Goal: Task Accomplishment & Management: Manage account settings

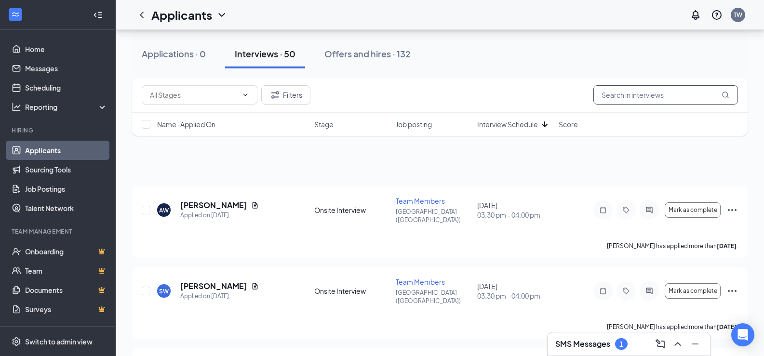
scroll to position [7017, 0]
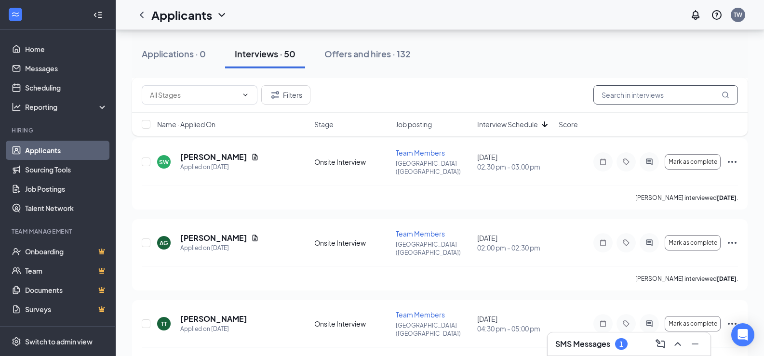
click at [644, 89] on input "text" at bounding box center [666, 94] width 145 height 19
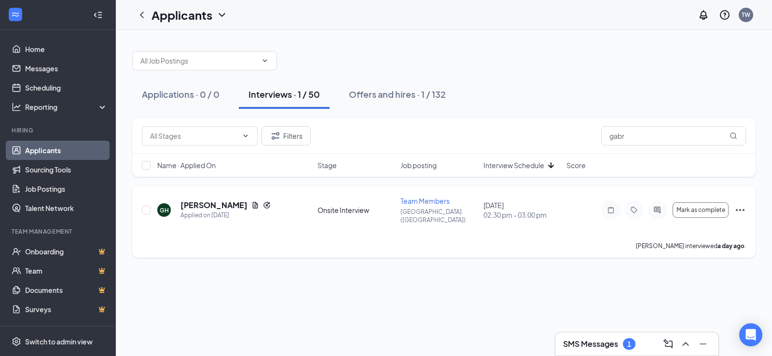
click at [744, 205] on icon "Ellipses" at bounding box center [740, 210] width 12 height 12
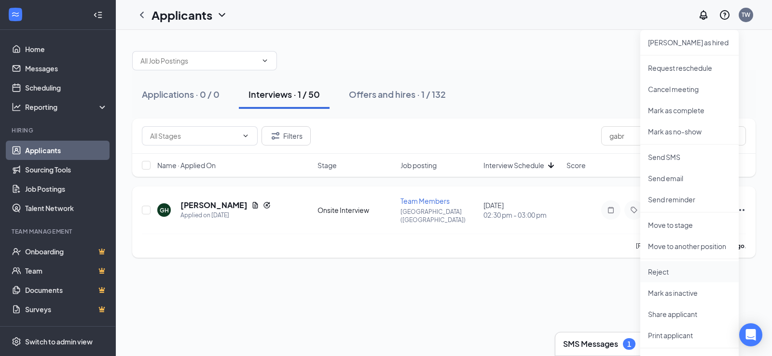
click at [654, 270] on p "Reject" at bounding box center [689, 272] width 83 height 10
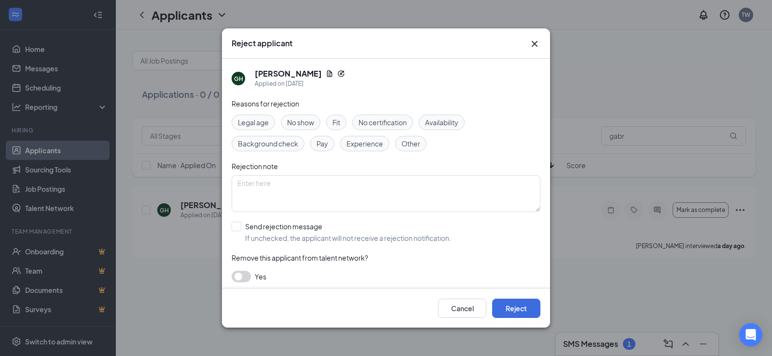
click at [410, 144] on span "Other" at bounding box center [410, 143] width 19 height 11
click at [525, 303] on button "Reject" at bounding box center [516, 308] width 48 height 19
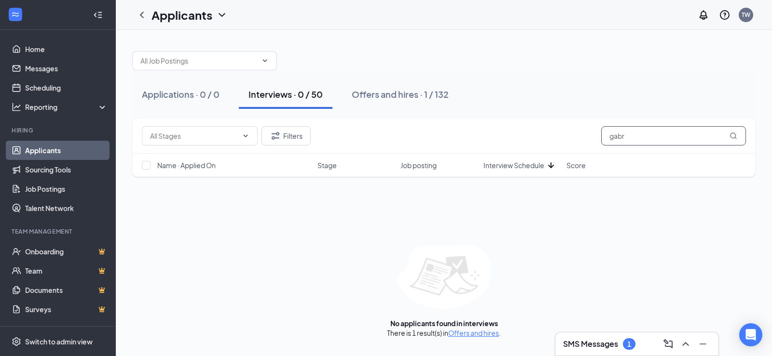
click at [652, 133] on input "gabr" at bounding box center [673, 135] width 145 height 19
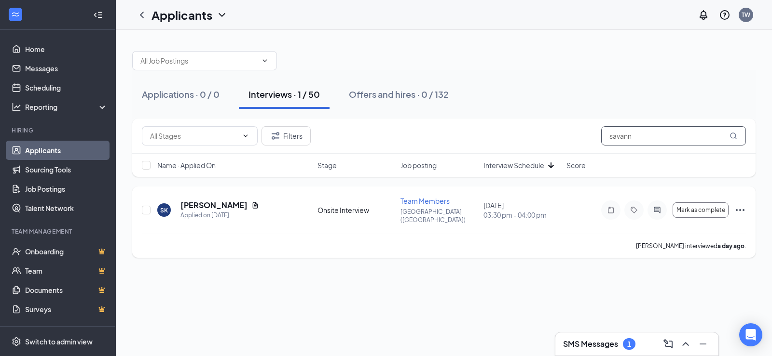
type input "savann"
click at [741, 208] on icon "Ellipses" at bounding box center [740, 210] width 12 height 12
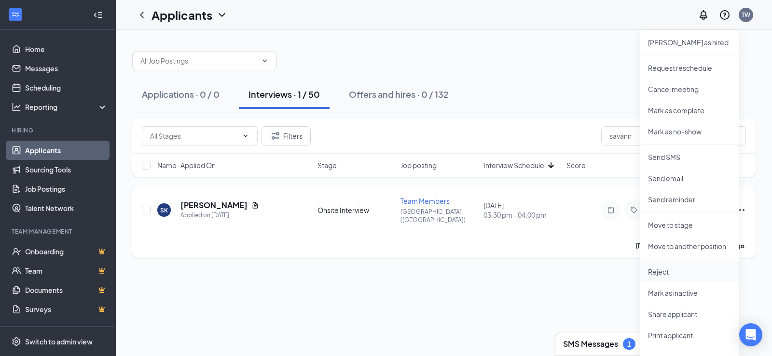
click at [664, 266] on li "Reject" at bounding box center [689, 271] width 98 height 21
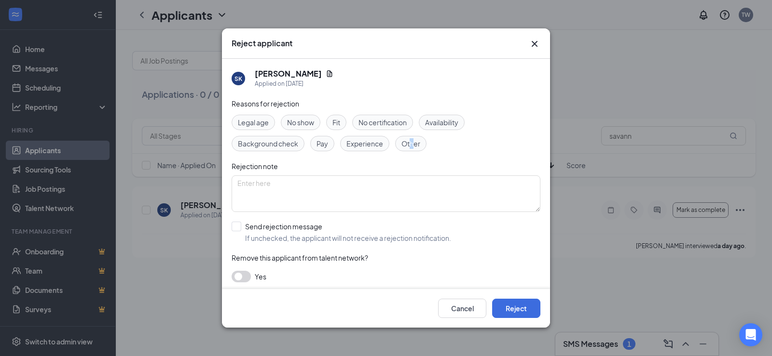
click at [412, 139] on span "Other" at bounding box center [410, 143] width 19 height 11
click at [413, 145] on span "Other" at bounding box center [410, 143] width 19 height 11
click at [514, 300] on button "Reject" at bounding box center [516, 308] width 48 height 19
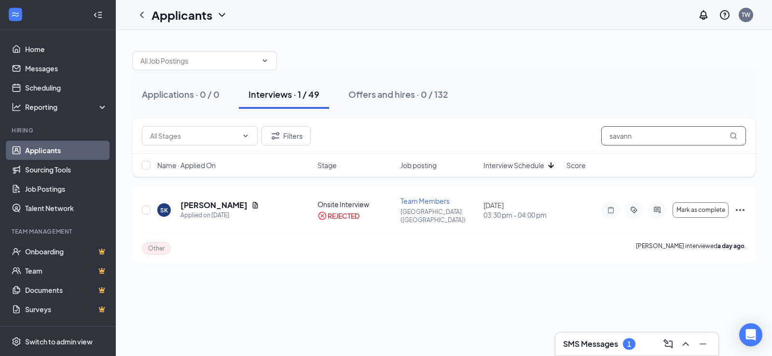
click at [704, 138] on input "savann" at bounding box center [673, 135] width 145 height 19
click at [741, 206] on icon "Ellipses" at bounding box center [740, 210] width 12 height 12
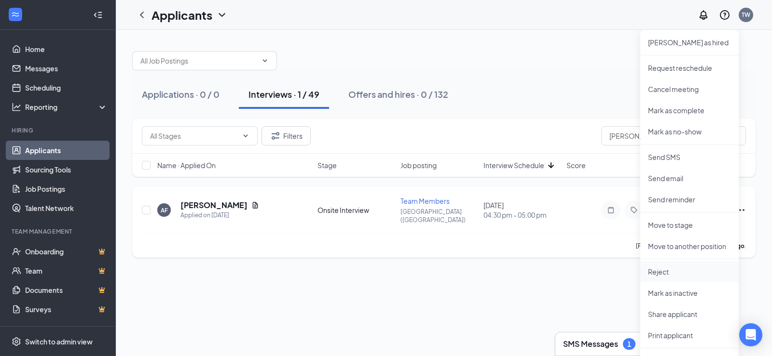
click at [650, 274] on p "Reject" at bounding box center [689, 272] width 83 height 10
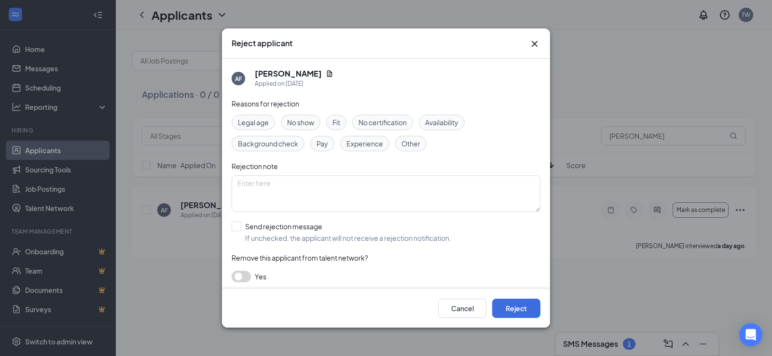
click at [338, 120] on span "Fit" at bounding box center [336, 122] width 8 height 11
click at [509, 308] on button "Reject" at bounding box center [516, 308] width 48 height 19
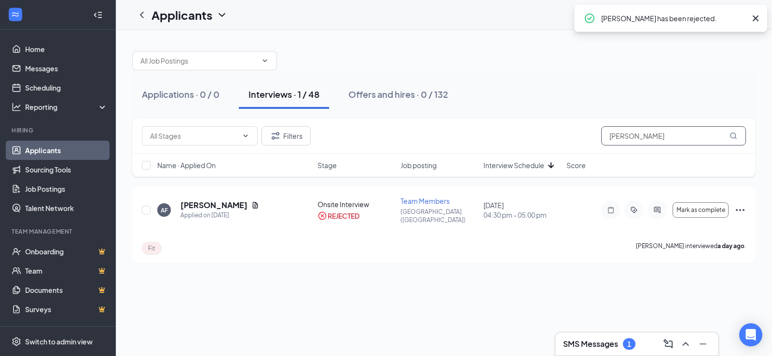
click at [645, 137] on input "alonzo" at bounding box center [673, 135] width 145 height 19
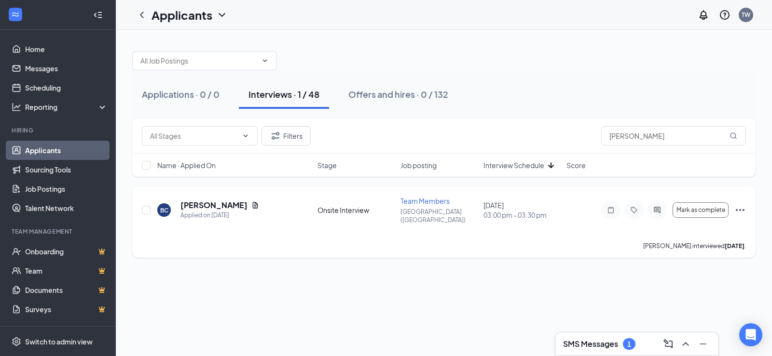
click at [743, 204] on icon "Ellipses" at bounding box center [740, 210] width 12 height 12
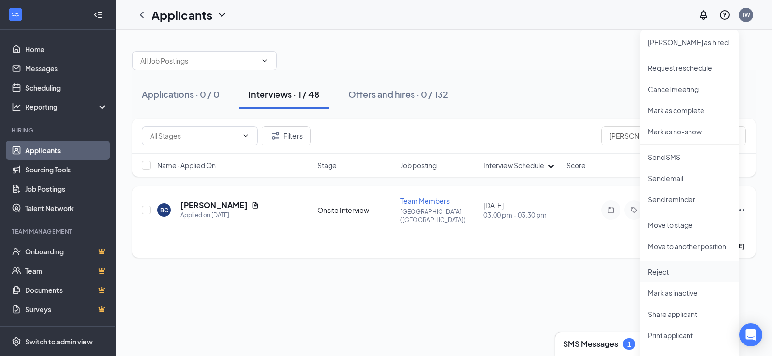
click at [657, 267] on p "Reject" at bounding box center [689, 272] width 83 height 10
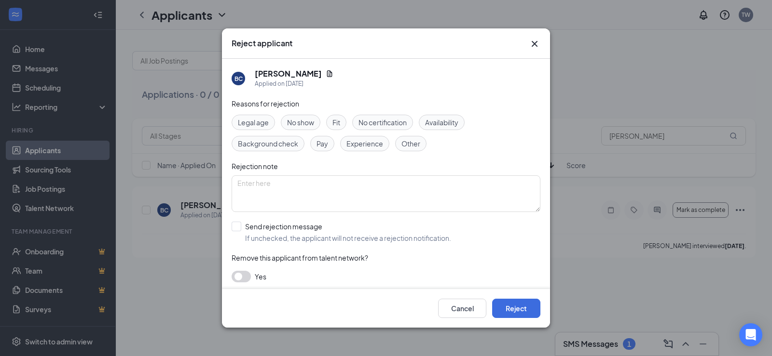
click at [340, 123] on span "Fit" at bounding box center [336, 122] width 8 height 11
click at [520, 314] on button "Reject" at bounding box center [516, 308] width 48 height 19
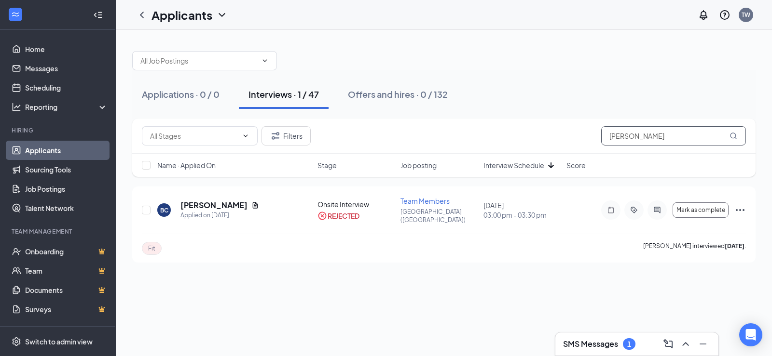
click at [673, 141] on input "brock" at bounding box center [673, 135] width 145 height 19
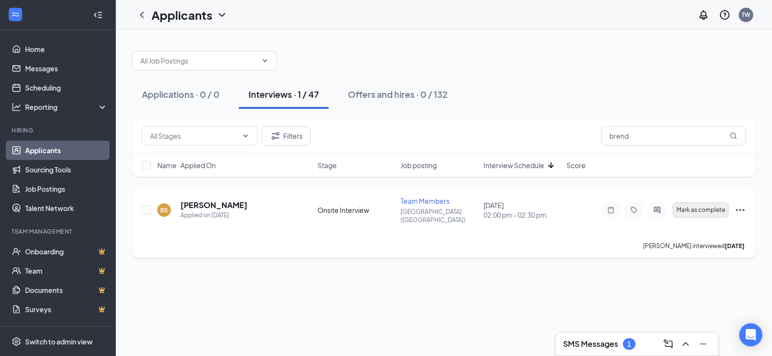
drag, startPoint x: 736, startPoint y: 201, endPoint x: 727, endPoint y: 203, distance: 8.8
click at [736, 204] on icon "Ellipses" at bounding box center [740, 210] width 12 height 12
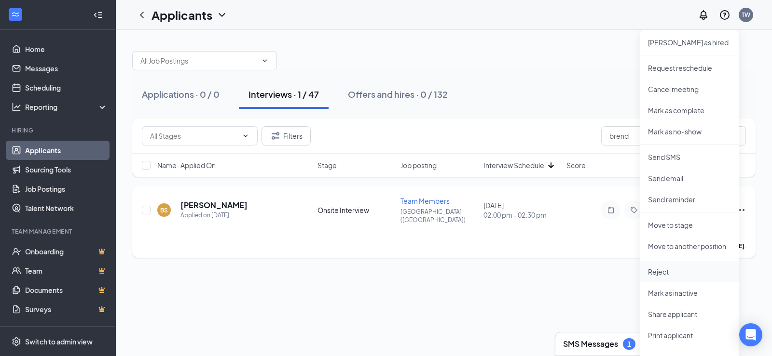
click at [667, 273] on p "Reject" at bounding box center [689, 272] width 83 height 10
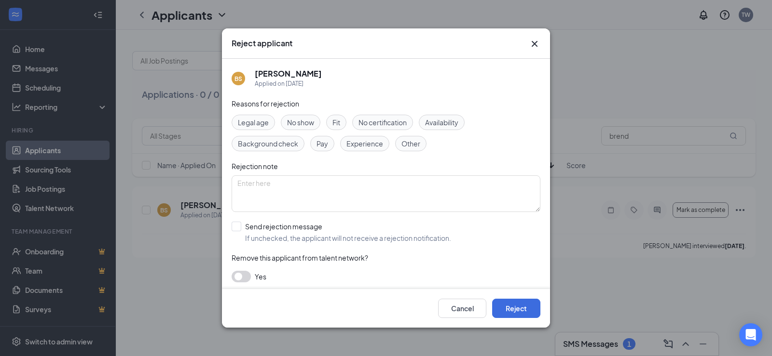
click at [378, 144] on span "Experience" at bounding box center [364, 143] width 37 height 11
click at [537, 313] on button "Reject" at bounding box center [516, 308] width 48 height 19
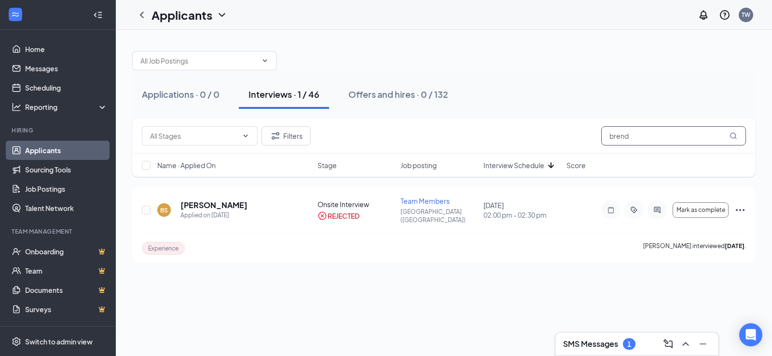
click at [641, 139] on input "brend" at bounding box center [673, 135] width 145 height 19
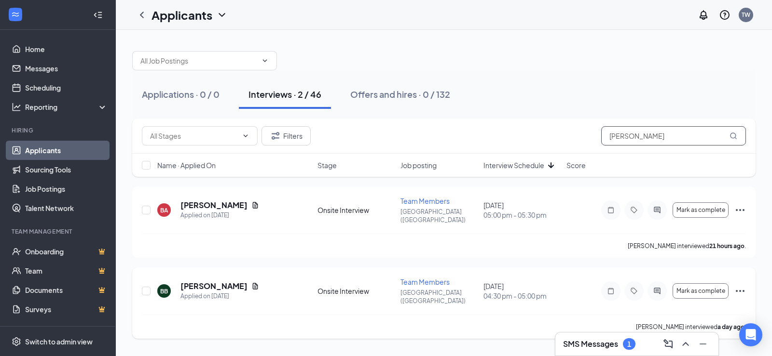
type input "brian"
click at [741, 286] on icon "Ellipses" at bounding box center [740, 292] width 12 height 12
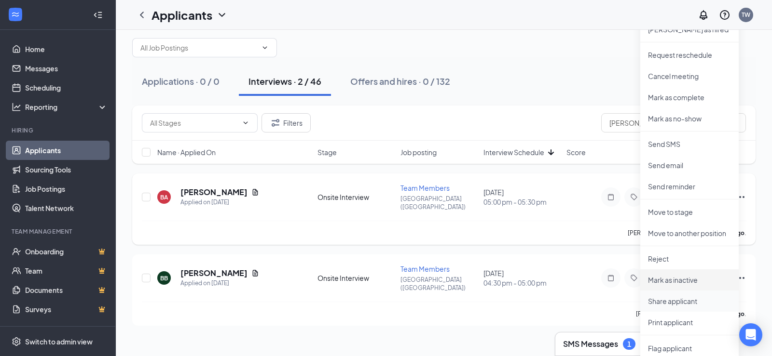
scroll to position [20, 0]
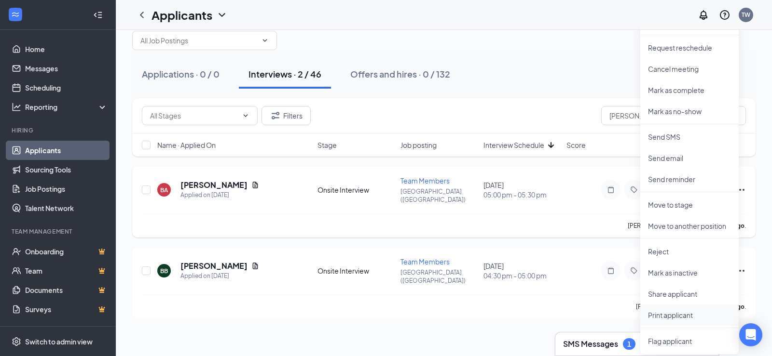
click at [667, 313] on p "Print applicant" at bounding box center [689, 316] width 83 height 10
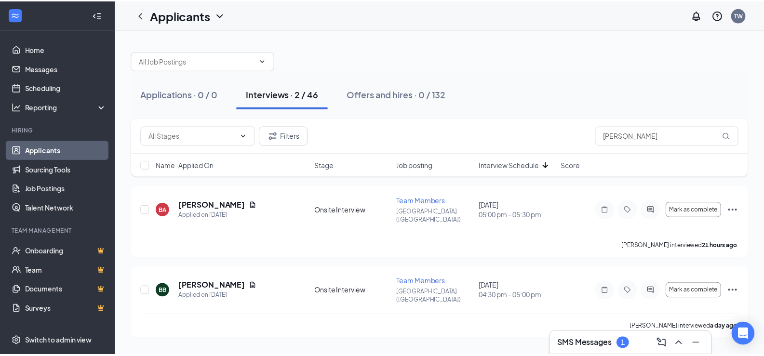
scroll to position [0, 0]
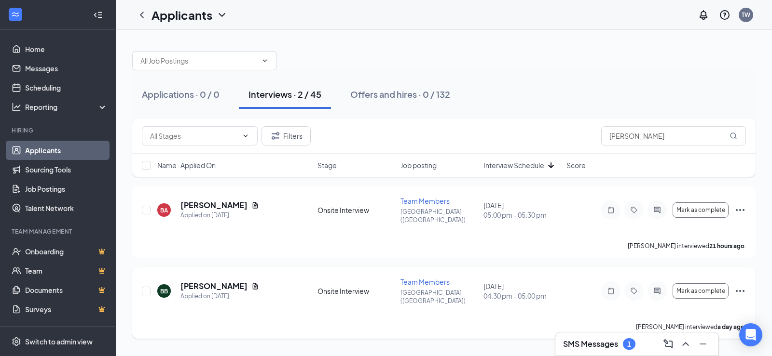
click at [736, 286] on icon "Ellipses" at bounding box center [740, 292] width 12 height 12
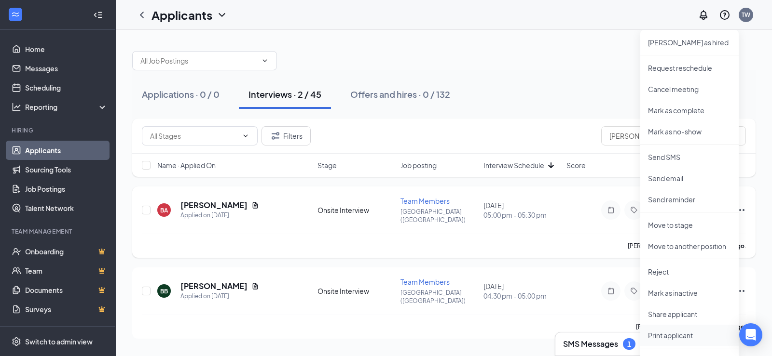
click at [679, 335] on p "Print applicant" at bounding box center [689, 336] width 83 height 10
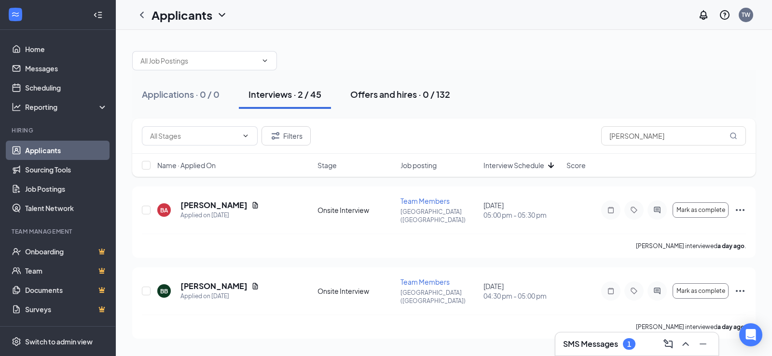
click at [408, 101] on button "Offers and hires · 0 / 132" at bounding box center [400, 94] width 119 height 29
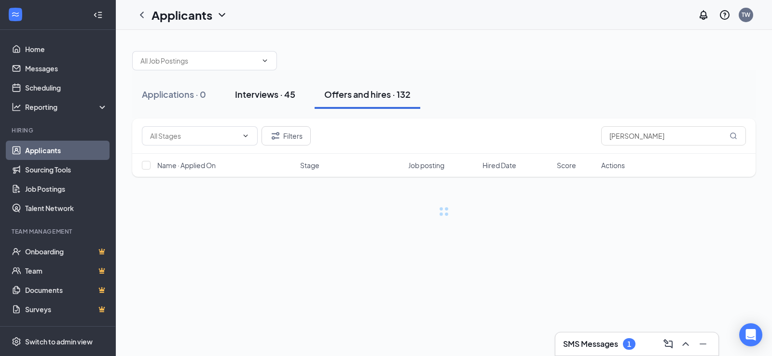
click at [271, 105] on button "Interviews · 45" at bounding box center [265, 94] width 80 height 29
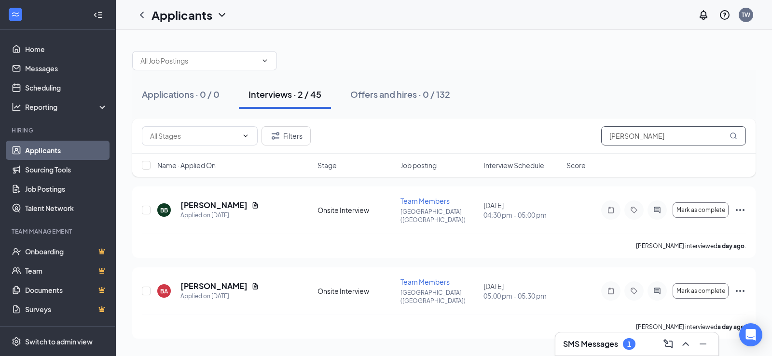
click at [638, 134] on input "brian" at bounding box center [673, 135] width 145 height 19
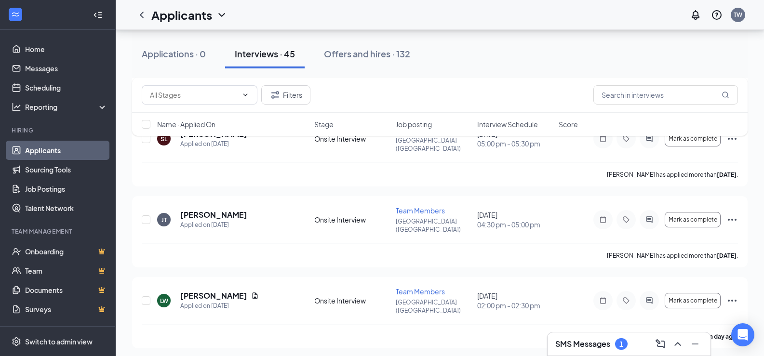
scroll to position [2074, 0]
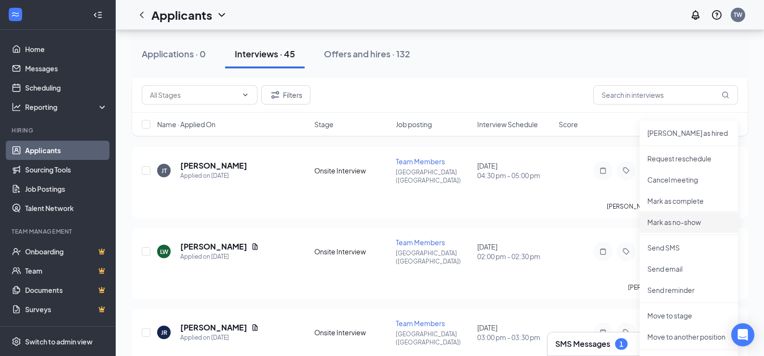
scroll to position [2267, 0]
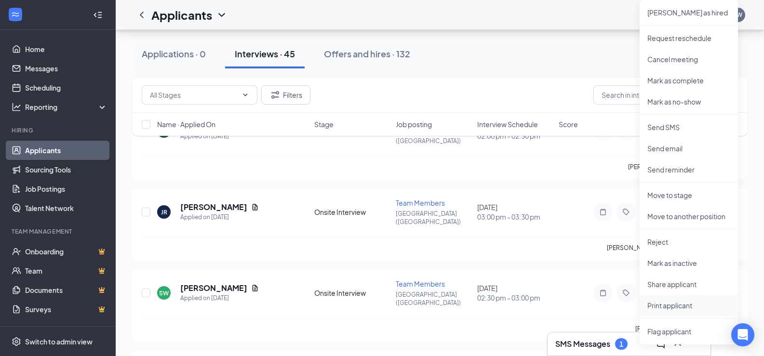
click at [669, 306] on p "Print applicant" at bounding box center [689, 306] width 83 height 10
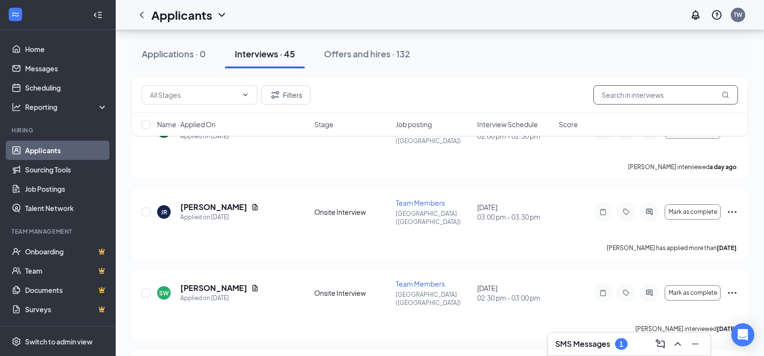
click at [650, 98] on input "text" at bounding box center [666, 94] width 145 height 19
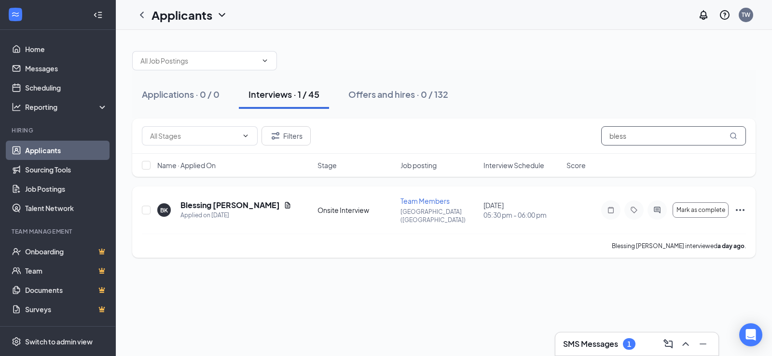
type input "bless"
click at [739, 204] on icon "Ellipses" at bounding box center [740, 210] width 12 height 12
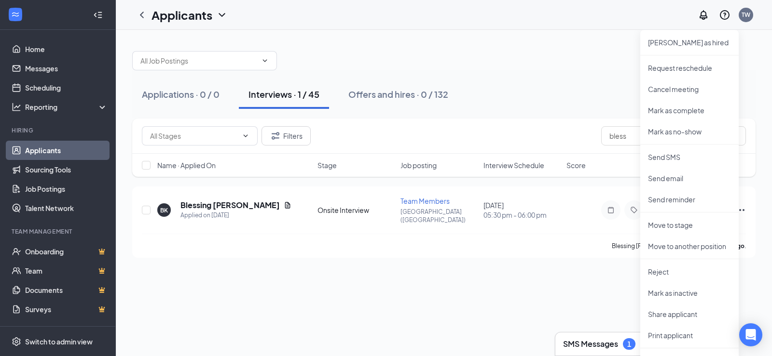
click at [280, 303] on div "Applications · 0 / 0 Interviews · 1 / 45 Offers and hires · 0 / 132 Filters ble…" at bounding box center [444, 193] width 656 height 327
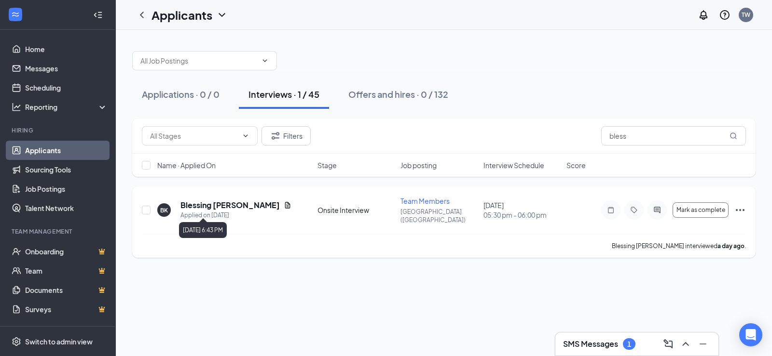
click at [209, 202] on h5 "Blessing Kinkela" at bounding box center [229, 205] width 99 height 11
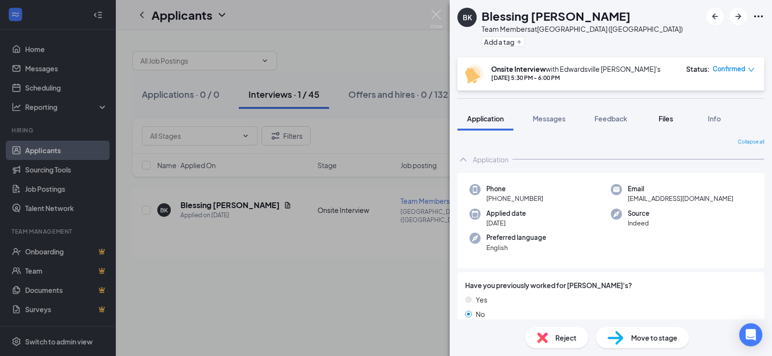
click at [657, 116] on div "Files" at bounding box center [665, 119] width 19 height 10
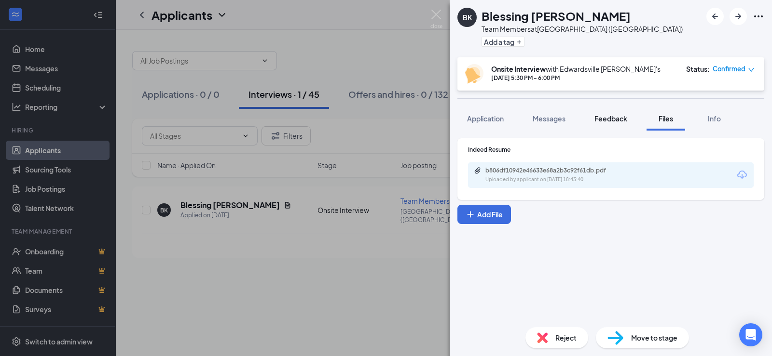
click at [613, 117] on span "Feedback" at bounding box center [610, 118] width 33 height 9
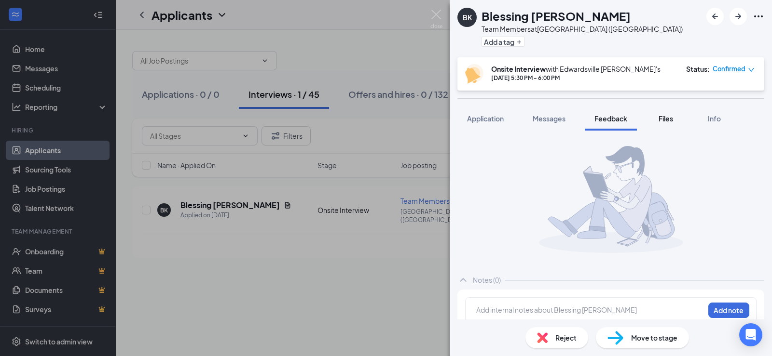
click at [662, 120] on span "Files" at bounding box center [665, 118] width 14 height 9
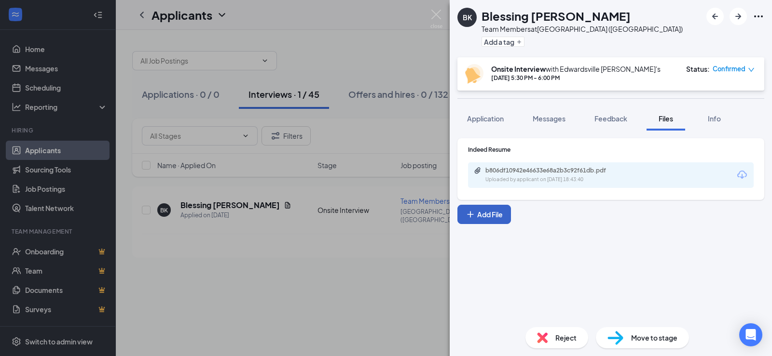
click at [495, 216] on button "Add File" at bounding box center [484, 214] width 54 height 19
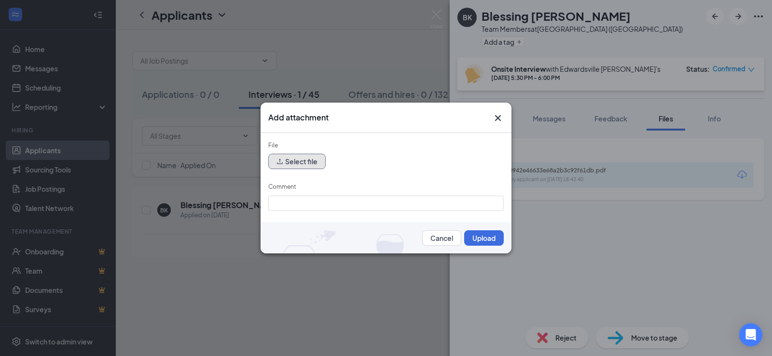
click at [300, 163] on button "Select file" at bounding box center [296, 161] width 57 height 15
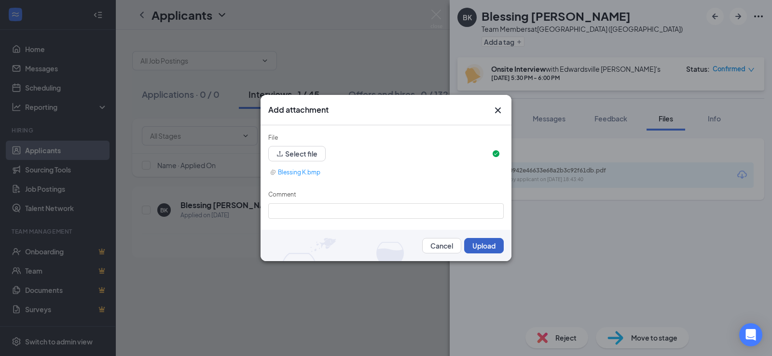
click at [475, 242] on button "Upload" at bounding box center [484, 245] width 40 height 15
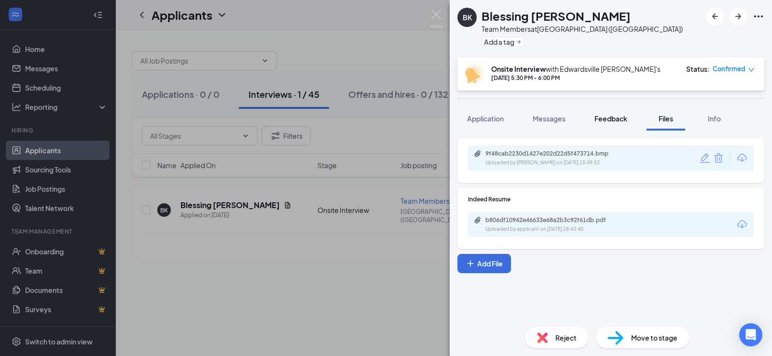
click at [610, 123] on div "Feedback" at bounding box center [610, 119] width 33 height 10
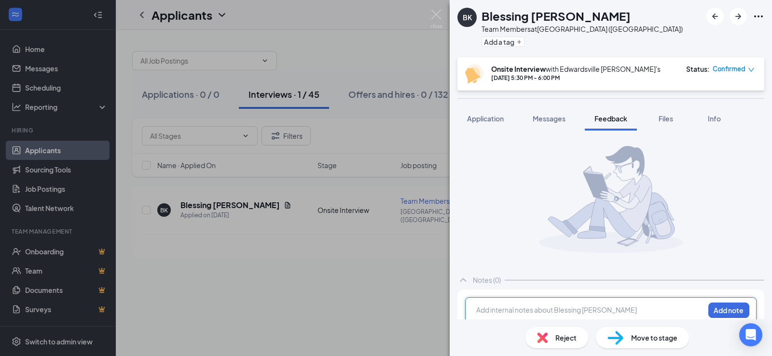
drag, startPoint x: 532, startPoint y: 307, endPoint x: 535, endPoint y: 302, distance: 6.2
click at [532, 308] on div at bounding box center [590, 310] width 227 height 10
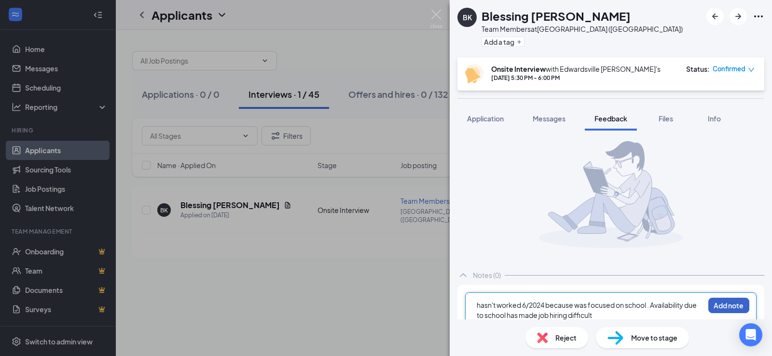
click at [715, 302] on button "Add note" at bounding box center [728, 305] width 41 height 15
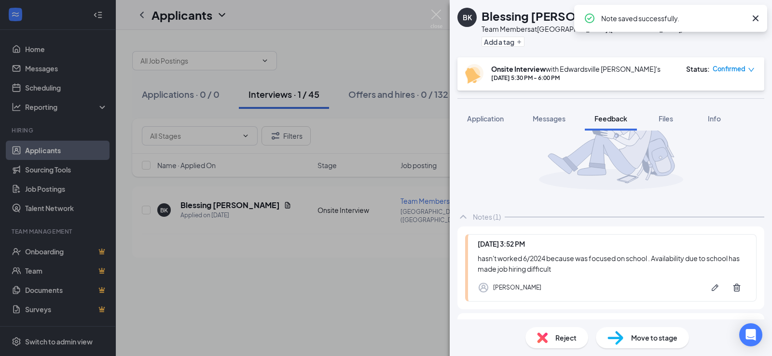
scroll to position [98, 0]
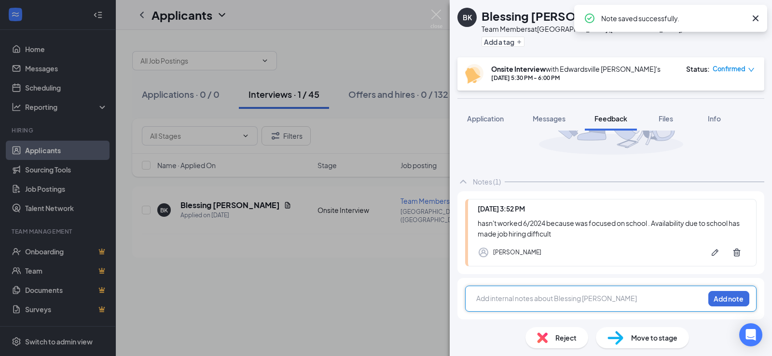
click at [532, 305] on div at bounding box center [590, 300] width 227 height 13
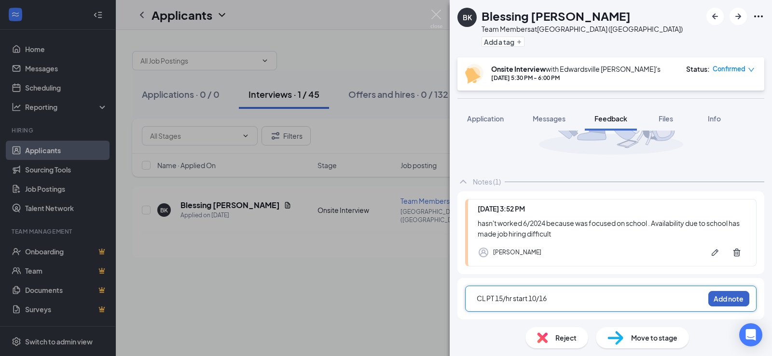
click at [722, 299] on button "Add note" at bounding box center [728, 298] width 41 height 15
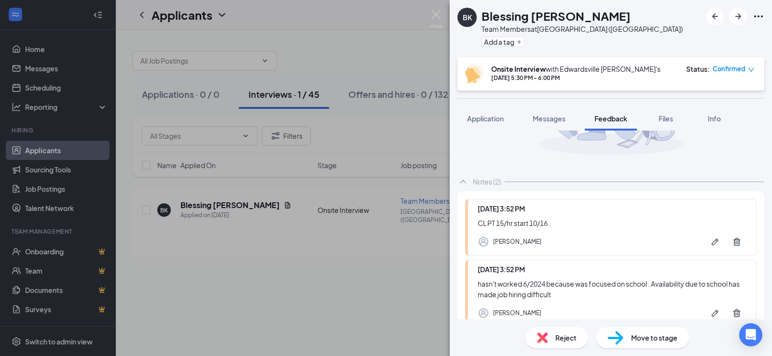
scroll to position [159, 0]
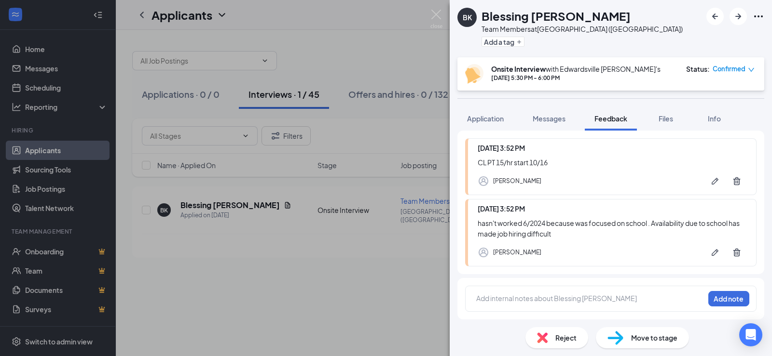
click at [644, 342] on span "Move to stage" at bounding box center [654, 338] width 46 height 11
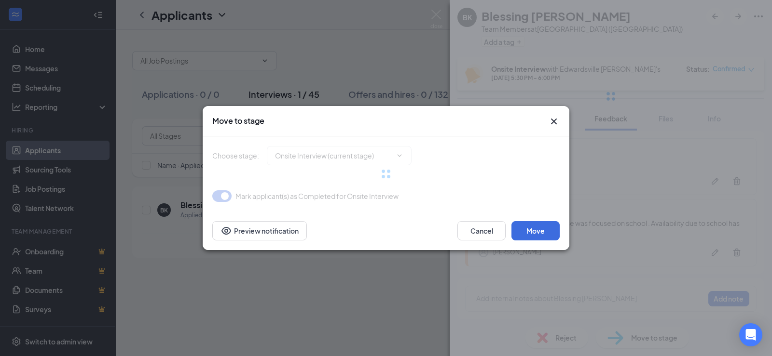
type input "Hiring Complete (final stage)"
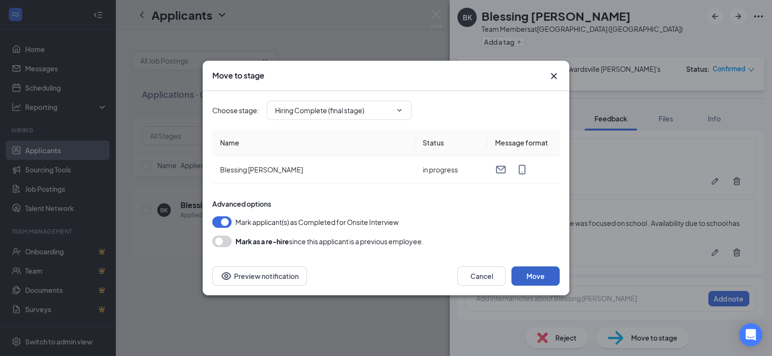
click at [534, 275] on button "Move" at bounding box center [535, 276] width 48 height 19
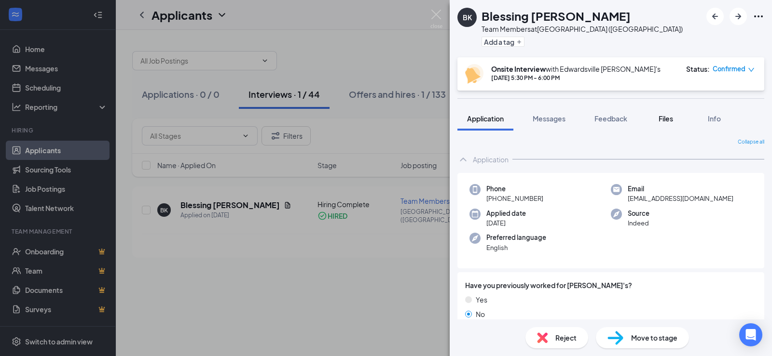
click at [657, 119] on div "Files" at bounding box center [665, 119] width 19 height 10
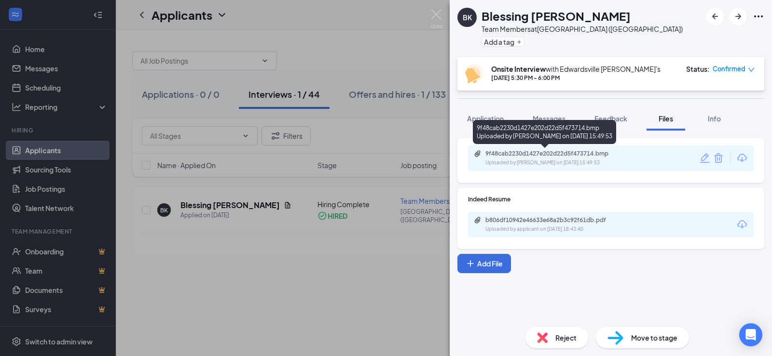
click at [376, 101] on div "BK Blessing Kinkela Team Members at Edwardsville (IL) Add a tag Onsite Intervie…" at bounding box center [386, 178] width 772 height 356
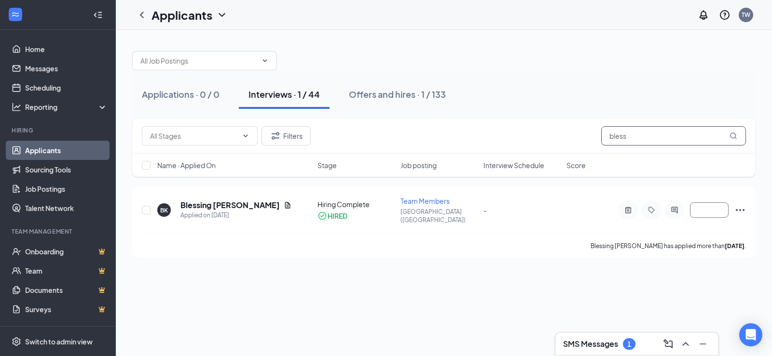
click at [672, 137] on input "bless" at bounding box center [673, 135] width 145 height 19
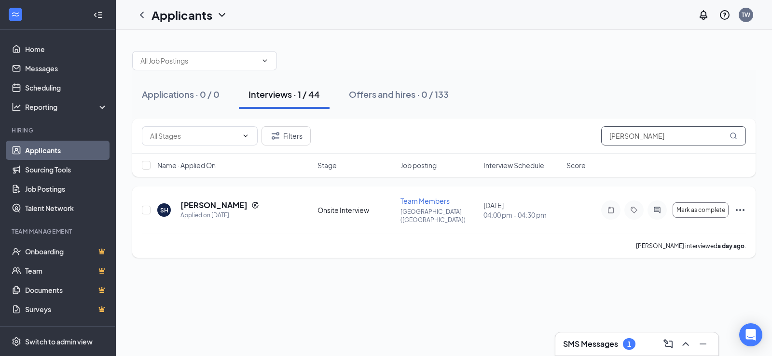
type input "shamy"
click at [741, 209] on icon "Ellipses" at bounding box center [740, 210] width 12 height 12
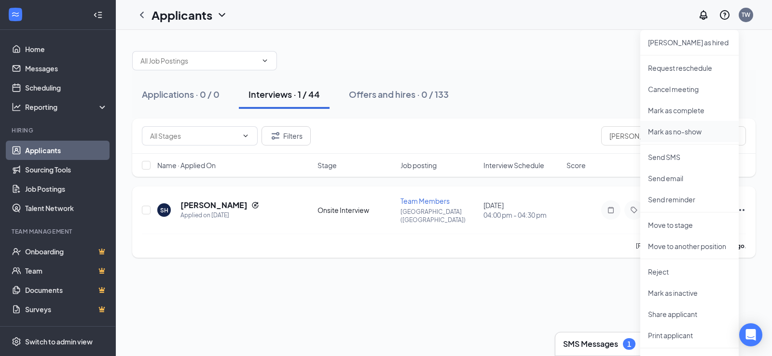
scroll to position [20, 0]
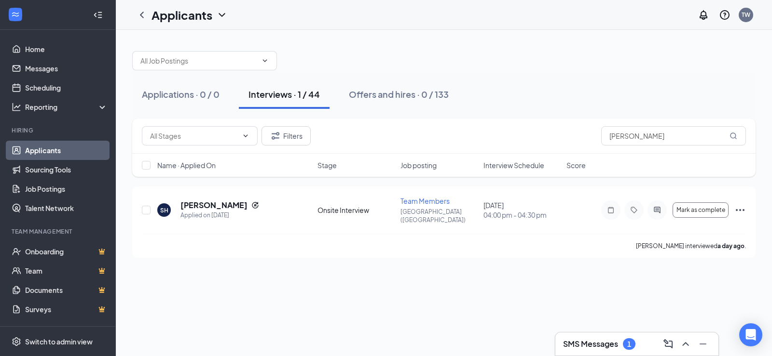
click at [582, 270] on div "Applications · 0 / 0 Interviews · 1 / 44 Offers and hires · 0 / 133 Filters sha…" at bounding box center [444, 193] width 656 height 327
click at [743, 204] on icon "Ellipses" at bounding box center [740, 210] width 12 height 12
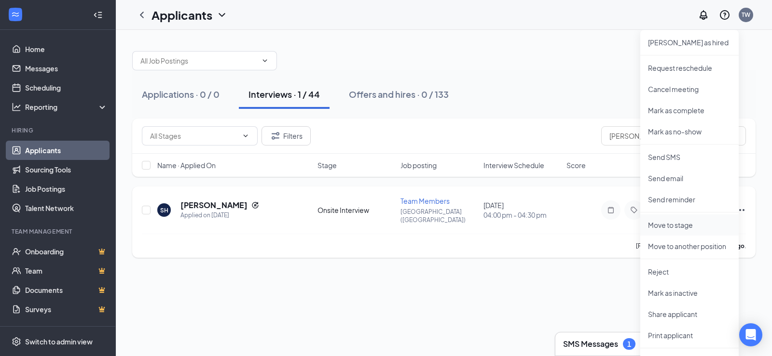
click at [686, 223] on p "Move to stage" at bounding box center [689, 225] width 83 height 10
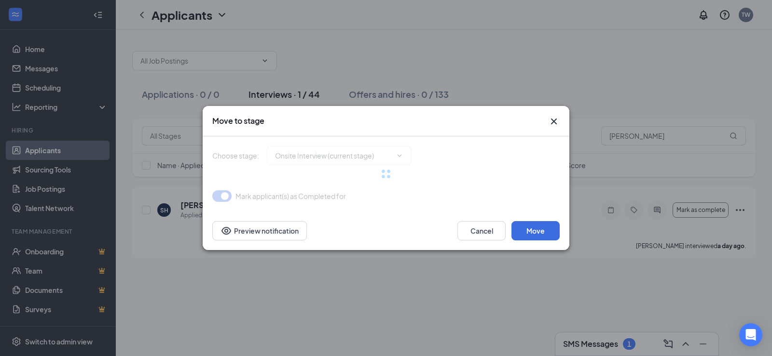
type input "Hiring Complete (final stage)"
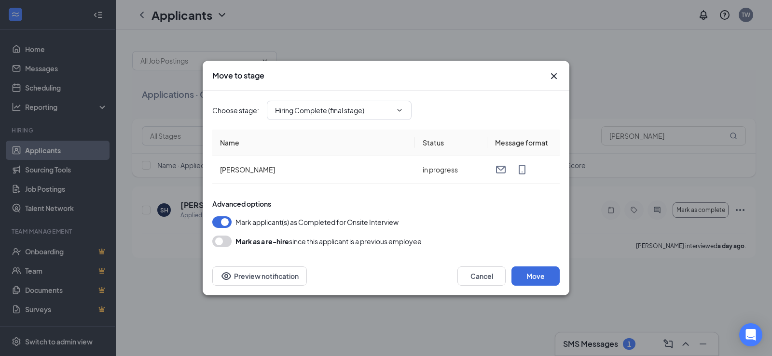
click at [553, 80] on icon "Cross" at bounding box center [554, 76] width 12 height 12
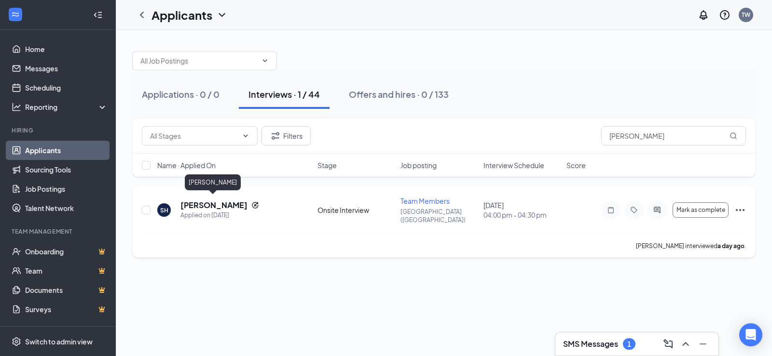
click at [228, 203] on h5 "Shamya Hollmon" at bounding box center [213, 205] width 67 height 11
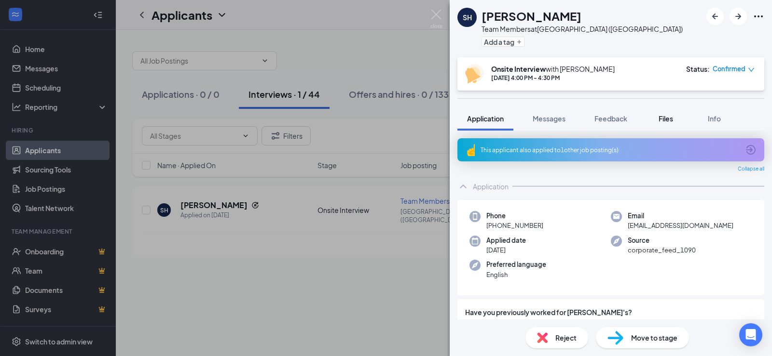
click at [656, 110] on button "Files" at bounding box center [665, 119] width 39 height 24
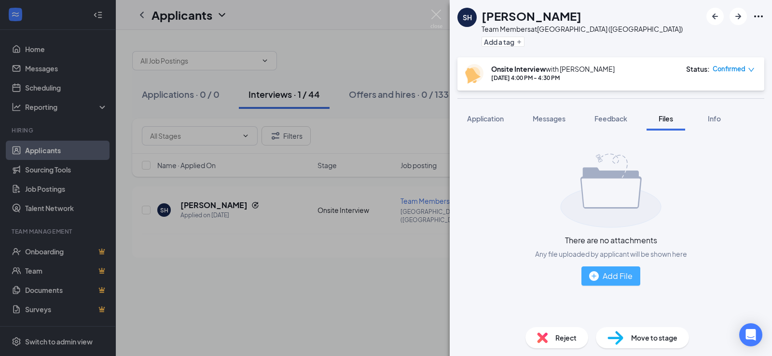
click at [611, 280] on div "Add File" at bounding box center [610, 276] width 43 height 12
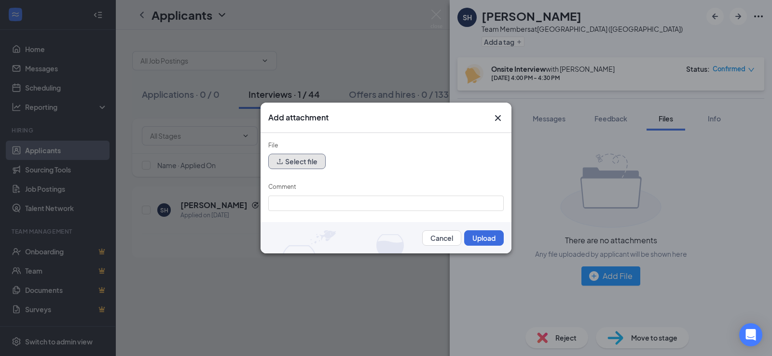
click at [296, 163] on button "Select file" at bounding box center [296, 161] width 57 height 15
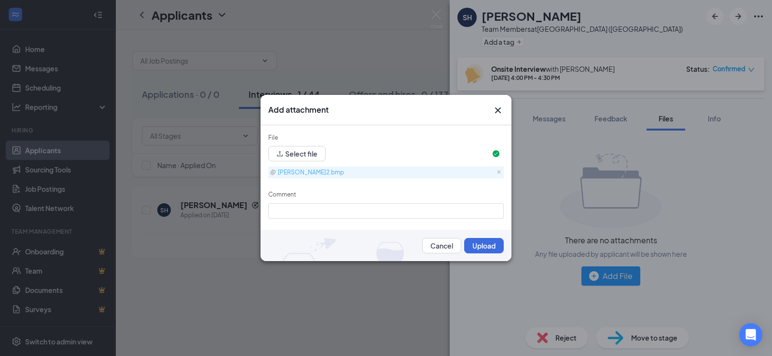
click at [310, 171] on link "Shamya H.2.bmp" at bounding box center [384, 173] width 228 height 12
click at [293, 156] on button "Select file" at bounding box center [296, 153] width 57 height 15
click at [311, 170] on link "Shamya H.bmp" at bounding box center [384, 173] width 228 height 12
click at [486, 249] on button "Upload" at bounding box center [484, 245] width 40 height 15
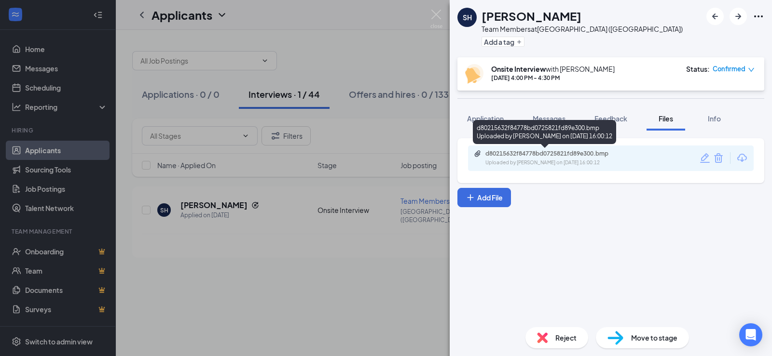
click at [524, 159] on div "Uploaded by Tammy Wright on Oct 15, 2025 at 16:00:12" at bounding box center [557, 163] width 145 height 8
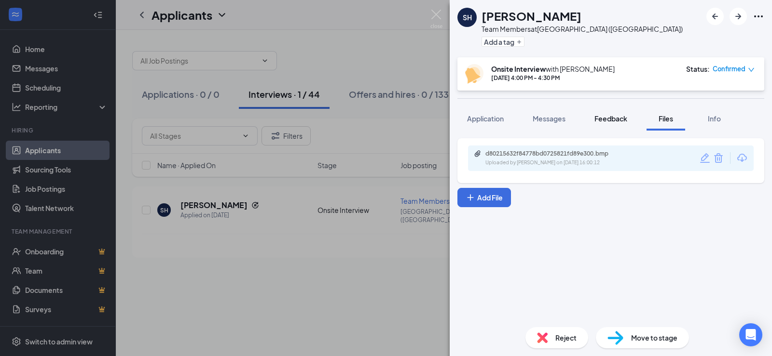
click at [610, 126] on button "Feedback" at bounding box center [611, 119] width 52 height 24
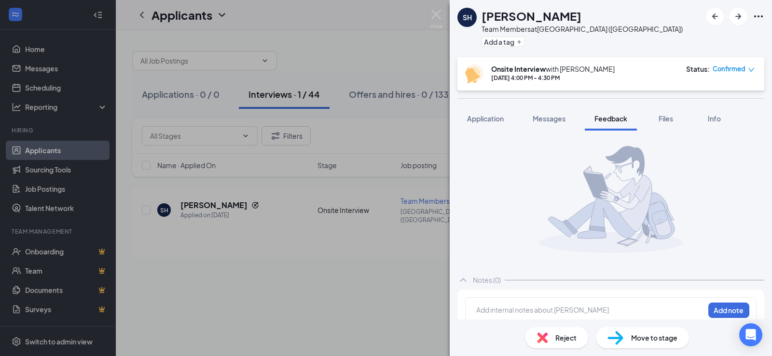
click at [544, 302] on div "Add internal notes about Shamya Hollmon Add note" at bounding box center [610, 311] width 291 height 26
click at [555, 311] on div at bounding box center [590, 310] width 227 height 10
click at [477, 310] on span "Took a year off to focus on school" at bounding box center [529, 310] width 105 height 9
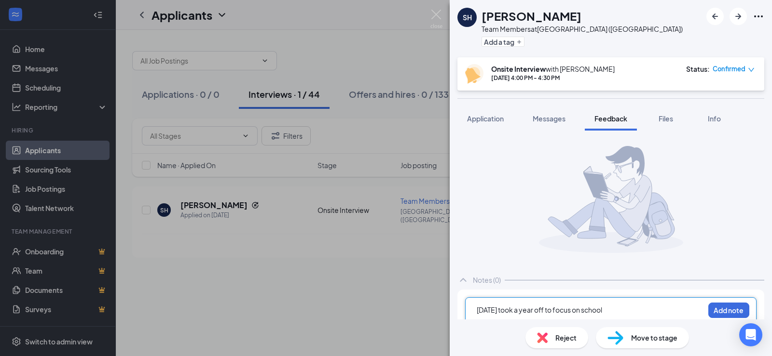
scroll to position [12, 0]
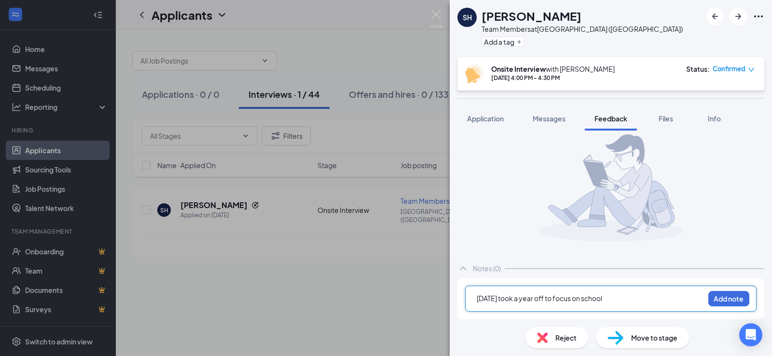
click at [612, 299] on div "8/14/24 took a year off to focus on school" at bounding box center [590, 299] width 227 height 10
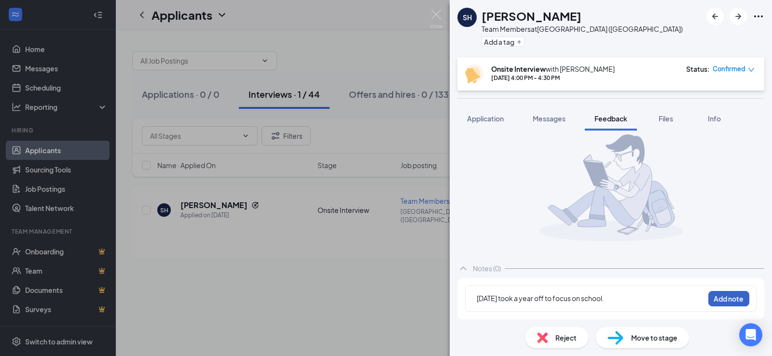
click at [718, 298] on button "Add note" at bounding box center [728, 298] width 41 height 15
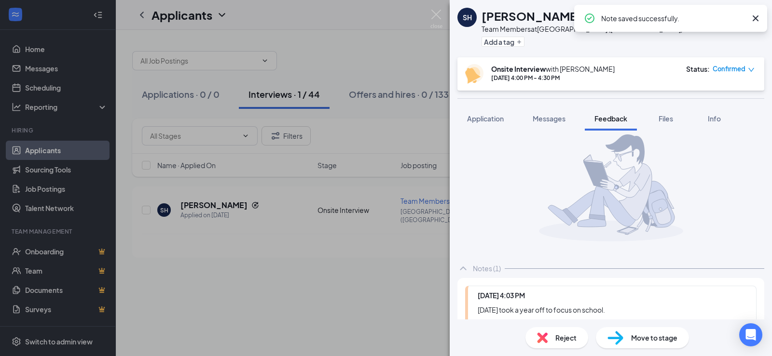
scroll to position [88, 0]
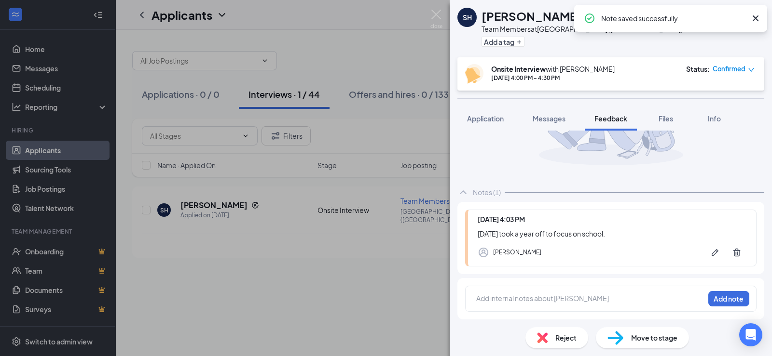
click at [575, 305] on div at bounding box center [590, 300] width 227 height 13
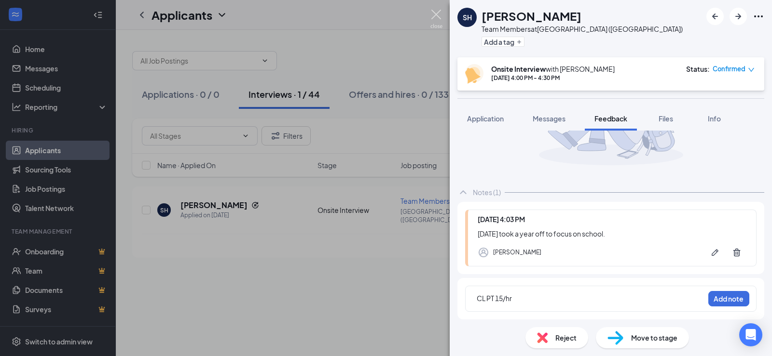
click at [437, 26] on img at bounding box center [436, 19] width 12 height 19
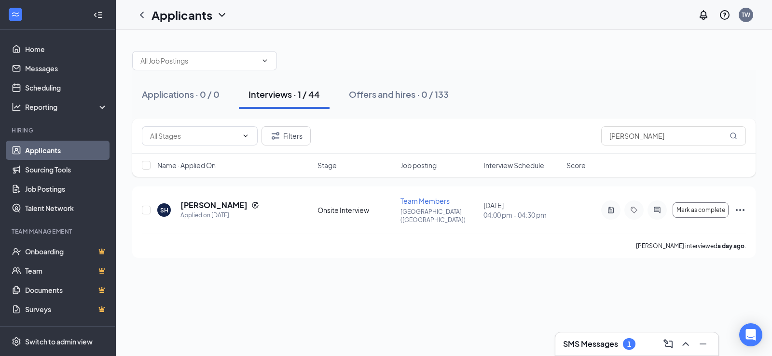
click at [667, 146] on div "Filters shamy" at bounding box center [443, 136] width 623 height 35
click at [663, 138] on input "shamy" at bounding box center [673, 135] width 145 height 19
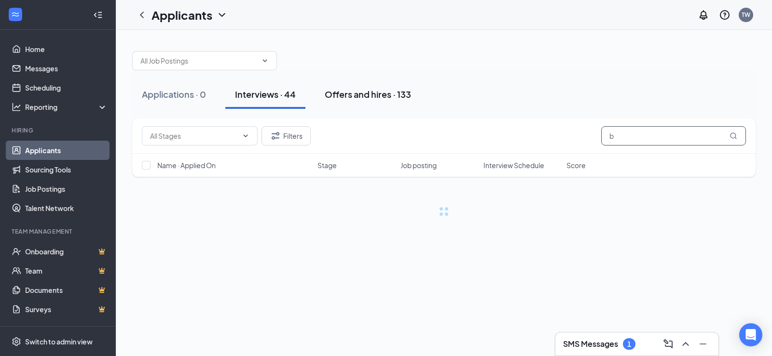
type input "b"
click at [384, 97] on div "Offers and hires · 133" at bounding box center [368, 94] width 86 height 12
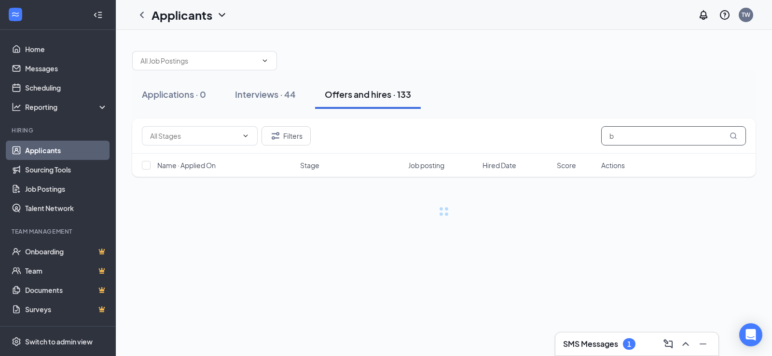
click at [620, 138] on input "b" at bounding box center [673, 135] width 145 height 19
type input "blessing"
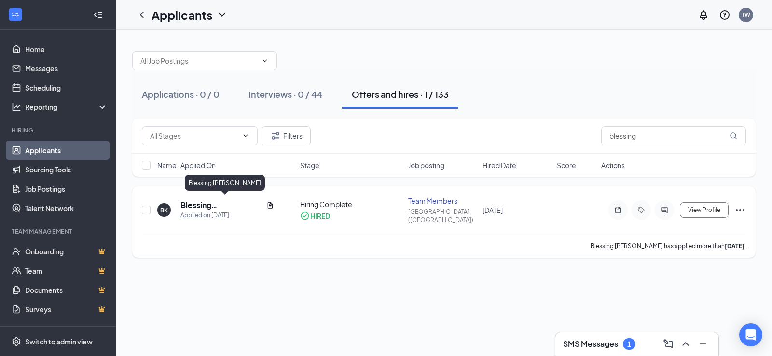
click at [238, 204] on h5 "Blessing Kinkela" at bounding box center [221, 205] width 82 height 11
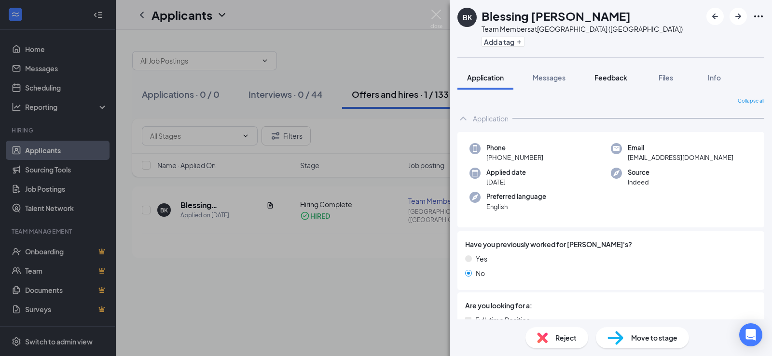
click at [626, 78] on span "Feedback" at bounding box center [610, 77] width 33 height 9
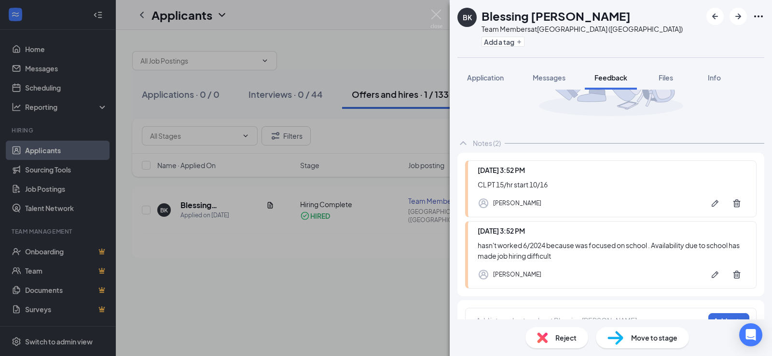
scroll to position [96, 0]
click at [356, 274] on div "BK Blessing Kinkela Team Members at Edwardsville (IL) Add a tag Application Mes…" at bounding box center [386, 178] width 772 height 356
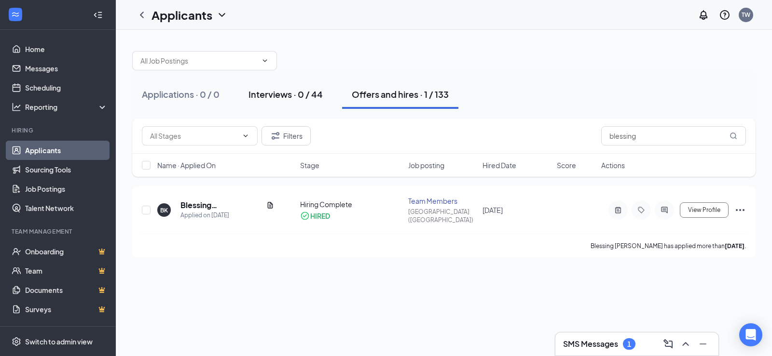
click at [292, 87] on button "Interviews · 0 / 44" at bounding box center [286, 94] width 94 height 29
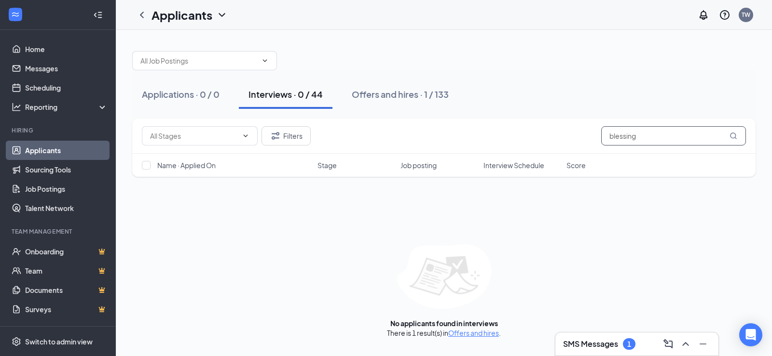
click at [684, 129] on input "blessing" at bounding box center [673, 135] width 145 height 19
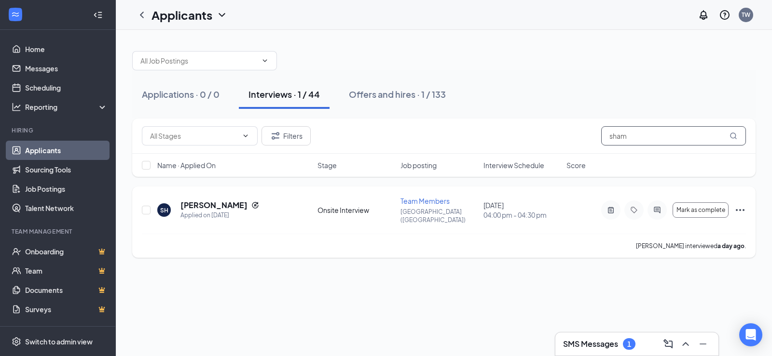
type input "sham"
click at [299, 211] on div "SH Shamya Hollmon Applied on Oct 11" at bounding box center [234, 210] width 154 height 20
click at [252, 211] on div "Applied on Oct 11" at bounding box center [219, 216] width 79 height 10
click at [228, 200] on h5 "Shamya Hollmon" at bounding box center [213, 205] width 67 height 11
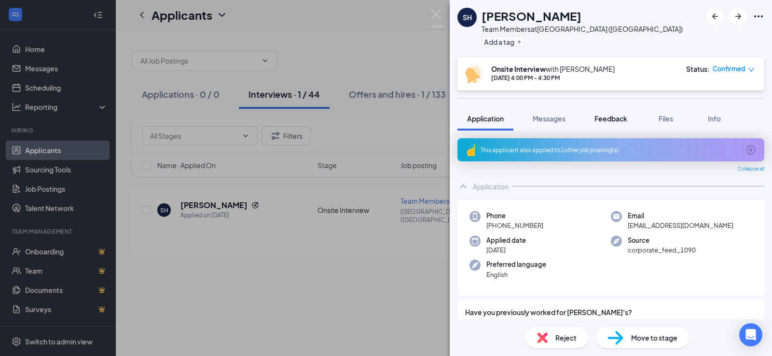
click at [611, 117] on span "Feedback" at bounding box center [610, 118] width 33 height 9
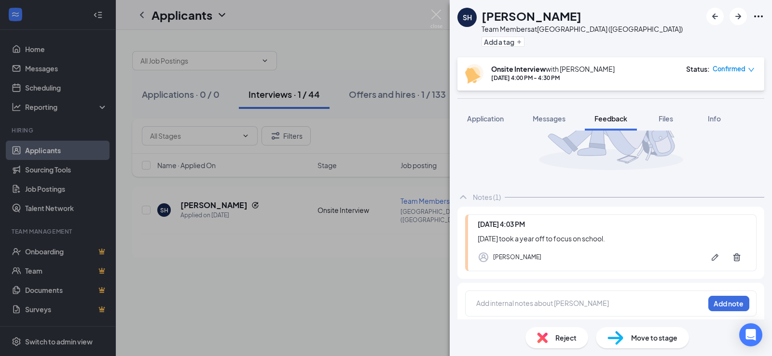
scroll to position [86, 0]
click at [705, 258] on button "button" at bounding box center [714, 254] width 19 height 19
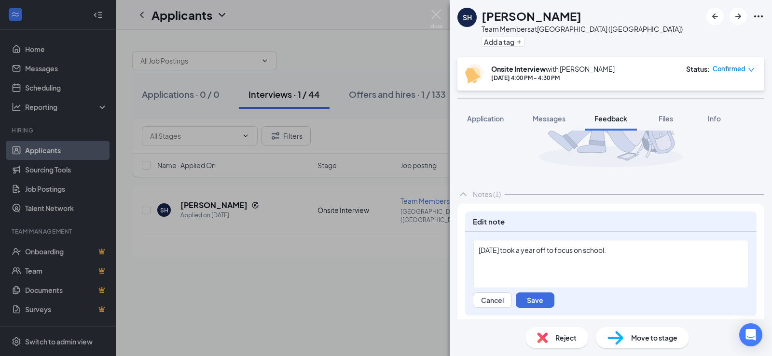
click at [481, 248] on span "8/14/24 took a year off to focus on school." at bounding box center [541, 250] width 127 height 9
click at [476, 253] on div "8/14/24 took a year off to focus on school." at bounding box center [610, 264] width 275 height 48
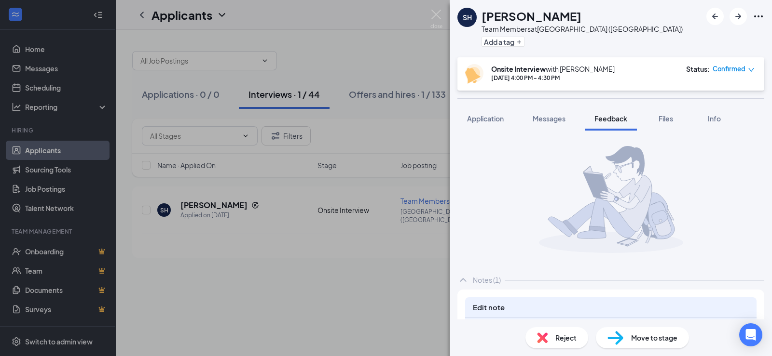
scroll to position [86, 0]
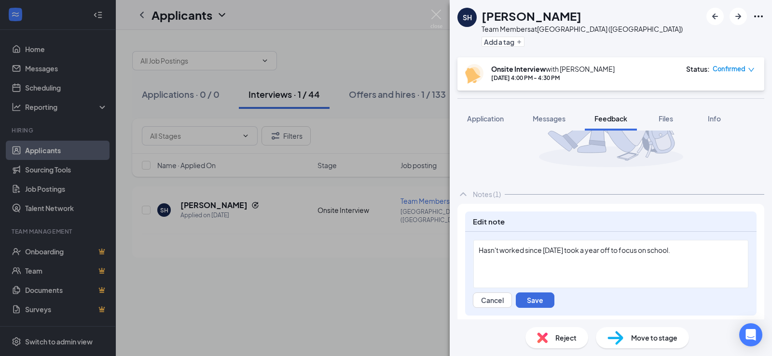
click at [534, 310] on div "Hasn't worked since [DATE] took a year off to focus on school. Cancel Save" at bounding box center [610, 274] width 291 height 84
click at [537, 296] on button "Save" at bounding box center [535, 300] width 39 height 15
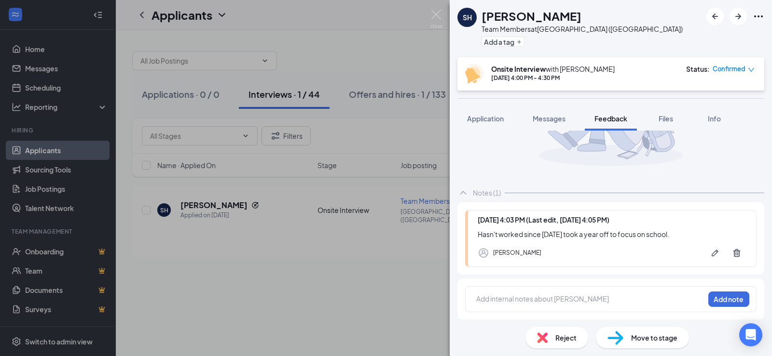
scroll to position [88, 0]
click at [627, 306] on div at bounding box center [590, 300] width 228 height 14
click at [632, 300] on div at bounding box center [590, 299] width 227 height 10
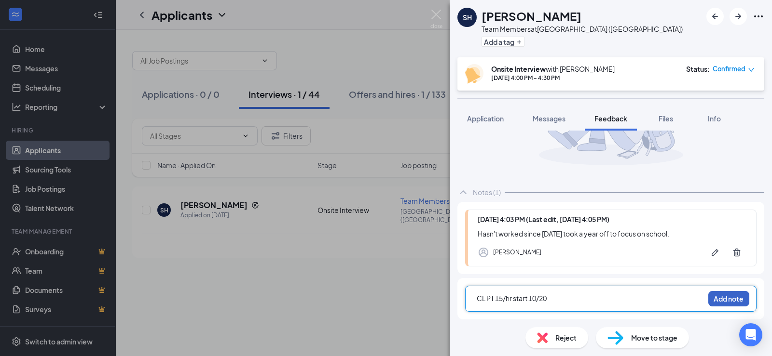
click at [708, 294] on button "Add note" at bounding box center [728, 298] width 41 height 15
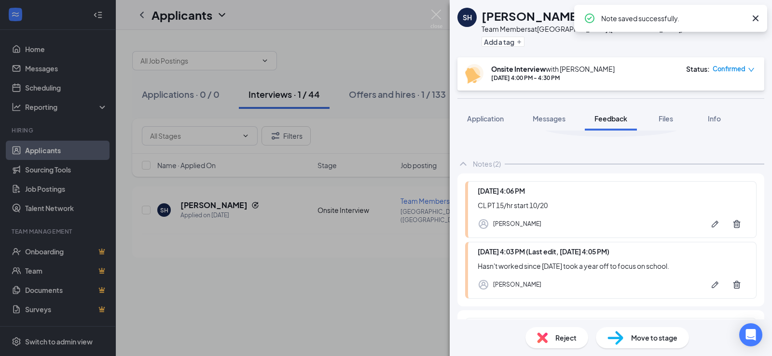
scroll to position [149, 0]
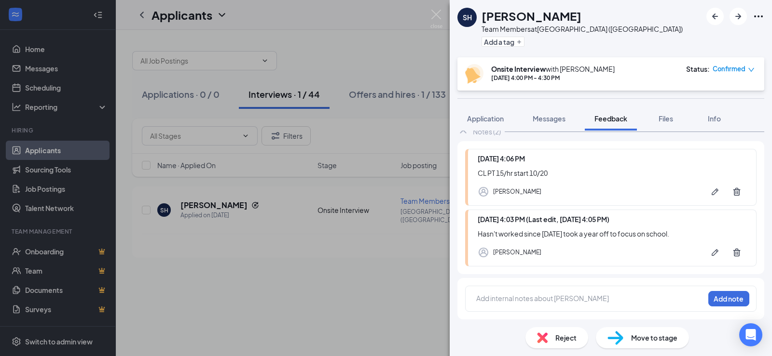
click at [661, 345] on div "Move to stage" at bounding box center [642, 337] width 93 height 21
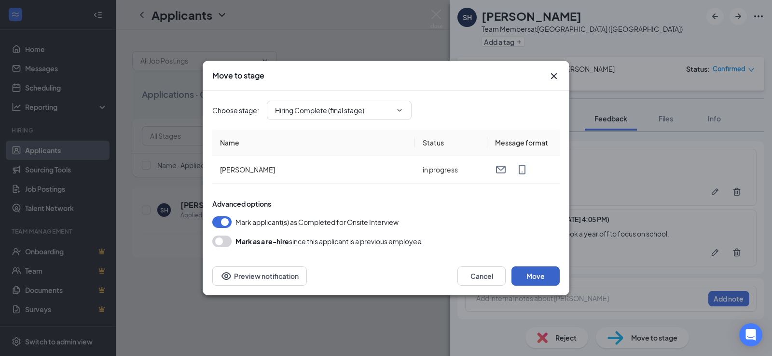
click at [536, 286] on button "Move" at bounding box center [535, 276] width 48 height 19
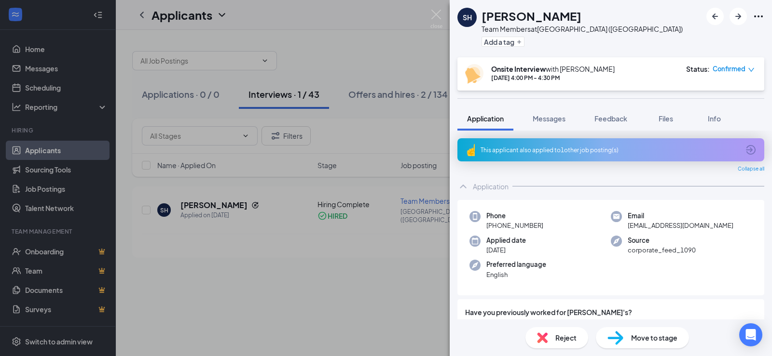
click at [411, 136] on div "SH Shamya Hollmon Team Members at Edwardsville (IL) Add a tag Onsite Interview …" at bounding box center [386, 178] width 772 height 356
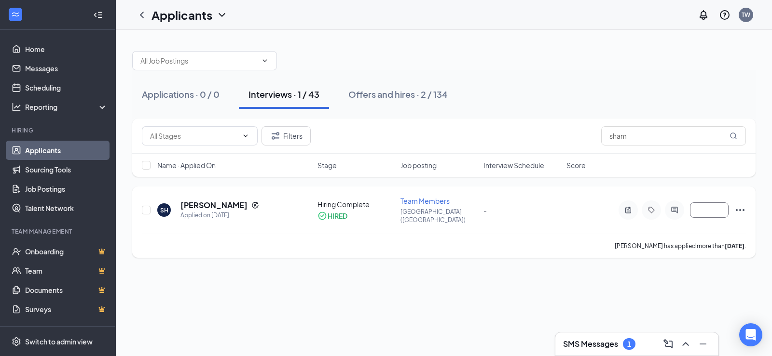
click at [742, 206] on icon "Ellipses" at bounding box center [740, 210] width 12 height 12
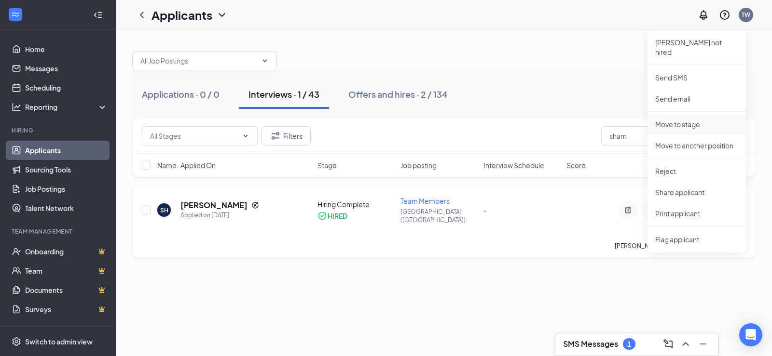
click at [705, 120] on p "Move to stage" at bounding box center [696, 125] width 83 height 10
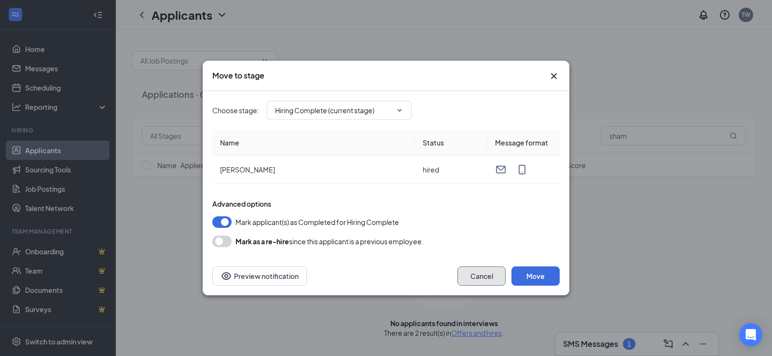
click at [483, 278] on button "Cancel" at bounding box center [481, 276] width 48 height 19
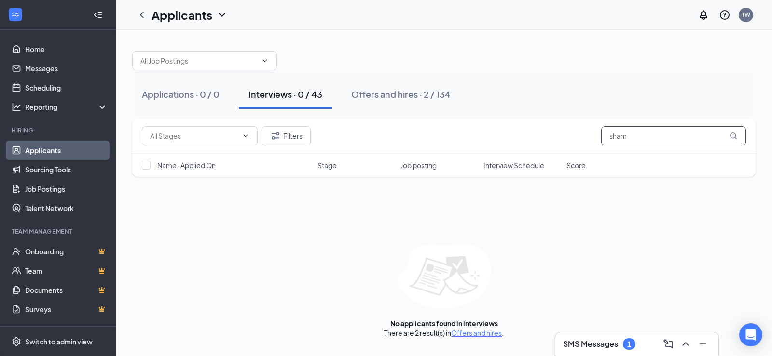
click at [648, 142] on input "sham" at bounding box center [673, 135] width 145 height 19
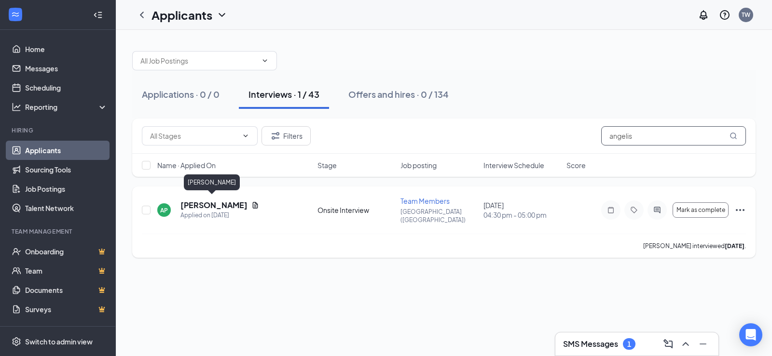
type input "angelis"
click at [214, 200] on h5 "Angelis Pierce" at bounding box center [213, 205] width 67 height 11
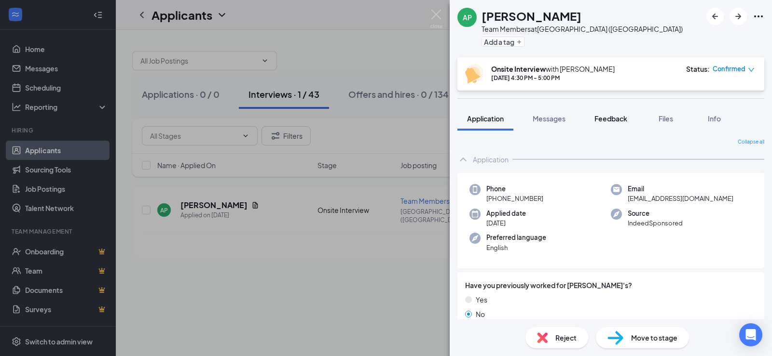
click at [627, 123] on button "Feedback" at bounding box center [611, 119] width 52 height 24
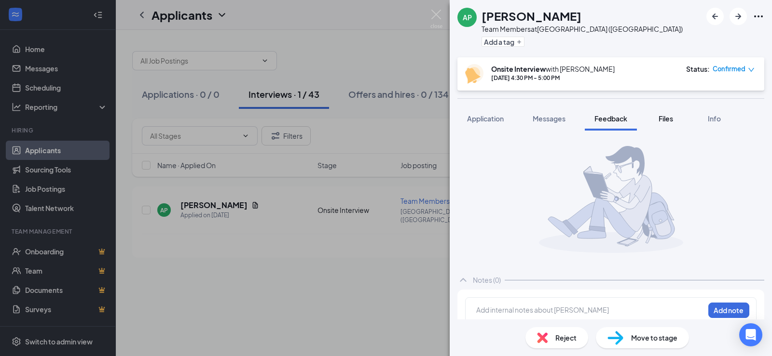
click at [656, 121] on button "Files" at bounding box center [665, 119] width 39 height 24
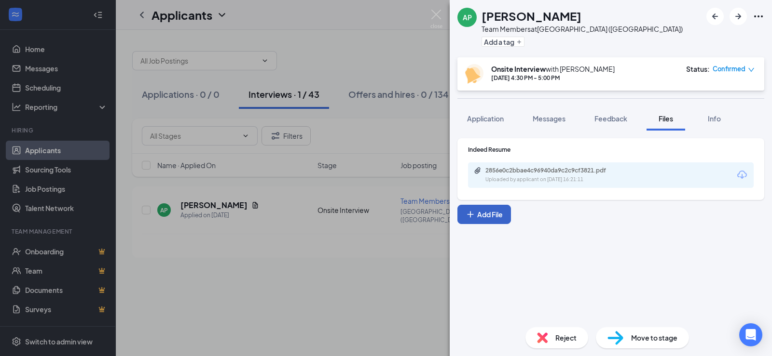
click at [504, 216] on button "Add File" at bounding box center [484, 214] width 54 height 19
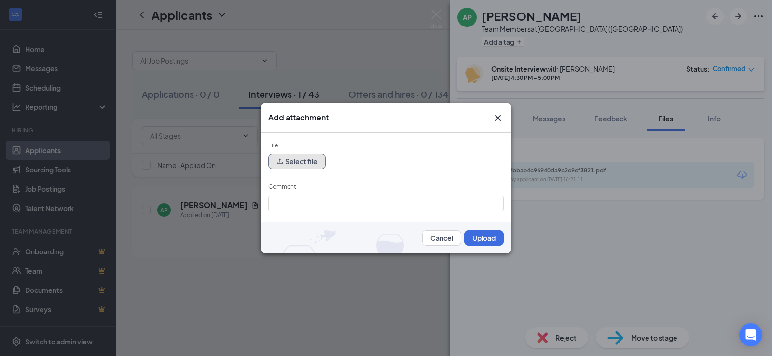
click at [297, 159] on button "Select file" at bounding box center [296, 161] width 57 height 15
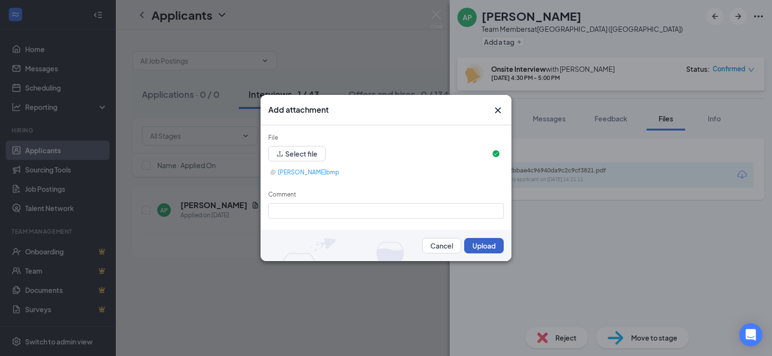
click at [476, 245] on button "Upload" at bounding box center [484, 245] width 40 height 15
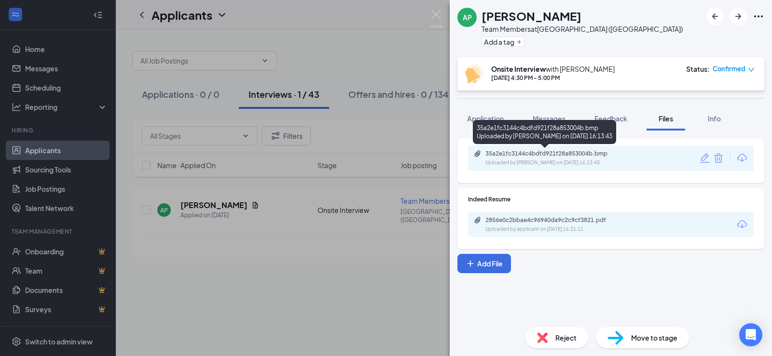
click at [507, 164] on div "Uploaded by Tammy Wright on Oct 15, 2025 at 16:13:43" at bounding box center [557, 163] width 145 height 8
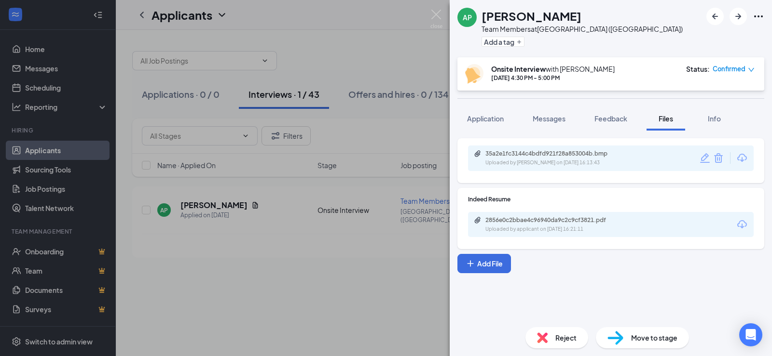
click at [367, 30] on div "AP Angelis Pierce Team Members at Edwardsville (IL) Add a tag Onsite Interview …" at bounding box center [386, 178] width 772 height 356
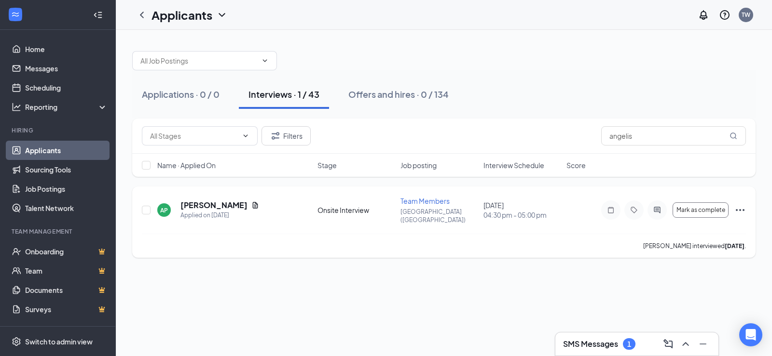
click at [741, 209] on icon "Ellipses" at bounding box center [740, 210] width 12 height 12
click at [251, 202] on icon "Document" at bounding box center [255, 206] width 8 height 8
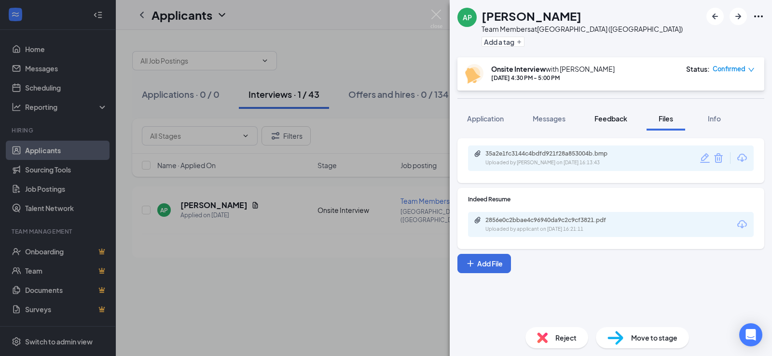
click at [606, 119] on span "Feedback" at bounding box center [610, 118] width 33 height 9
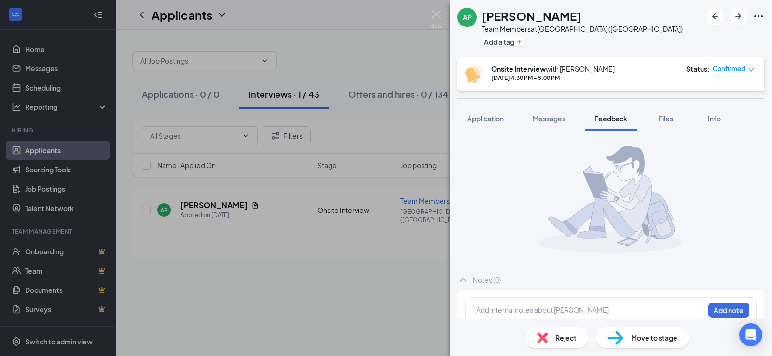
scroll to position [12, 0]
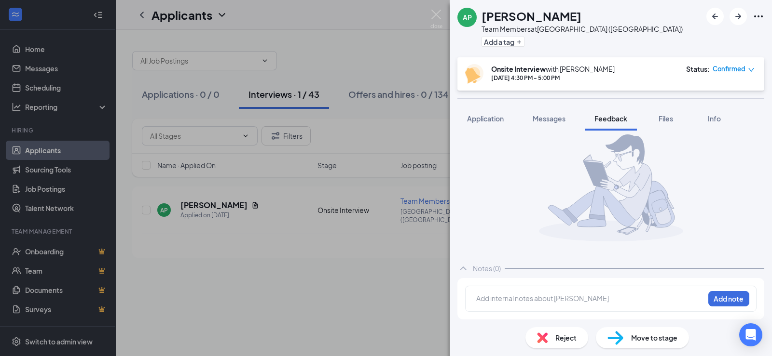
click at [598, 302] on div at bounding box center [590, 299] width 227 height 10
click at [667, 342] on span "Move to stage" at bounding box center [654, 338] width 46 height 11
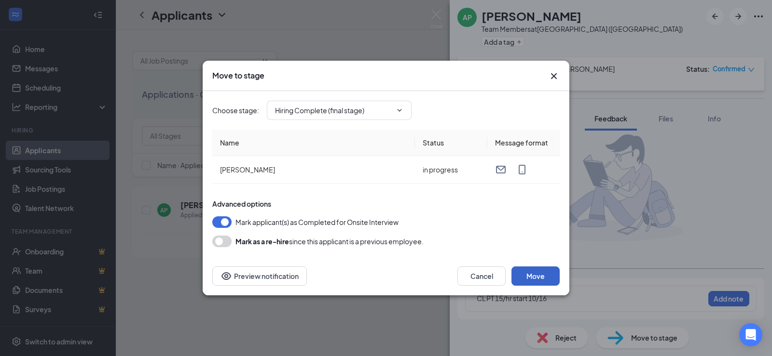
click at [553, 283] on button "Move" at bounding box center [535, 276] width 48 height 19
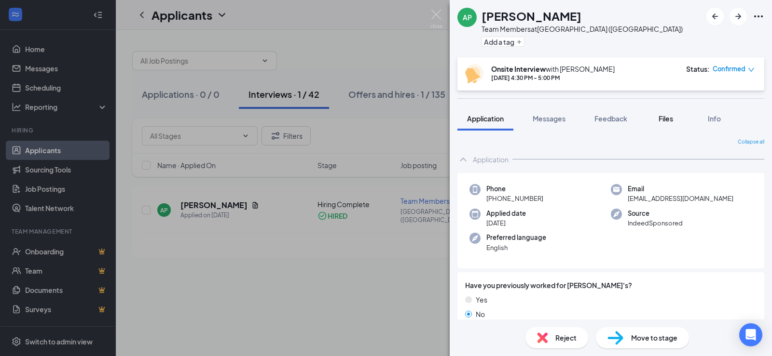
click at [668, 110] on button "Files" at bounding box center [665, 119] width 39 height 24
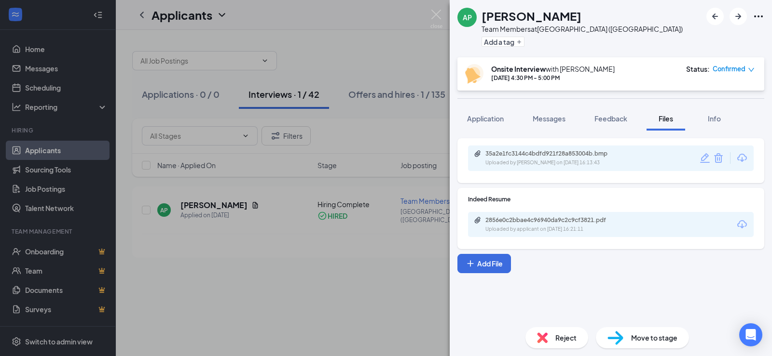
click at [402, 225] on div "AP Angelis Pierce Team Members at Edwardsville (IL) Add a tag Onsite Interview …" at bounding box center [386, 178] width 772 height 356
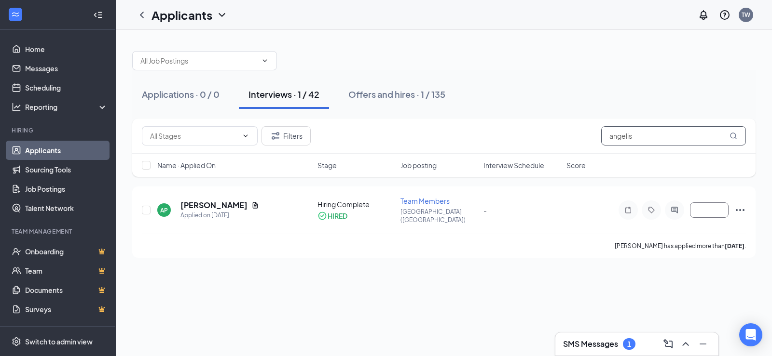
click at [672, 140] on input "angelis" at bounding box center [673, 135] width 145 height 19
type input "Marissa"
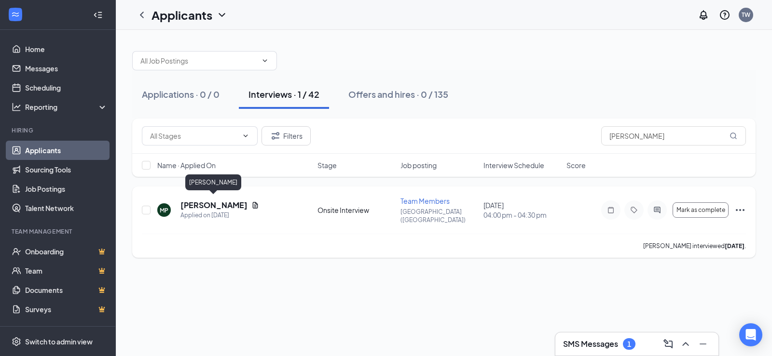
click at [237, 204] on h5 "Marissa Petscher" at bounding box center [213, 205] width 67 height 11
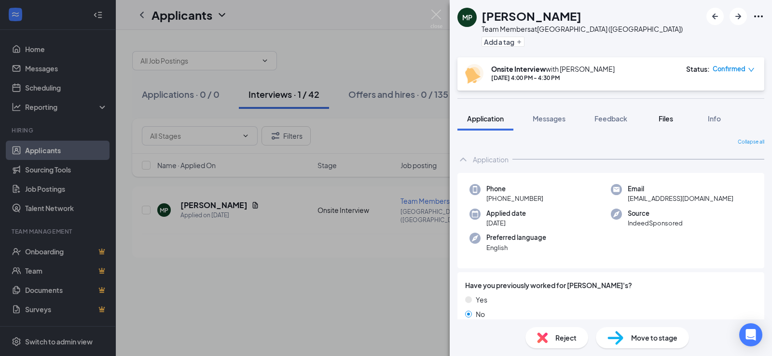
click at [658, 119] on div "Files" at bounding box center [665, 119] width 19 height 10
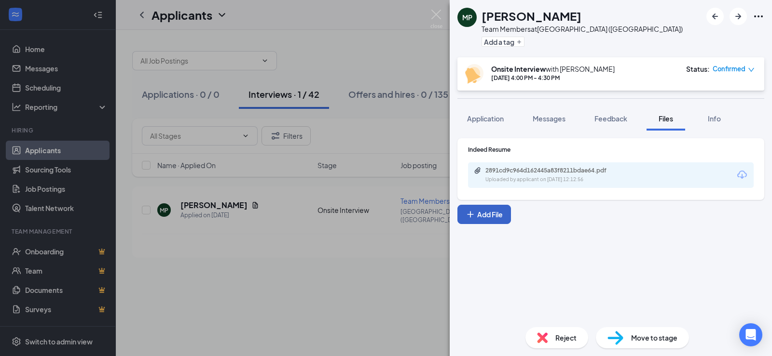
click at [494, 213] on button "Add File" at bounding box center [484, 214] width 54 height 19
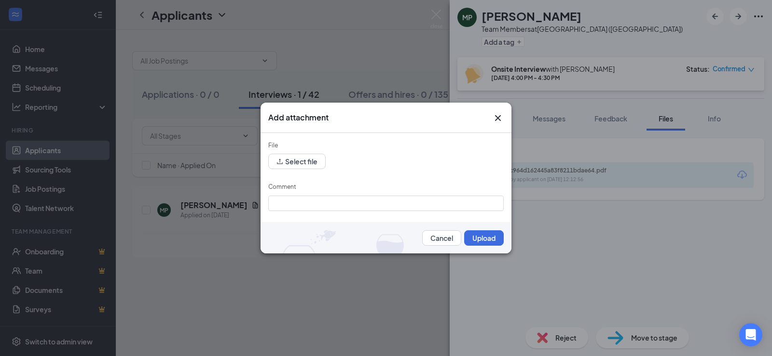
click at [409, 212] on form "File Select file Comment Cancel Upload" at bounding box center [385, 194] width 235 height 106
click at [312, 169] on button "Select file" at bounding box center [296, 161] width 57 height 15
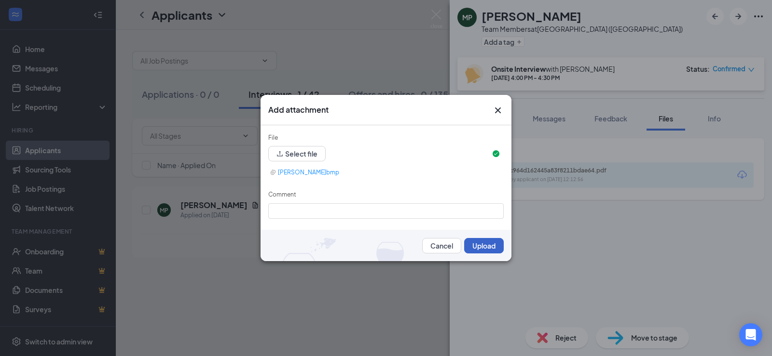
click at [483, 244] on button "Upload" at bounding box center [484, 245] width 40 height 15
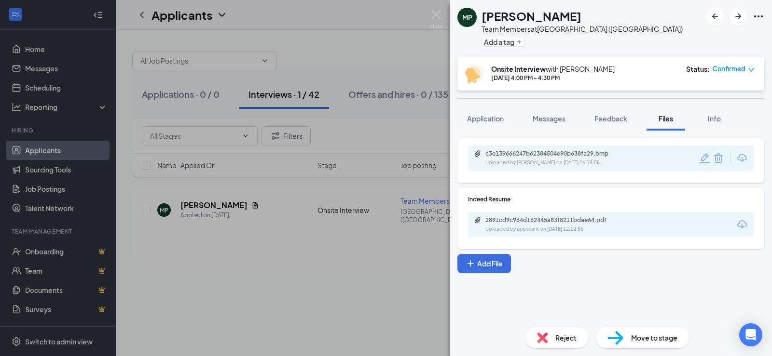
click at [703, 158] on icon "Pencil" at bounding box center [705, 158] width 12 height 12
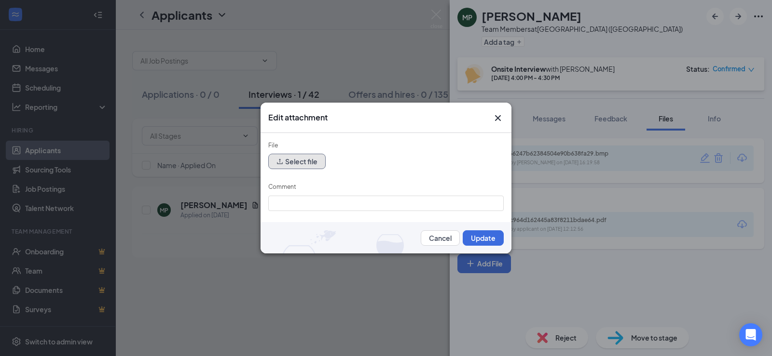
click at [312, 157] on button "Select file" at bounding box center [296, 161] width 57 height 15
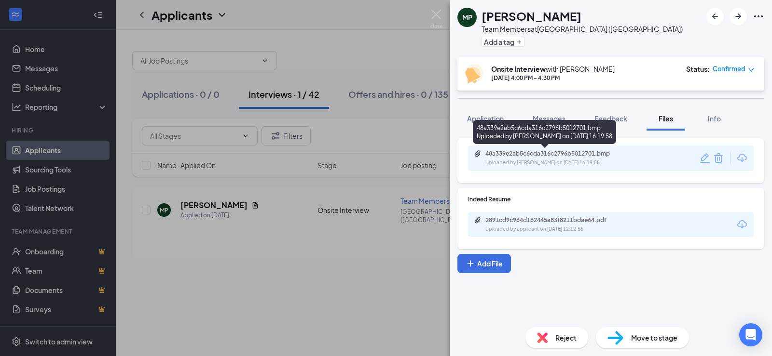
click at [520, 153] on div "48a339e2ab5c6cda316c2796b5012701.bmp" at bounding box center [552, 154] width 135 height 8
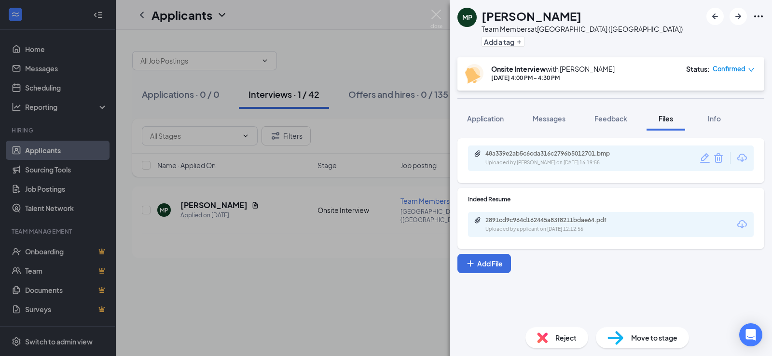
click at [704, 161] on icon "Pencil" at bounding box center [705, 158] width 10 height 10
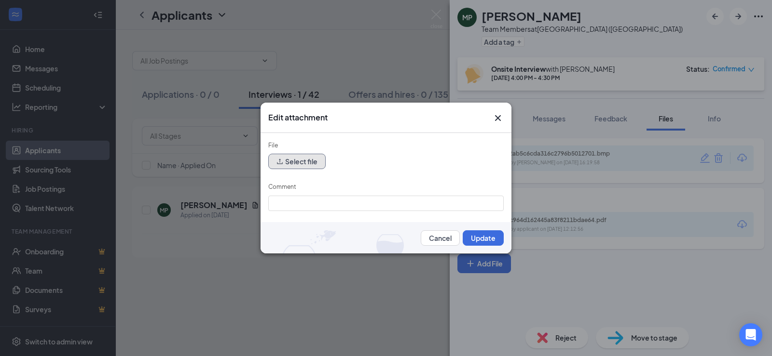
click at [303, 167] on button "Select file" at bounding box center [296, 161] width 57 height 15
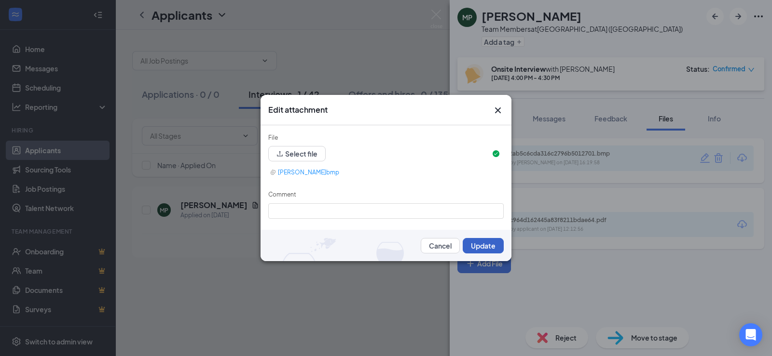
click at [475, 245] on button "Update" at bounding box center [483, 245] width 41 height 15
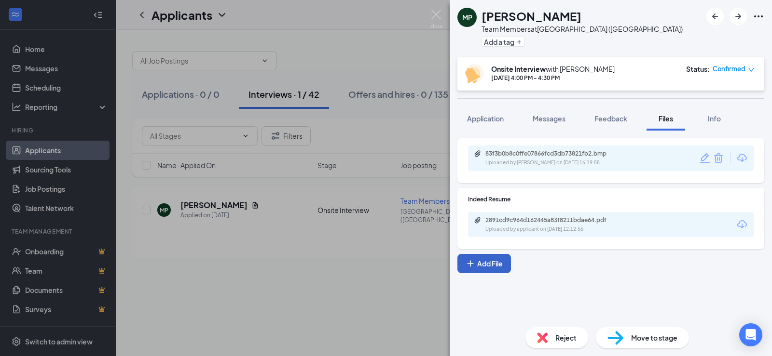
click at [486, 264] on button "Add File" at bounding box center [484, 263] width 54 height 19
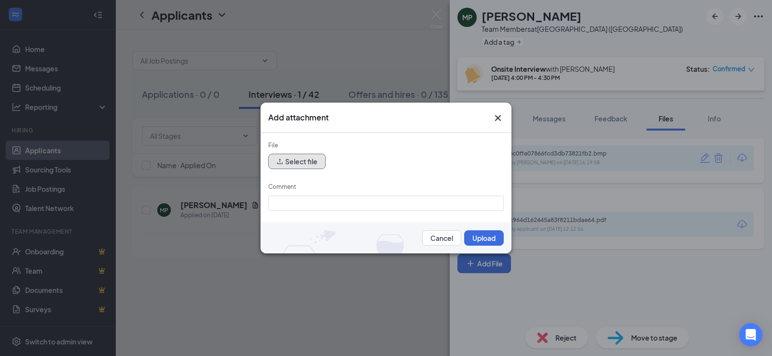
click at [313, 165] on button "Select file" at bounding box center [296, 161] width 57 height 15
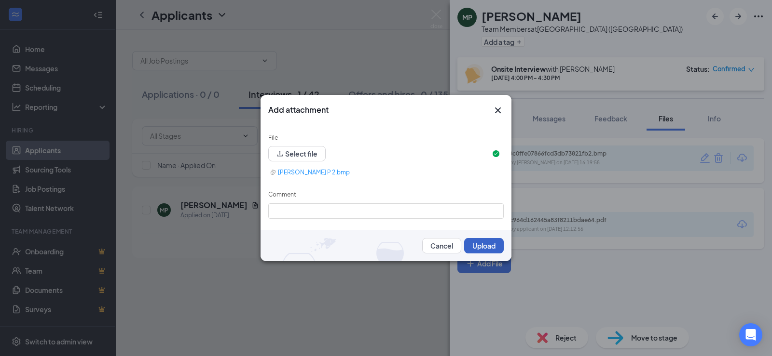
click at [490, 245] on button "Upload" at bounding box center [484, 245] width 40 height 15
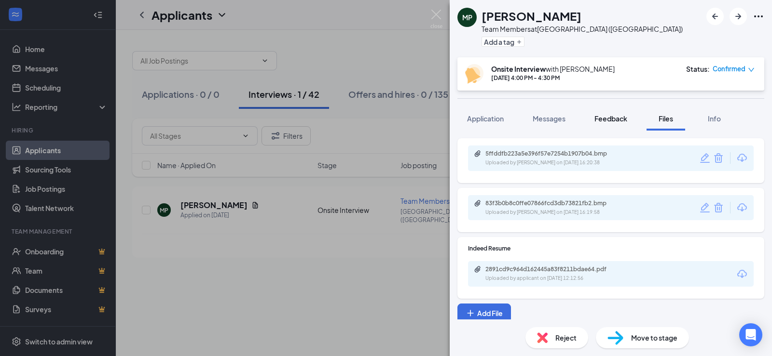
click at [609, 119] on span "Feedback" at bounding box center [610, 118] width 33 height 9
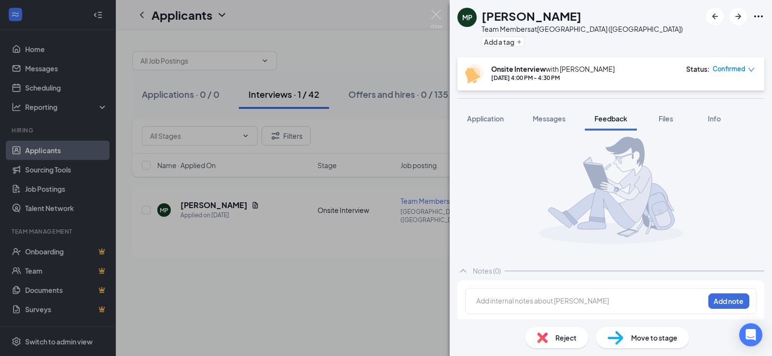
scroll to position [12, 0]
click at [587, 293] on div "Add internal notes about [PERSON_NAME] Add note" at bounding box center [610, 299] width 291 height 26
click at [586, 299] on div at bounding box center [590, 299] width 227 height 10
click at [720, 295] on button "Add note" at bounding box center [728, 298] width 41 height 15
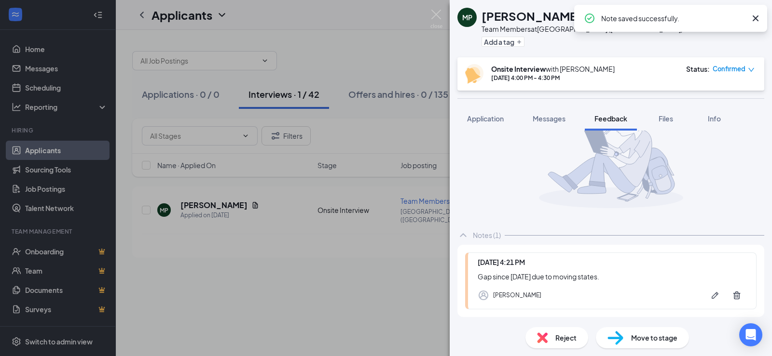
scroll to position [88, 0]
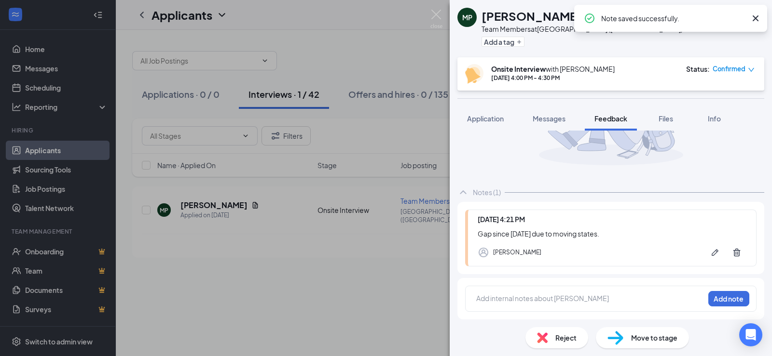
click at [531, 307] on div "Add internal notes about [PERSON_NAME] Add note" at bounding box center [610, 299] width 291 height 26
click at [540, 303] on div at bounding box center [590, 299] width 227 height 10
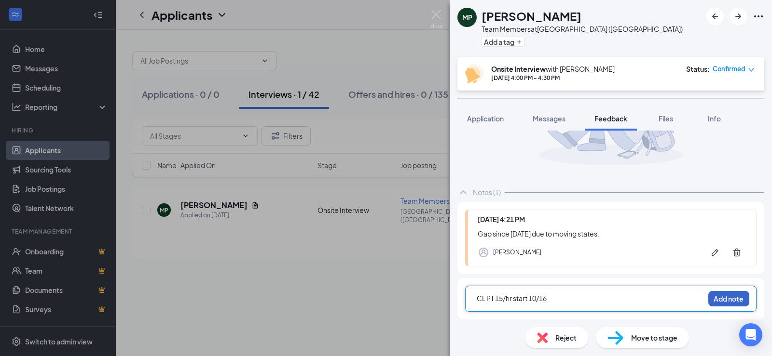
click at [728, 300] on button "Add note" at bounding box center [728, 298] width 41 height 15
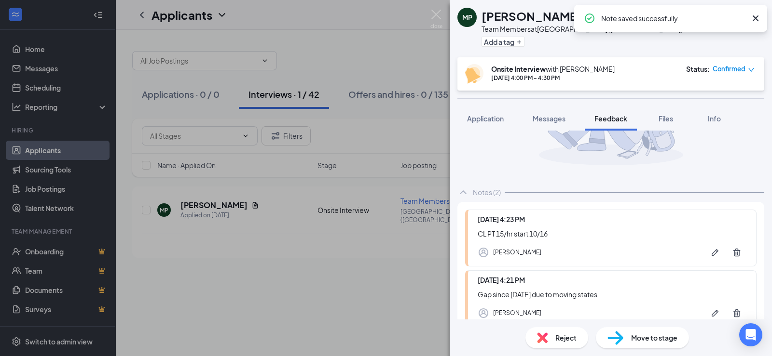
click at [640, 341] on span "Move to stage" at bounding box center [654, 338] width 46 height 11
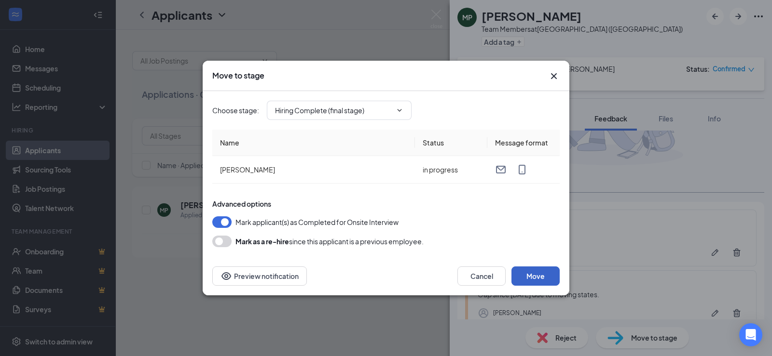
click at [537, 278] on button "Move" at bounding box center [535, 276] width 48 height 19
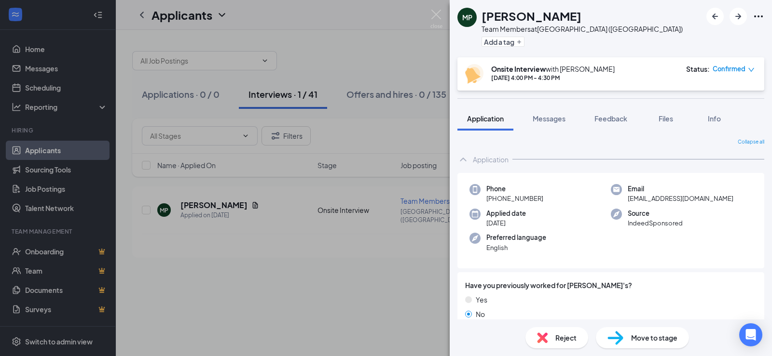
click at [411, 125] on div "MP Marissa Petscher Team Members at Edwardsville (IL) Add a tag Onsite Intervie…" at bounding box center [386, 178] width 772 height 356
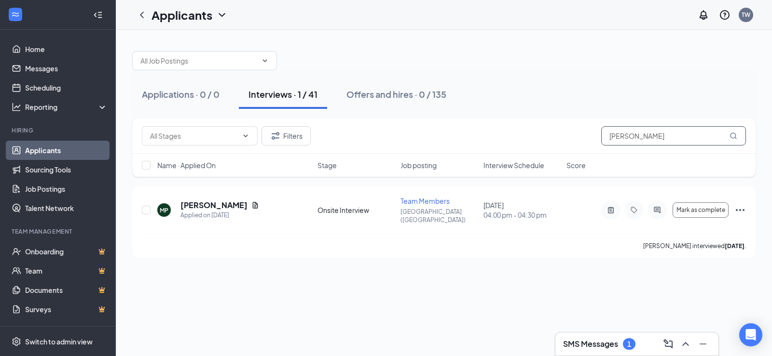
click at [695, 135] on input "Marissa" at bounding box center [673, 135] width 145 height 19
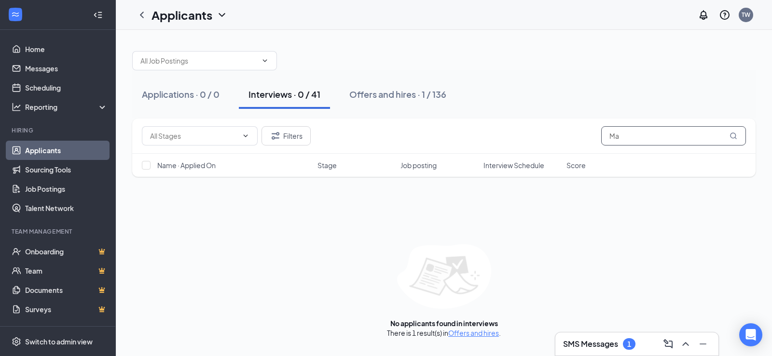
type input "M"
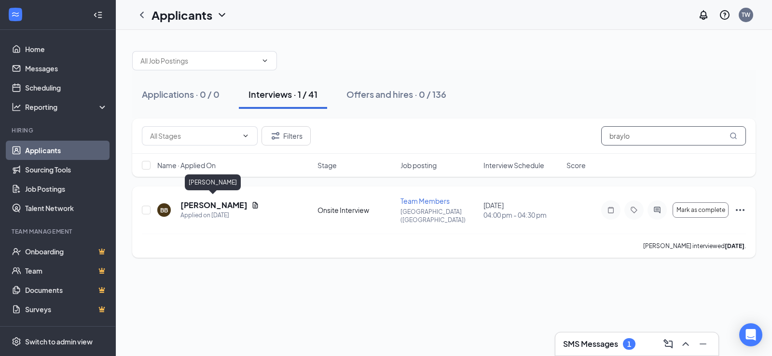
type input "braylo"
click at [226, 206] on h5 "Braylon Barnard" at bounding box center [213, 205] width 67 height 11
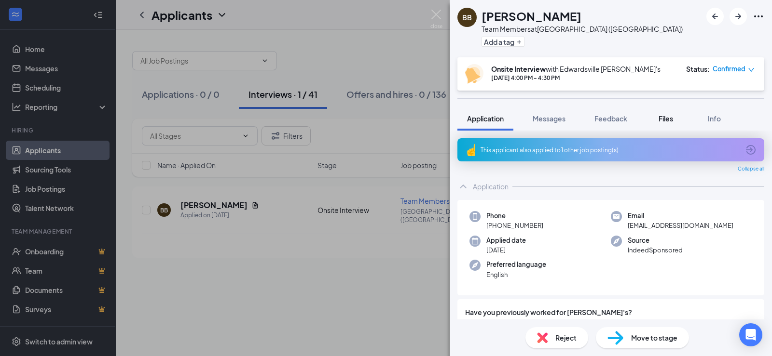
click at [659, 119] on div "Files" at bounding box center [665, 119] width 19 height 10
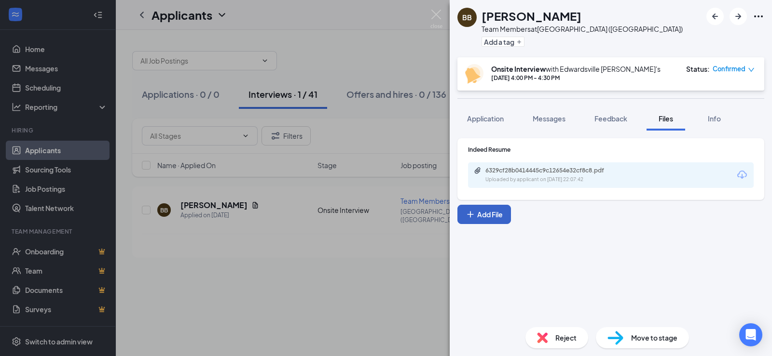
click at [482, 221] on button "Add File" at bounding box center [484, 214] width 54 height 19
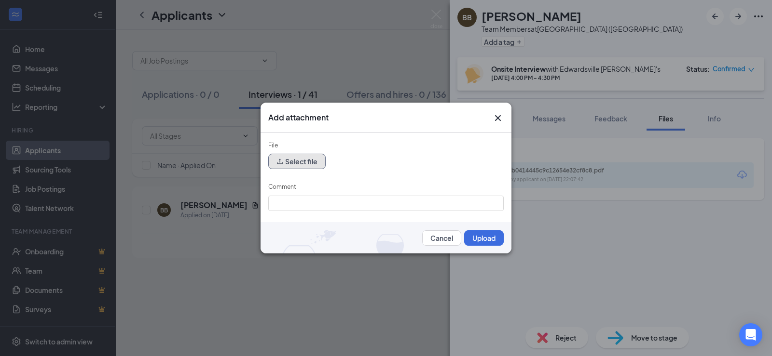
click at [306, 160] on button "Select file" at bounding box center [296, 161] width 57 height 15
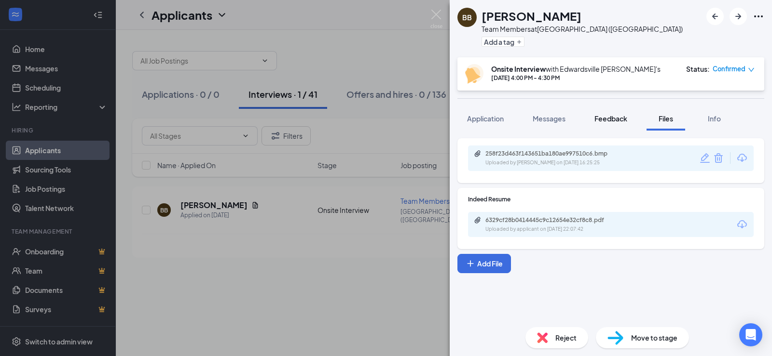
click at [613, 117] on span "Feedback" at bounding box center [610, 118] width 33 height 9
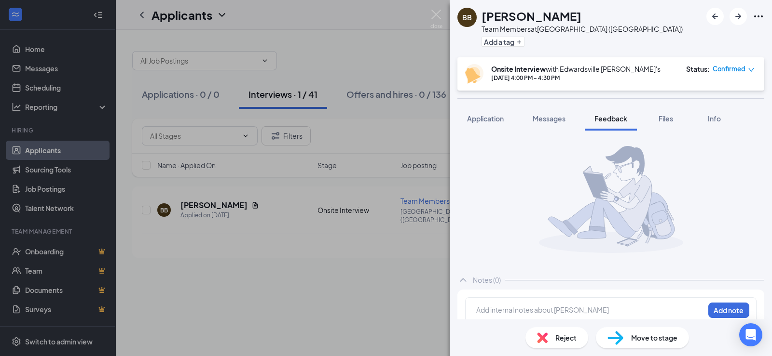
click at [624, 312] on div at bounding box center [590, 310] width 227 height 10
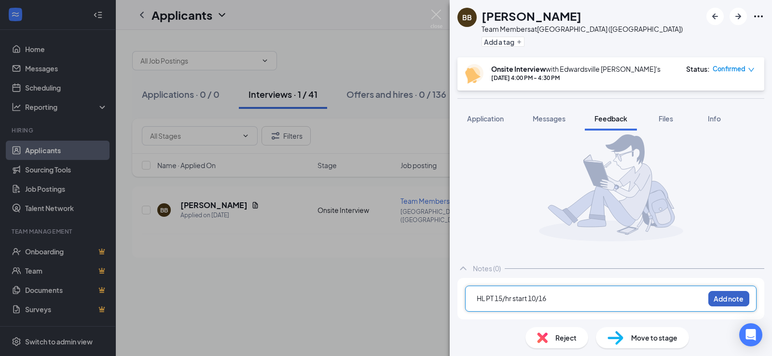
click at [736, 295] on button "Add note" at bounding box center [728, 298] width 41 height 15
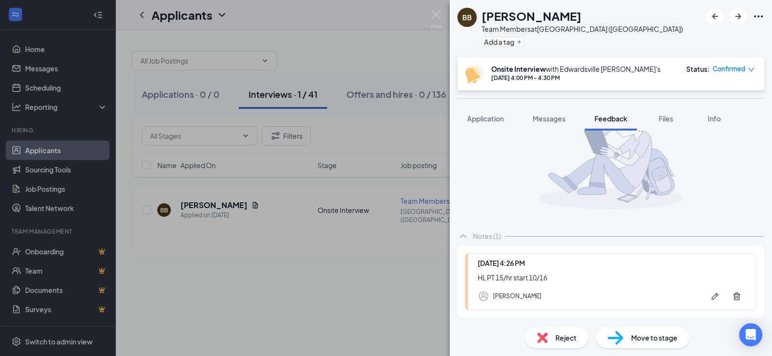
scroll to position [88, 0]
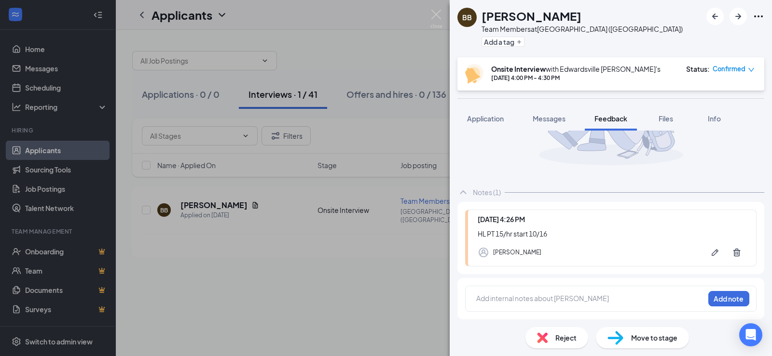
click at [539, 296] on div at bounding box center [590, 299] width 227 height 10
drag, startPoint x: 550, startPoint y: 236, endPoint x: 469, endPoint y: 233, distance: 81.6
click at [469, 233] on div "Today 4:26 PM HL PT 15/hr start 10/16 Tammy Wright" at bounding box center [610, 238] width 291 height 57
copy div "HL PT 15/hr start 10/16"
click at [733, 253] on icon "Trash" at bounding box center [736, 253] width 7 height 8
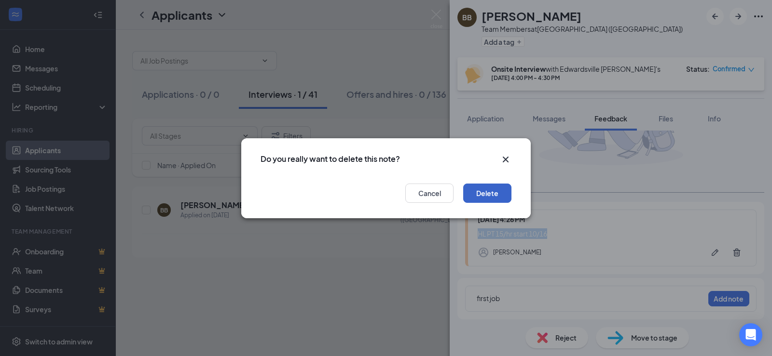
click at [503, 193] on button "Delete" at bounding box center [487, 193] width 48 height 19
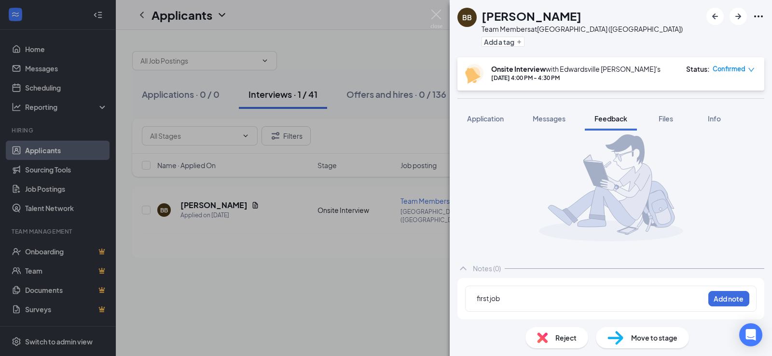
scroll to position [12, 0]
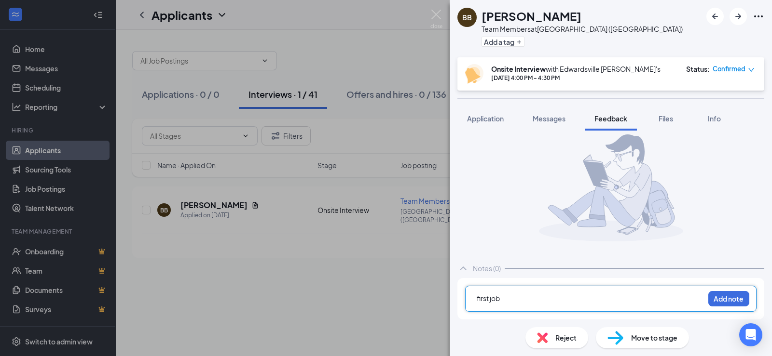
click at [523, 298] on div "first job" at bounding box center [590, 299] width 227 height 10
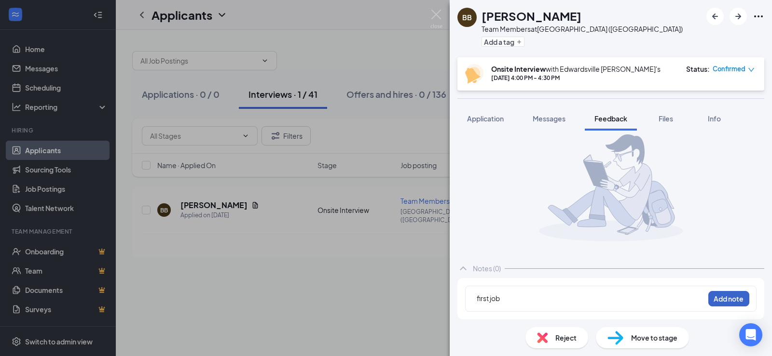
click at [715, 305] on button "Add note" at bounding box center [728, 298] width 41 height 15
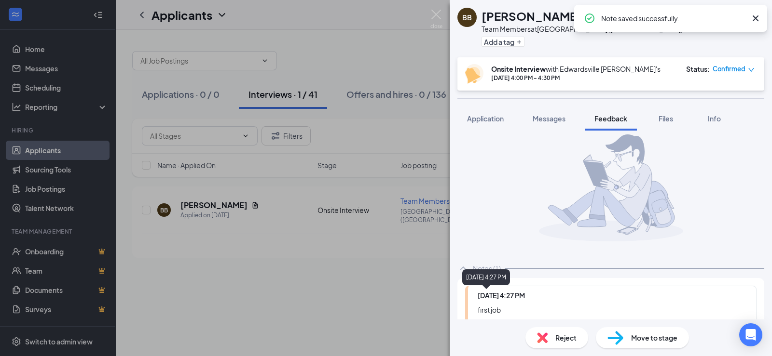
scroll to position [88, 0]
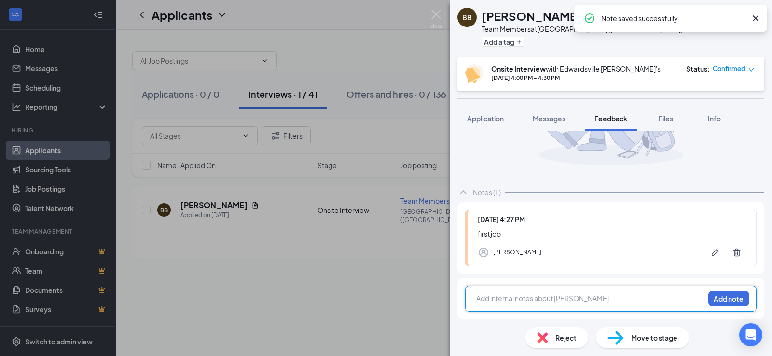
click at [580, 300] on div at bounding box center [590, 299] width 227 height 10
click at [580, 301] on div at bounding box center [590, 299] width 227 height 10
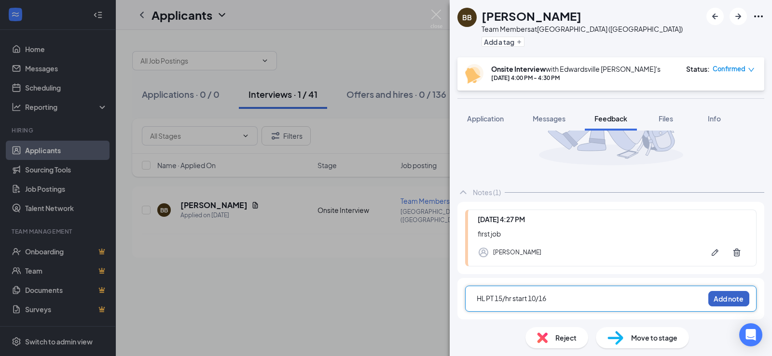
click at [715, 302] on button "Add note" at bounding box center [728, 298] width 41 height 15
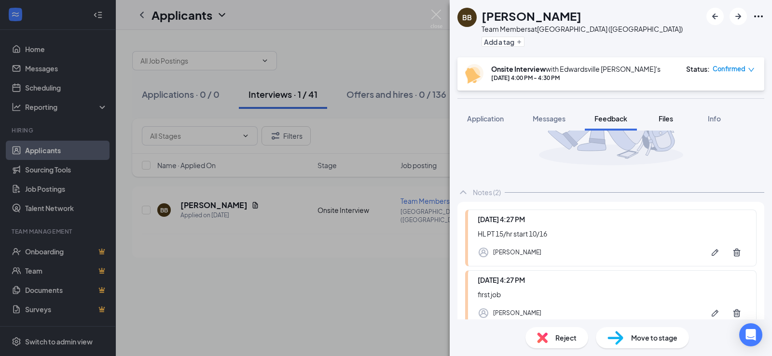
click at [668, 113] on button "Files" at bounding box center [665, 119] width 39 height 24
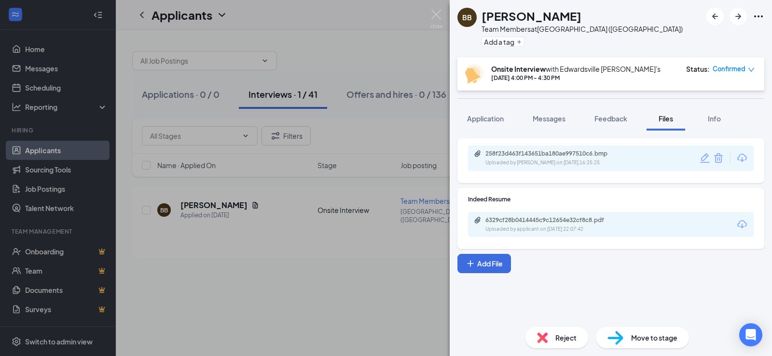
click at [665, 346] on div "Move to stage" at bounding box center [642, 337] width 93 height 21
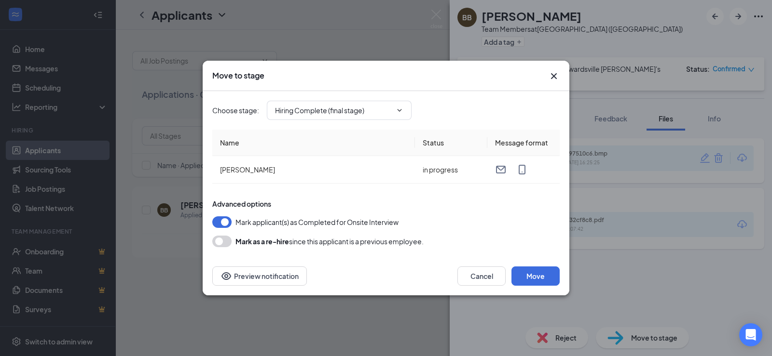
click at [549, 264] on div "Cancel Move Preview notification" at bounding box center [386, 276] width 367 height 39
click at [546, 267] on button "Move" at bounding box center [535, 276] width 48 height 19
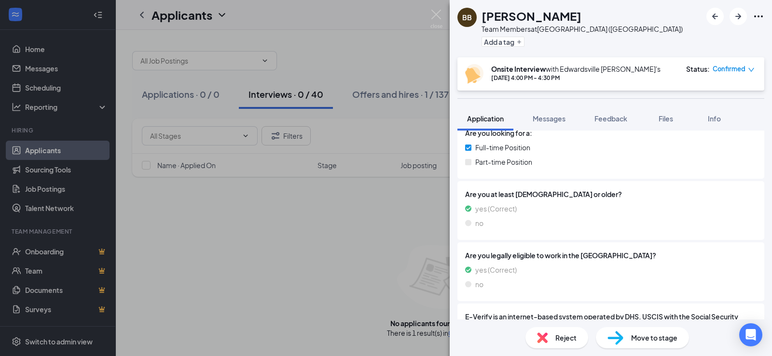
scroll to position [241, 0]
click at [324, 182] on div "BB Braylon Barnard Team Members at Edwardsville (IL) Add a tag Onsite Interview…" at bounding box center [386, 178] width 772 height 356
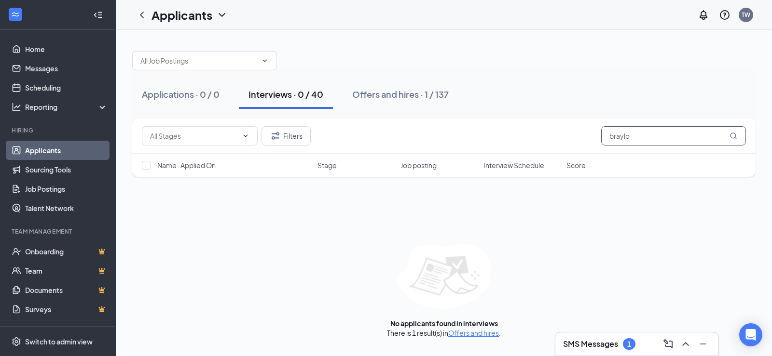
click at [657, 138] on input "braylo" at bounding box center [673, 135] width 145 height 19
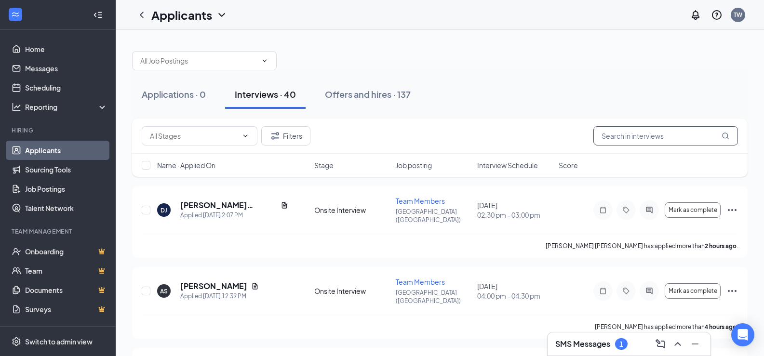
click at [682, 135] on input "text" at bounding box center [666, 135] width 145 height 19
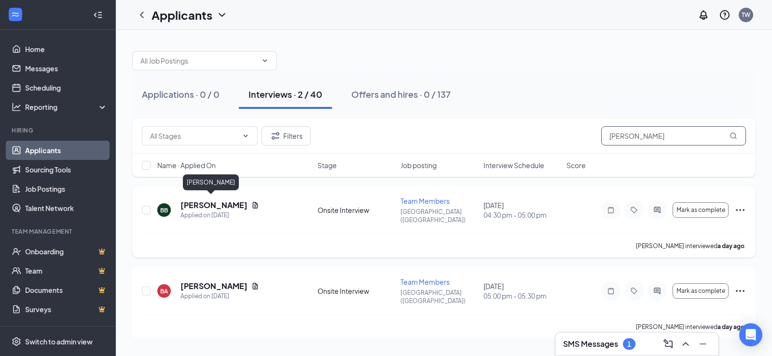
type input "brian"
click at [227, 204] on h5 "Brian Bargas" at bounding box center [213, 205] width 67 height 11
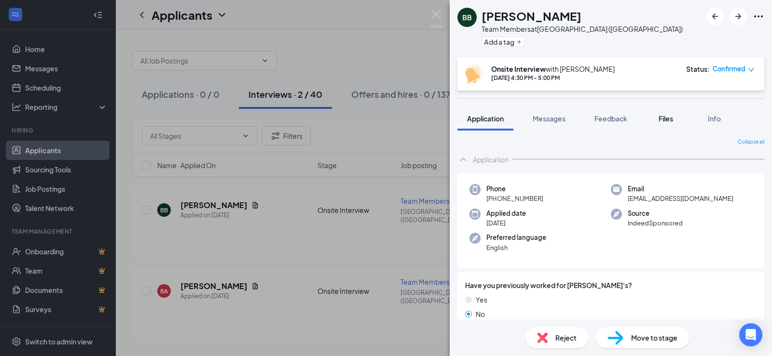
click at [664, 119] on span "Files" at bounding box center [665, 118] width 14 height 9
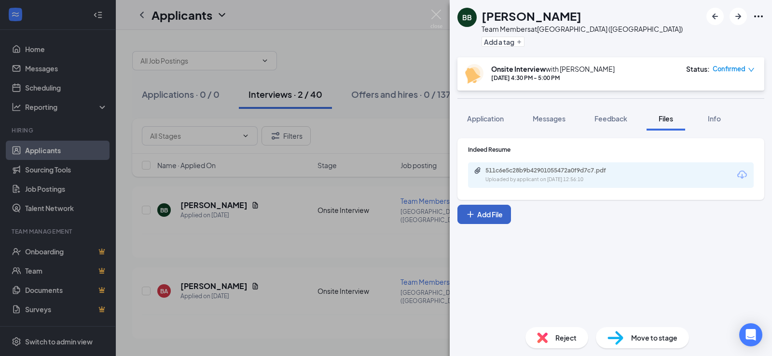
click at [498, 215] on button "Add File" at bounding box center [484, 214] width 54 height 19
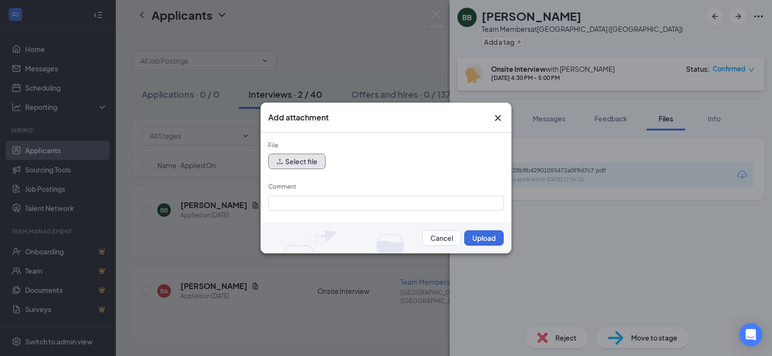
click at [291, 164] on button "Select file" at bounding box center [296, 161] width 57 height 15
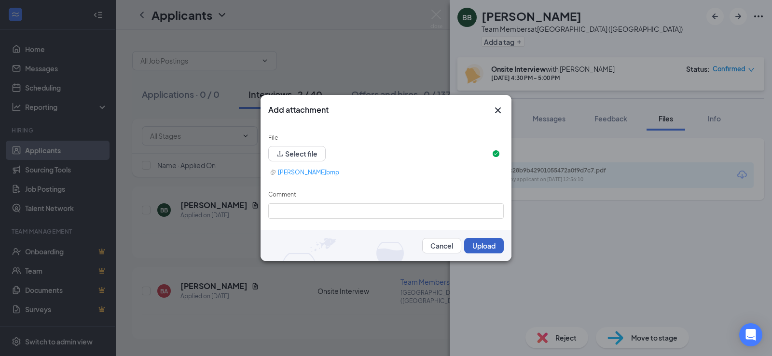
click at [471, 252] on button "Upload" at bounding box center [484, 245] width 40 height 15
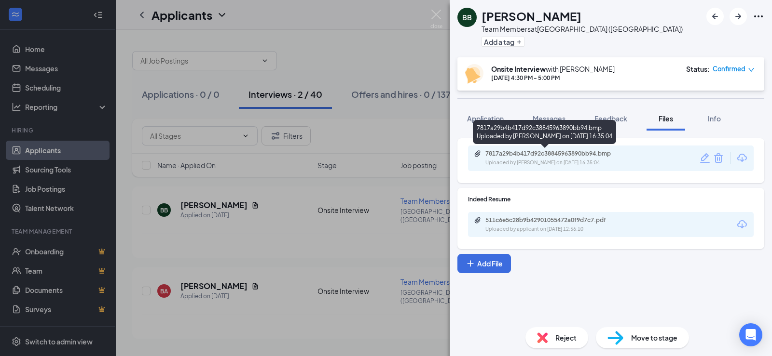
click at [542, 161] on div "Uploaded by Tammy Wright on Oct 15, 2025 at 16:35:04" at bounding box center [557, 163] width 145 height 8
click at [613, 103] on div "BB Brian Bargas Team Members at Edwardsville (IL) Add a tag Onsite Interview wi…" at bounding box center [611, 178] width 322 height 356
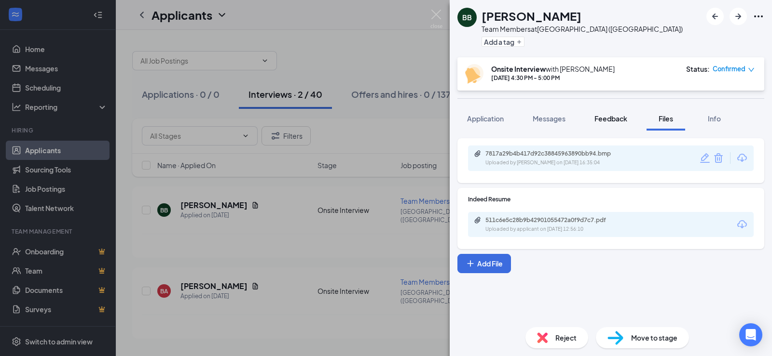
click at [614, 120] on span "Feedback" at bounding box center [610, 118] width 33 height 9
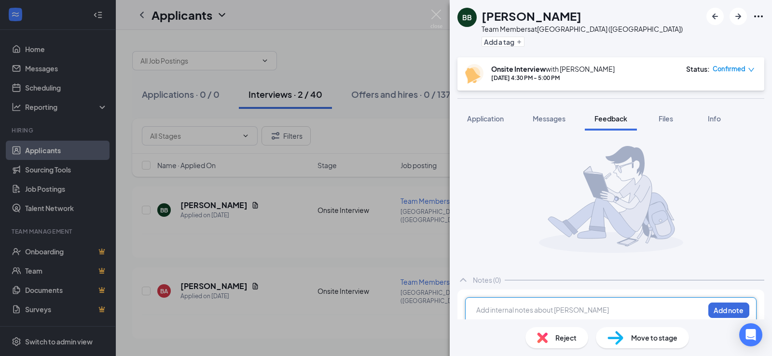
click at [545, 313] on div at bounding box center [590, 310] width 227 height 10
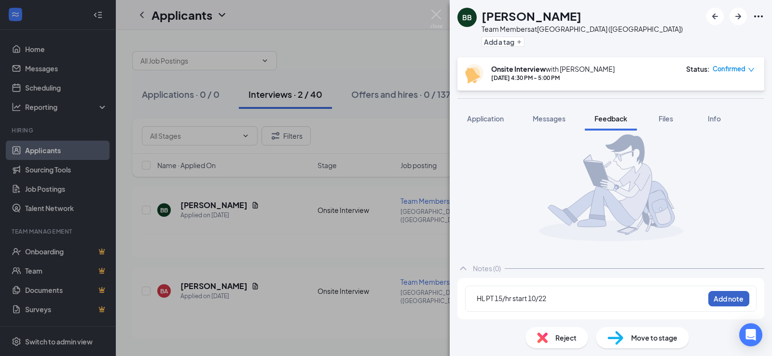
click at [725, 302] on button "Add note" at bounding box center [728, 298] width 41 height 15
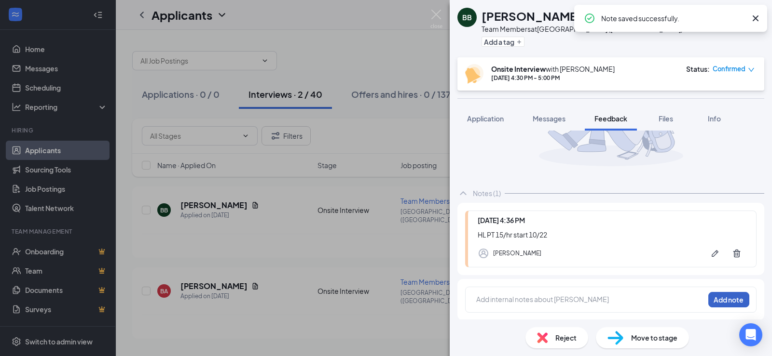
scroll to position [88, 0]
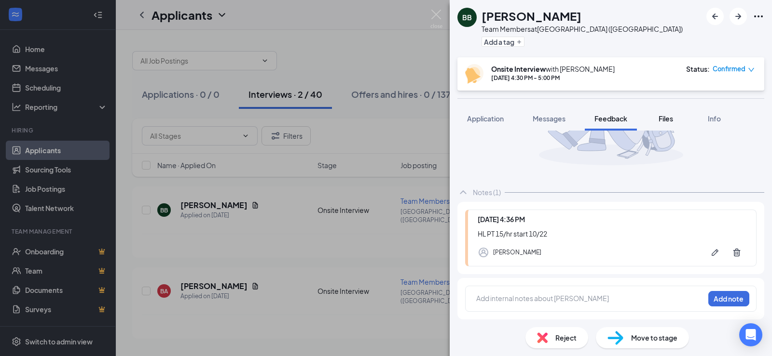
click at [671, 126] on button "Files" at bounding box center [665, 119] width 39 height 24
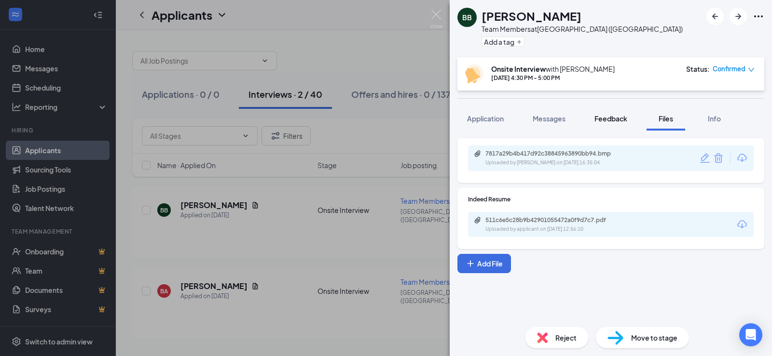
click at [624, 112] on button "Feedback" at bounding box center [611, 119] width 52 height 24
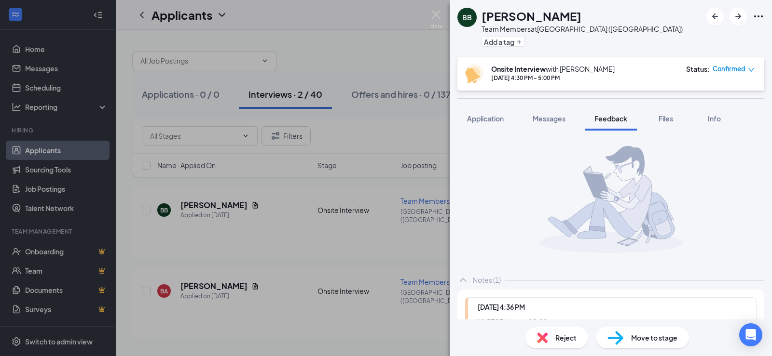
scroll to position [88, 0]
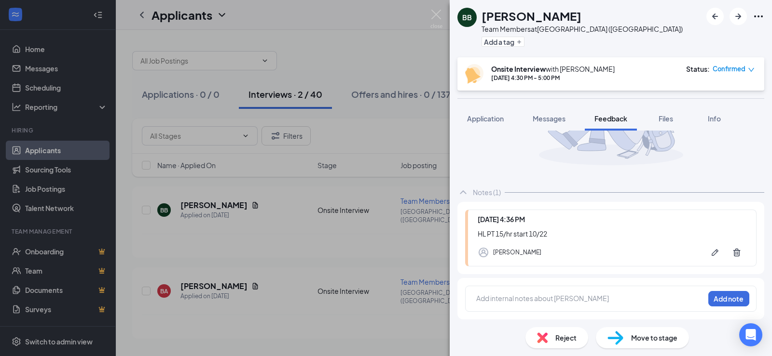
click at [636, 332] on div "Move to stage" at bounding box center [642, 337] width 93 height 21
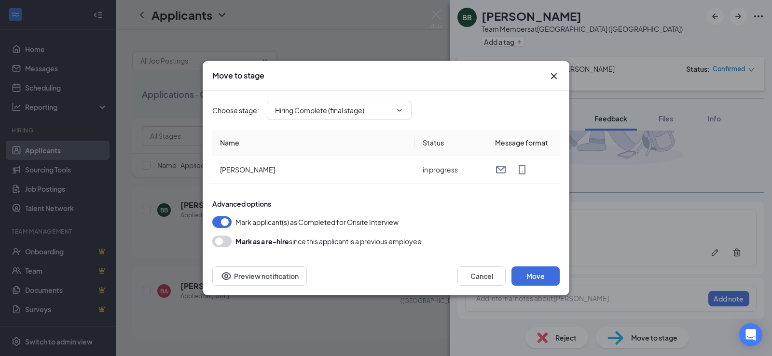
click at [558, 78] on icon "Cross" at bounding box center [554, 76] width 12 height 12
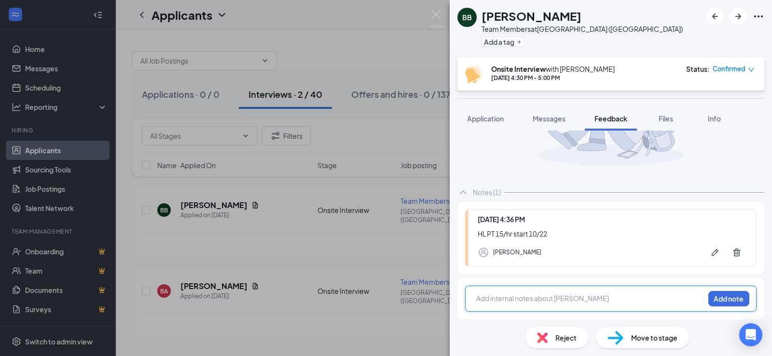
click at [528, 297] on div at bounding box center [590, 299] width 227 height 10
click at [722, 300] on button "Add note" at bounding box center [728, 298] width 41 height 15
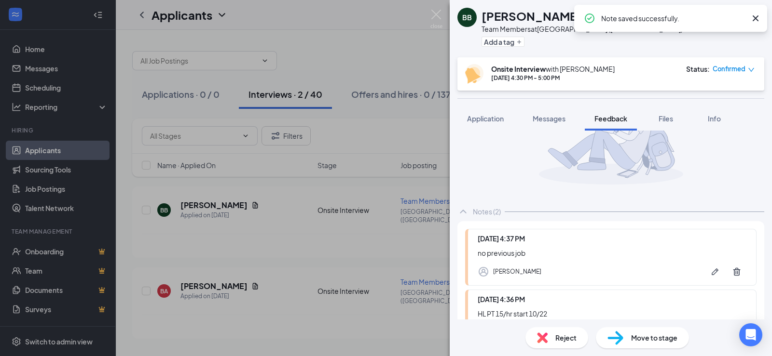
scroll to position [149, 0]
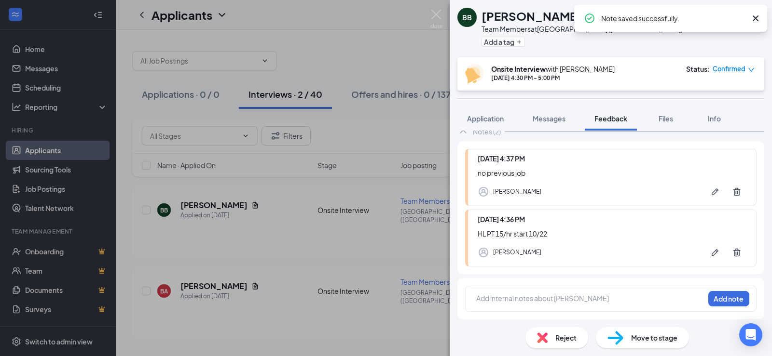
click at [654, 333] on span "Move to stage" at bounding box center [654, 338] width 46 height 11
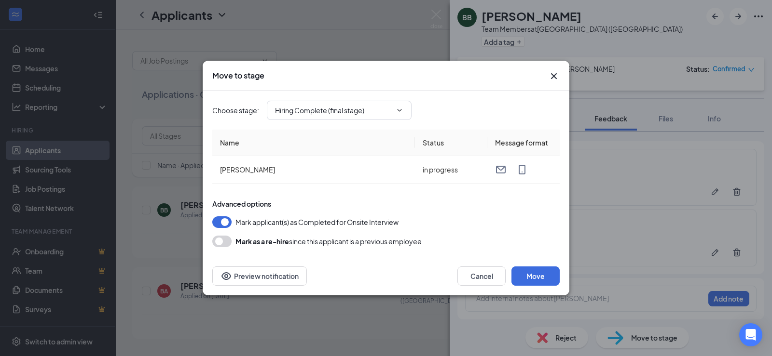
click at [554, 265] on div "Cancel Move Preview notification" at bounding box center [386, 276] width 367 height 39
click at [545, 276] on button "Move" at bounding box center [535, 276] width 48 height 19
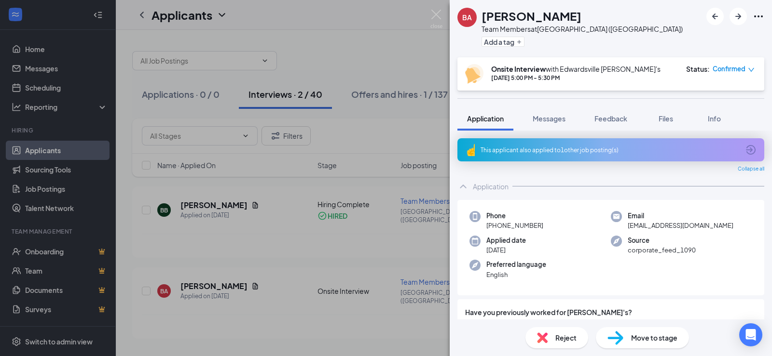
click at [240, 70] on div "BA Brian Antoine Team Members at Edwardsville (IL) Add a tag Onsite Interview w…" at bounding box center [386, 178] width 772 height 356
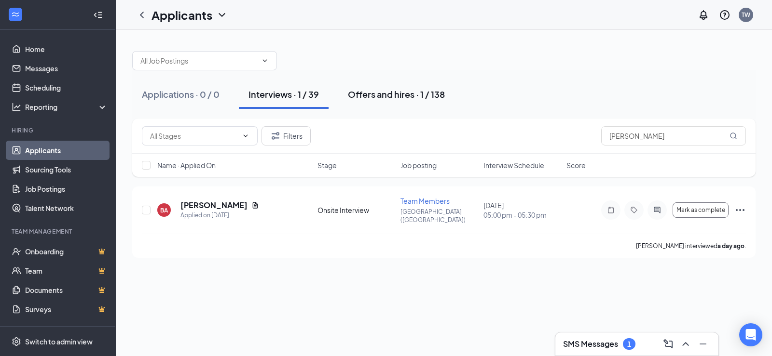
click at [416, 90] on div "Offers and hires · 1 / 138" at bounding box center [396, 94] width 97 height 12
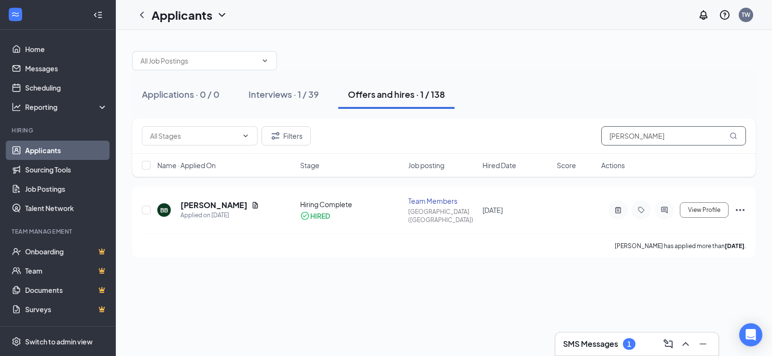
click at [655, 143] on input "brian" at bounding box center [673, 135] width 145 height 19
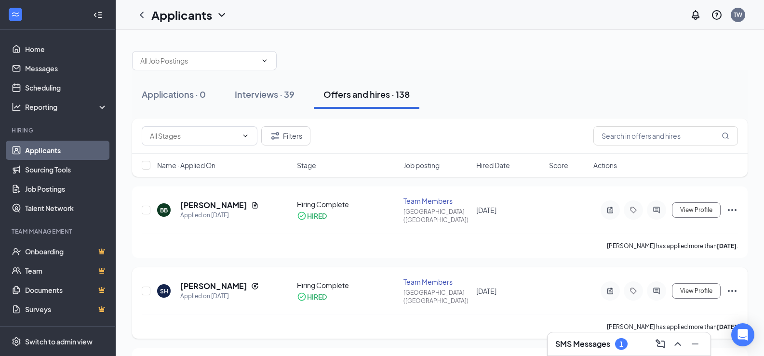
click at [739, 282] on div "SH Shamya Hollmon Applied on Oct 11 Hiring Complete HIRED Team Members Edwardsv…" at bounding box center [440, 303] width 616 height 71
click at [730, 286] on icon "Ellipses" at bounding box center [733, 292] width 12 height 12
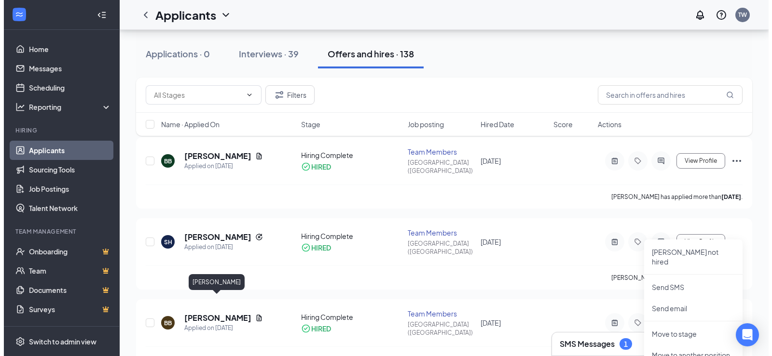
scroll to position [48, 0]
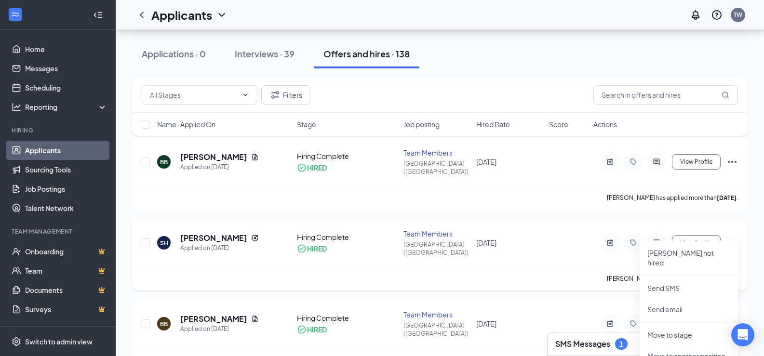
click at [215, 220] on div "SH Shamya Hollmon Applied on Oct 11 Hiring Complete HIRED Team Members Edwardsv…" at bounding box center [440, 254] width 616 height 71
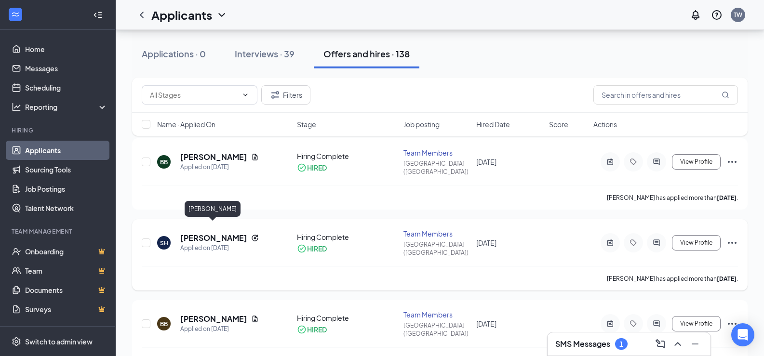
click at [219, 233] on h5 "Shamya Hollmon" at bounding box center [213, 238] width 67 height 11
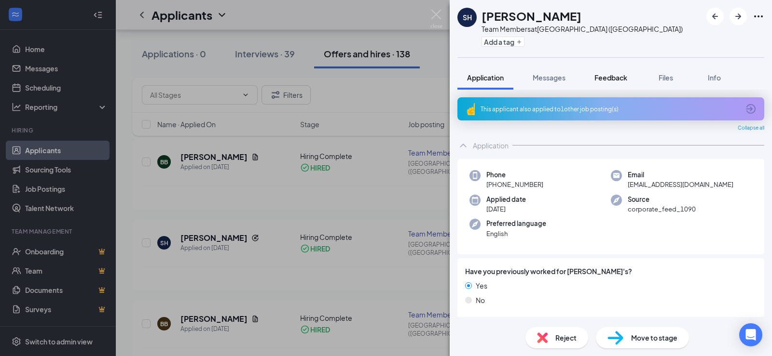
click at [617, 79] on span "Feedback" at bounding box center [610, 77] width 33 height 9
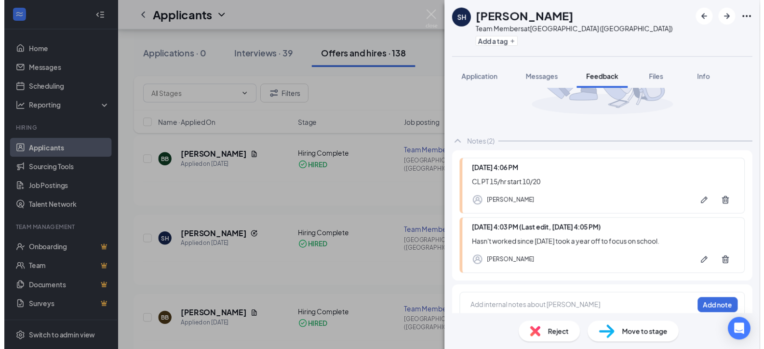
scroll to position [96, 0]
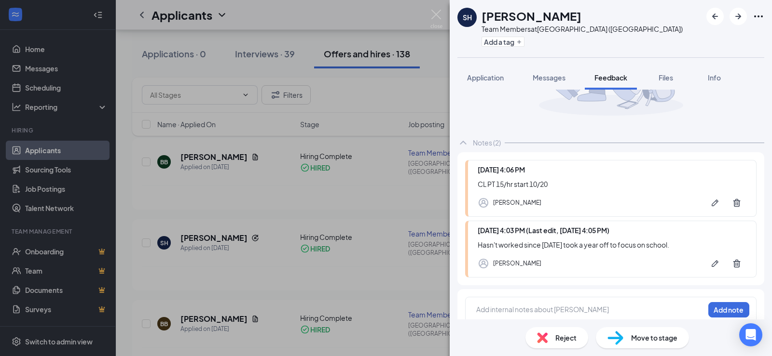
click at [332, 125] on div "SH Shamya Hollmon Team Members at Edwardsville (IL) Add a tag Application Messa…" at bounding box center [386, 178] width 772 height 356
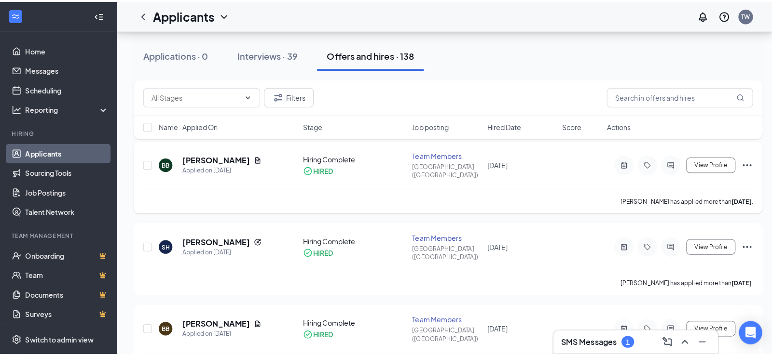
scroll to position [96, 0]
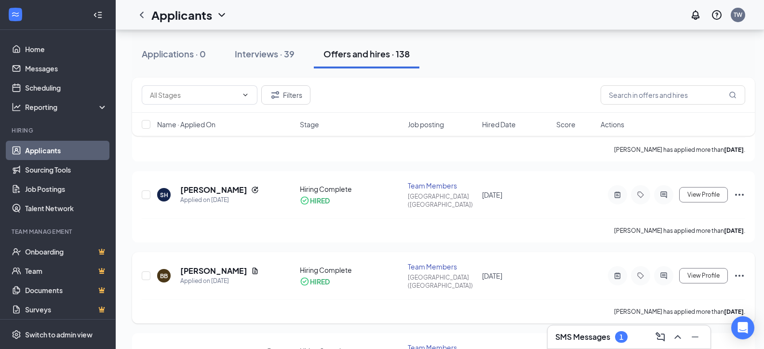
click at [222, 276] on div "Applied on [DATE]" at bounding box center [219, 281] width 79 height 10
click at [225, 266] on h5 "Braylon Barnard" at bounding box center [213, 271] width 67 height 11
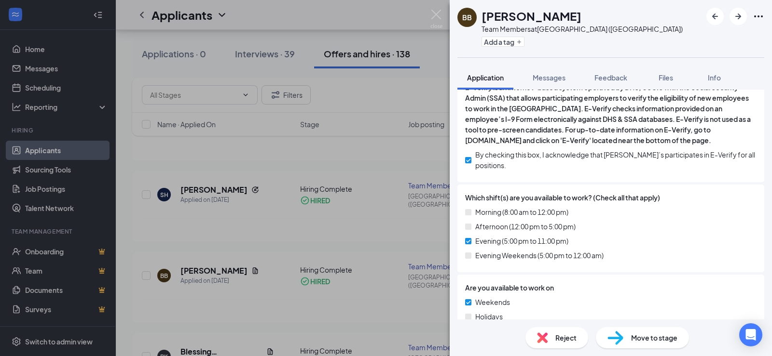
scroll to position [482, 0]
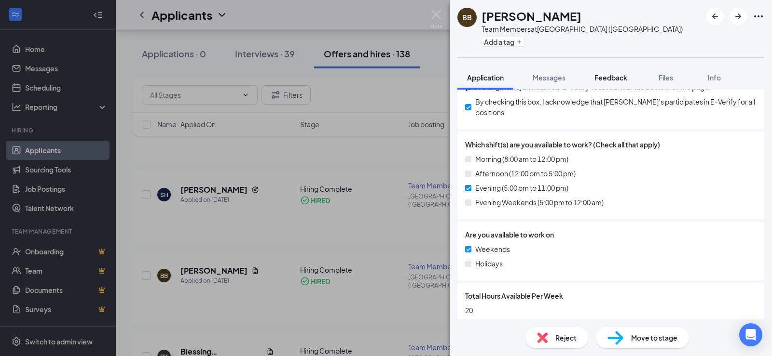
click at [613, 75] on span "Feedback" at bounding box center [610, 77] width 33 height 9
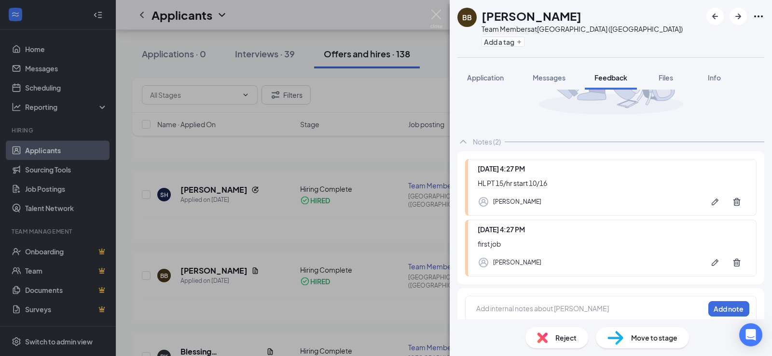
scroll to position [107, 0]
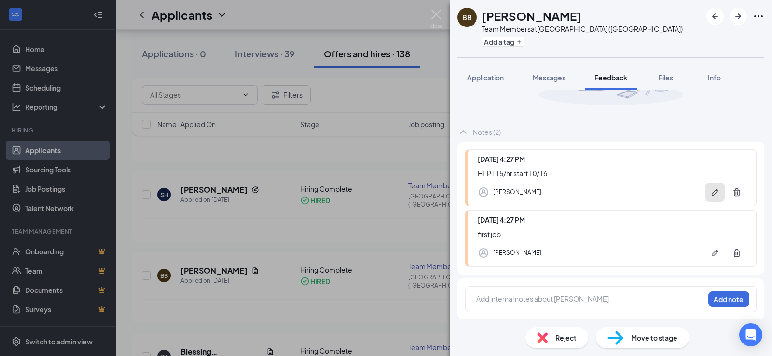
click at [711, 195] on icon "Pen" at bounding box center [714, 192] width 7 height 7
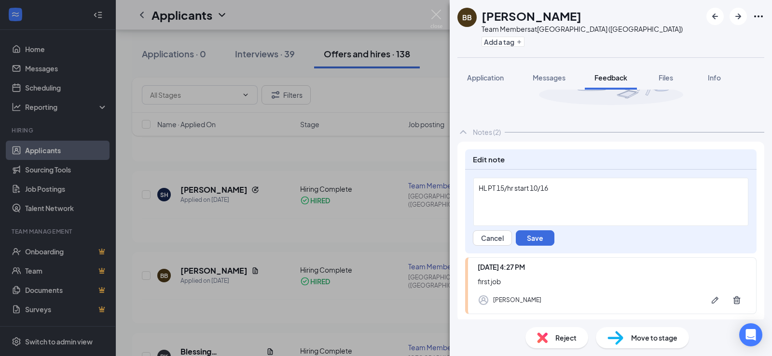
click at [705, 195] on div "HL PT 15/hr start 10/16" at bounding box center [610, 202] width 275 height 48
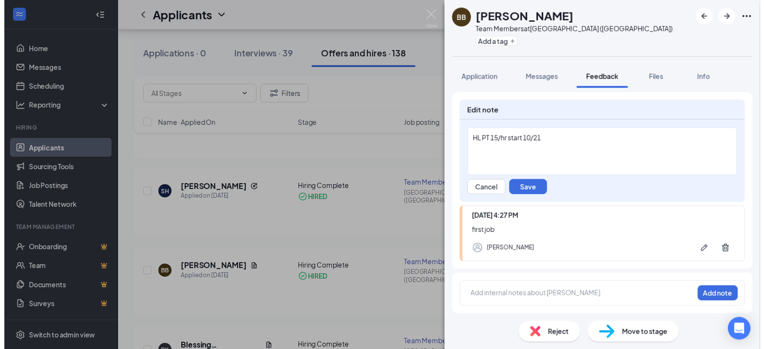
scroll to position [107, 0]
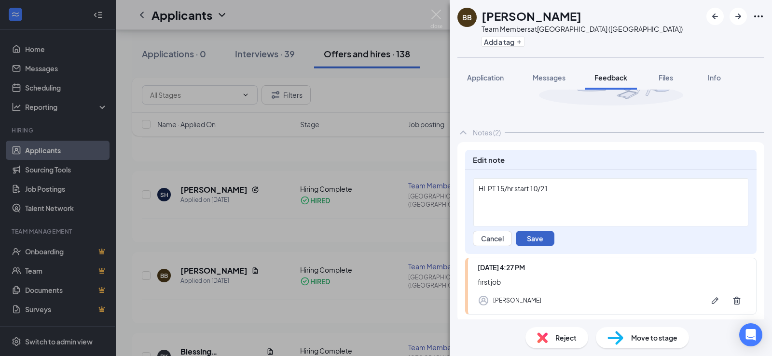
click at [551, 237] on button "Save" at bounding box center [535, 238] width 39 height 15
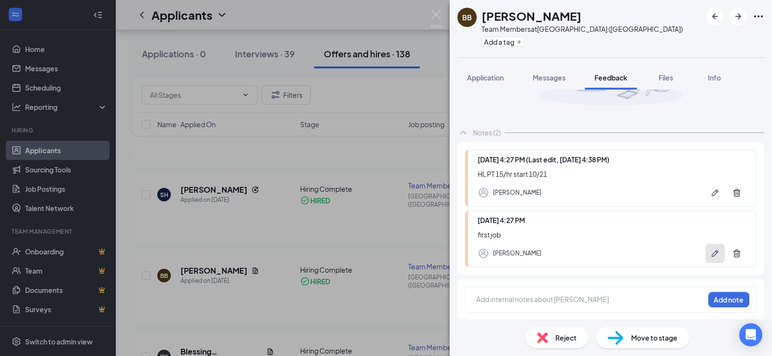
click at [706, 259] on button "button" at bounding box center [714, 253] width 19 height 19
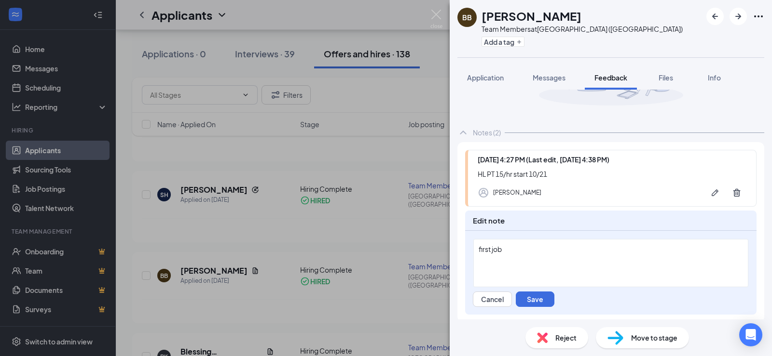
click at [497, 256] on div "first job" at bounding box center [610, 263] width 275 height 48
click at [541, 297] on button "Save" at bounding box center [535, 299] width 39 height 15
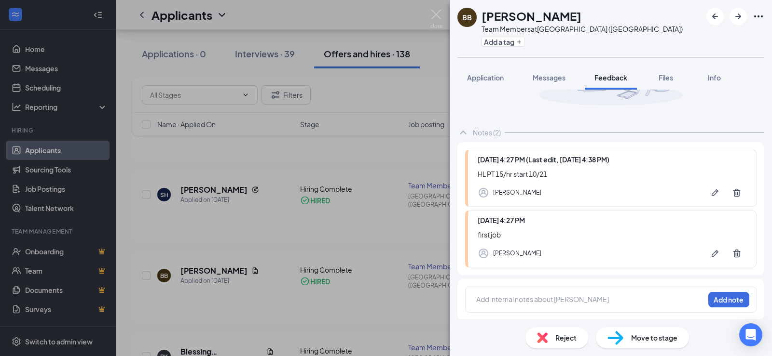
click at [367, 183] on div "BB Braylon Barnard Team Members at Edwardsville (IL) Add a tag Application Mess…" at bounding box center [386, 178] width 772 height 356
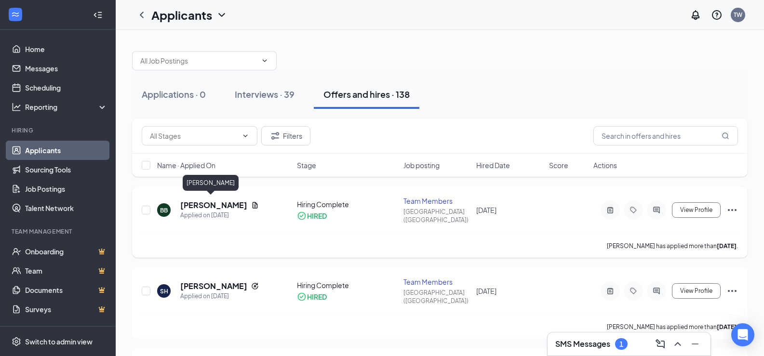
click at [215, 201] on h5 "Brian Bargas" at bounding box center [213, 205] width 67 height 11
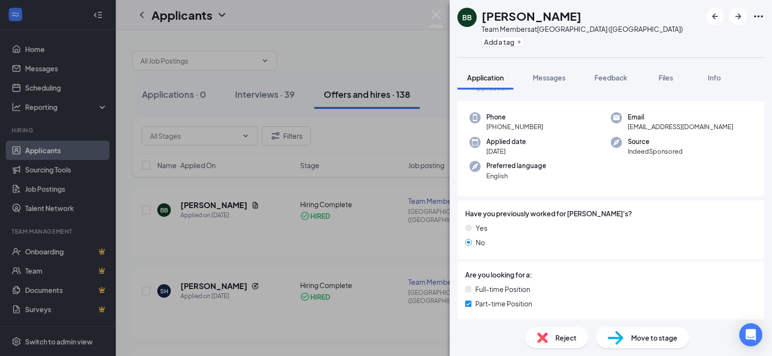
scroll to position [48, 0]
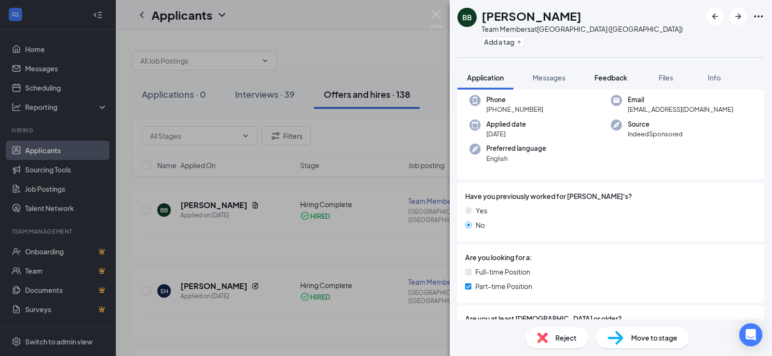
click at [611, 74] on span "Feedback" at bounding box center [610, 77] width 33 height 9
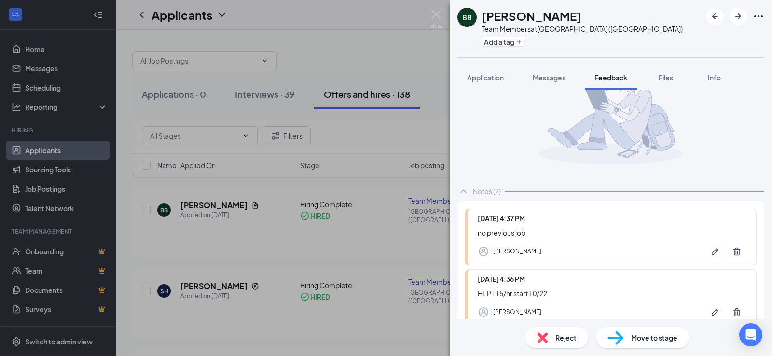
scroll to position [48, 0]
click at [710, 254] on icon "Pen" at bounding box center [715, 251] width 10 height 10
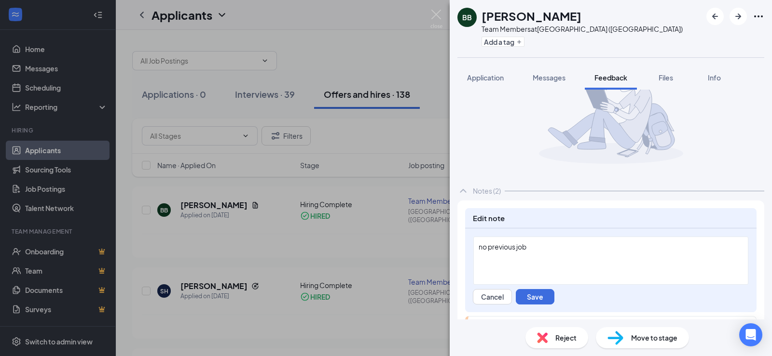
click at [571, 255] on div "no previous job" at bounding box center [610, 261] width 275 height 48
drag, startPoint x: 571, startPoint y: 255, endPoint x: 574, endPoint y: 251, distance: 5.1
click at [572, 253] on div "no previous job" at bounding box center [610, 261] width 275 height 48
click at [574, 251] on div "no previous job" at bounding box center [610, 247] width 264 height 10
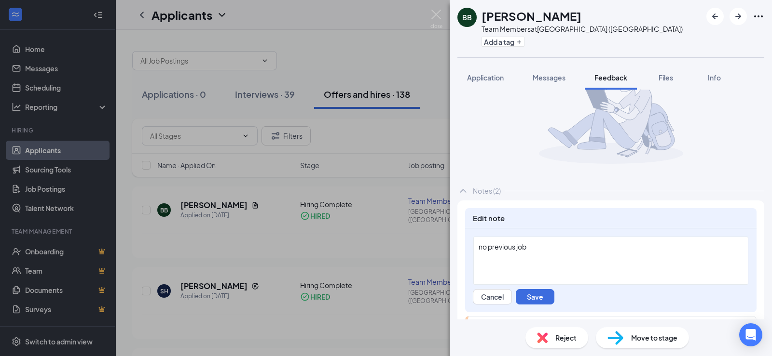
click at [576, 242] on div "no previous job" at bounding box center [610, 247] width 264 height 10
click at [574, 243] on div "no previous job" at bounding box center [610, 247] width 264 height 10
click at [571, 247] on span "will leave current employment if hired." at bounding box center [537, 247] width 119 height 9
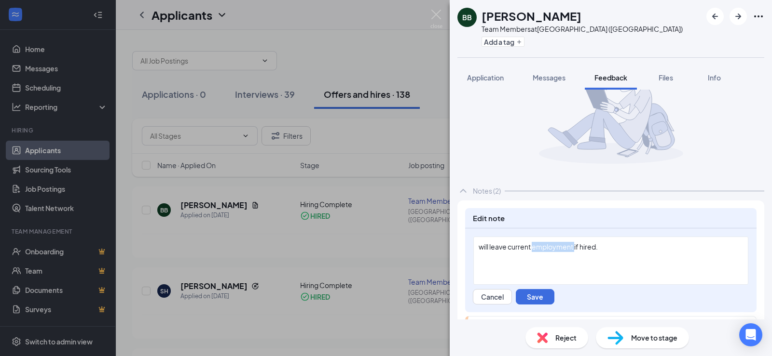
click at [571, 247] on span "will leave current employment if hired." at bounding box center [537, 247] width 119 height 9
drag, startPoint x: 686, startPoint y: 254, endPoint x: 586, endPoint y: 250, distance: 100.4
click at [586, 250] on div "current employment at scooter's, did landscaping on the si" at bounding box center [610, 261] width 275 height 48
click at [554, 294] on button "Save" at bounding box center [535, 296] width 39 height 15
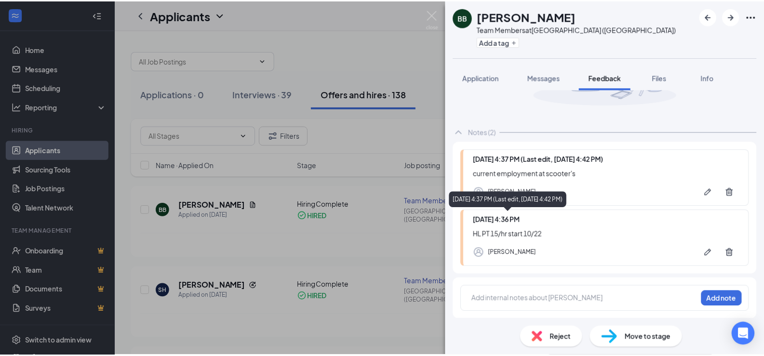
scroll to position [108, 0]
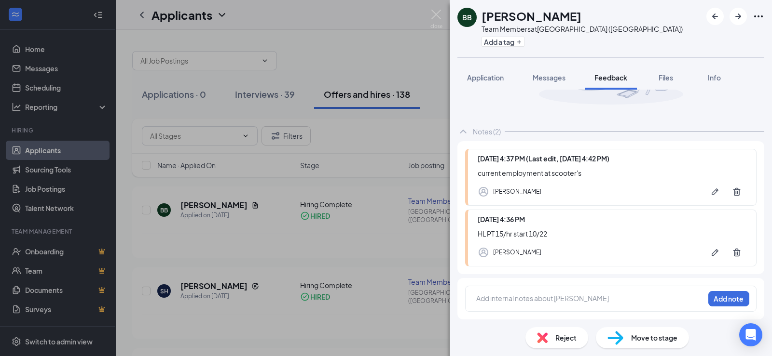
click at [429, 242] on div "BB Brian Bargas Team Members at Edwardsville (IL) Add a tag Application Message…" at bounding box center [386, 178] width 772 height 356
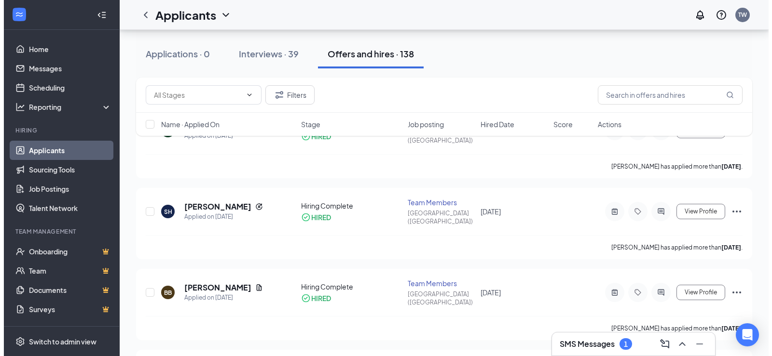
scroll to position [96, 0]
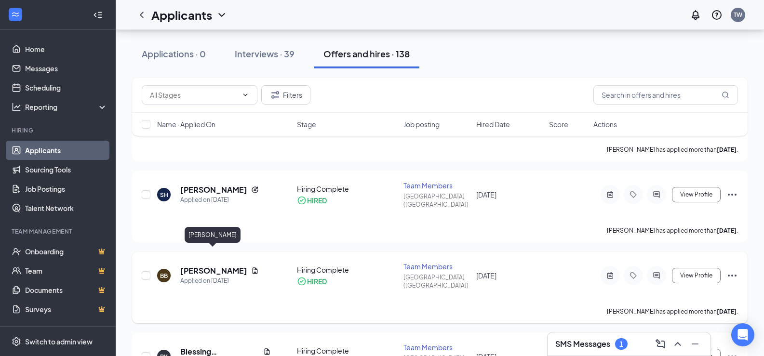
click at [198, 266] on h5 "Braylon Barnard" at bounding box center [213, 271] width 67 height 11
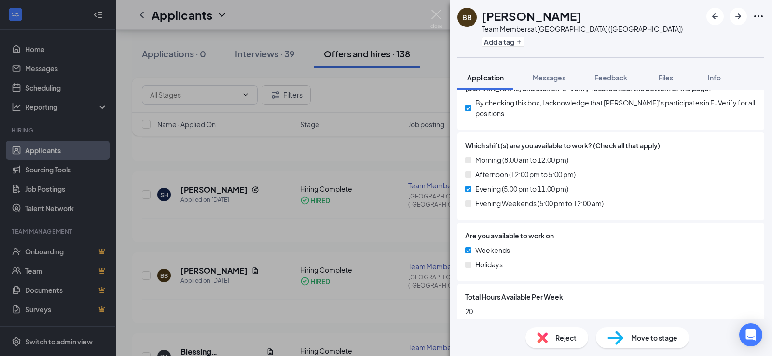
scroll to position [482, 0]
click at [611, 81] on span "Feedback" at bounding box center [610, 77] width 33 height 9
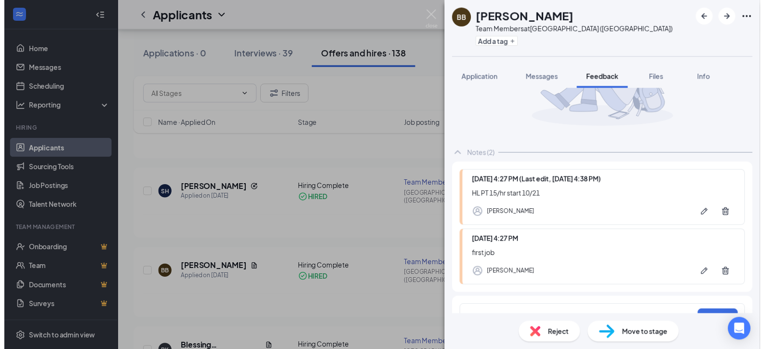
scroll to position [96, 0]
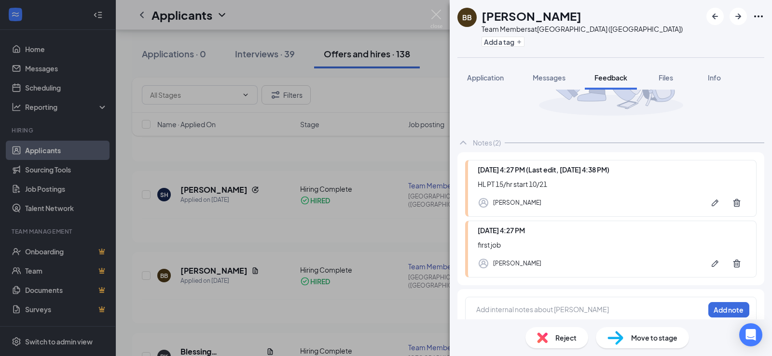
click at [319, 271] on div "BB Braylon Barnard Team Members at Edwardsville (IL) Add a tag Application Mess…" at bounding box center [386, 178] width 772 height 356
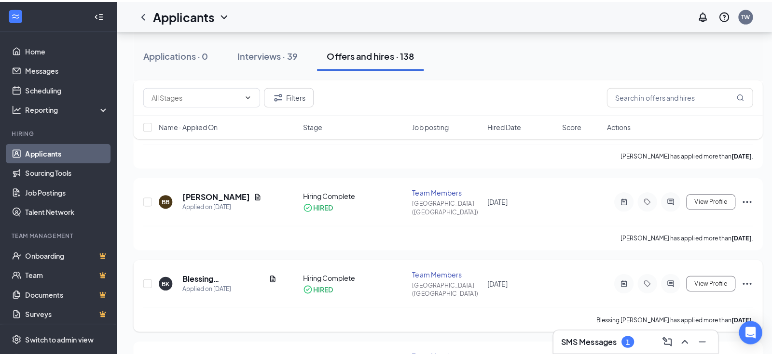
scroll to position [193, 0]
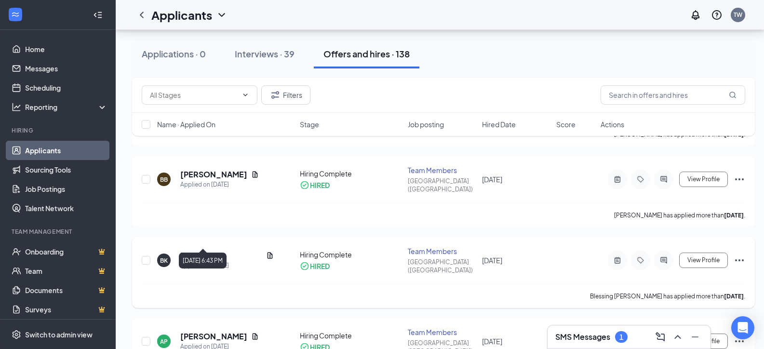
click at [234, 250] on h5 "Blessing Kinkela" at bounding box center [221, 255] width 82 height 11
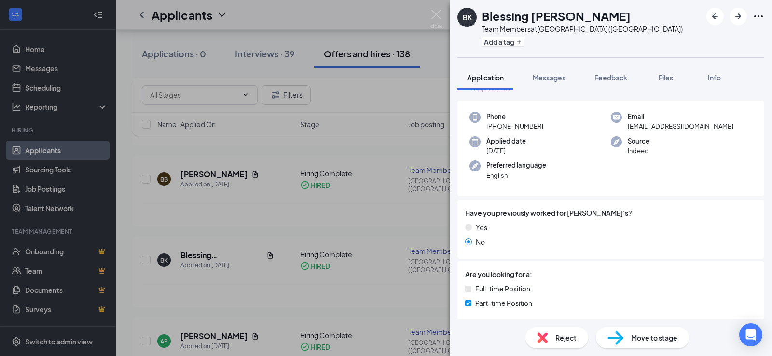
scroll to position [48, 0]
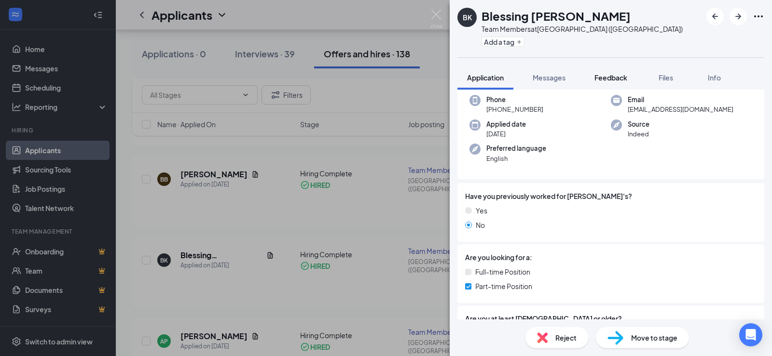
click at [605, 81] on span "Feedback" at bounding box center [610, 77] width 33 height 9
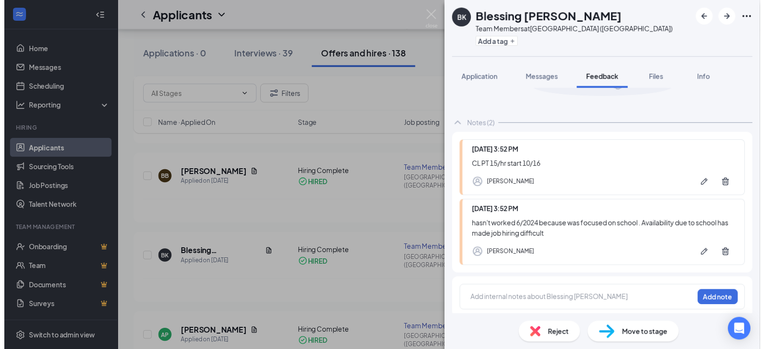
scroll to position [118, 0]
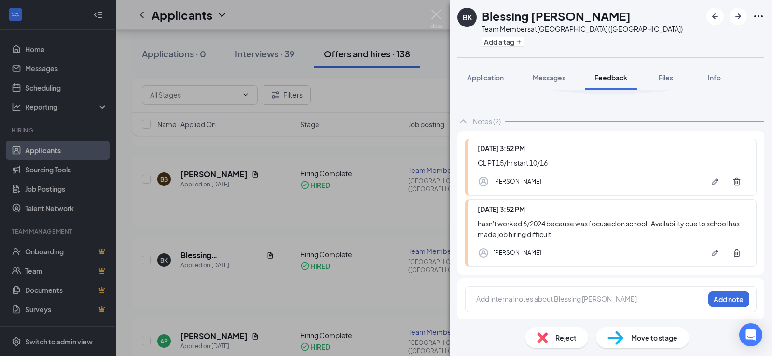
click at [309, 250] on div "BK Blessing Kinkela Team Members at Edwardsville (IL) Add a tag Application Mes…" at bounding box center [386, 178] width 772 height 356
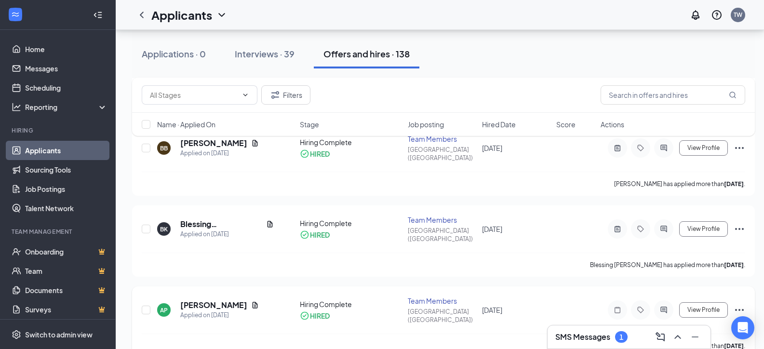
scroll to position [241, 0]
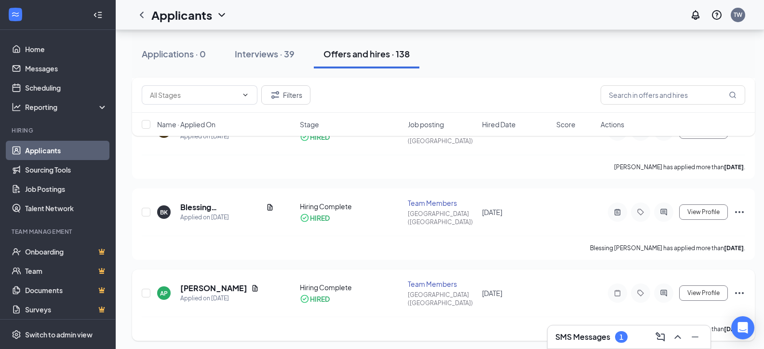
click at [207, 270] on div "AP Angelis Pierce Applied on Oct 9 Hiring Complete HIRED Team Members Edwardsvi…" at bounding box center [443, 305] width 623 height 71
click at [212, 283] on h5 "Angelis Pierce" at bounding box center [213, 288] width 67 height 11
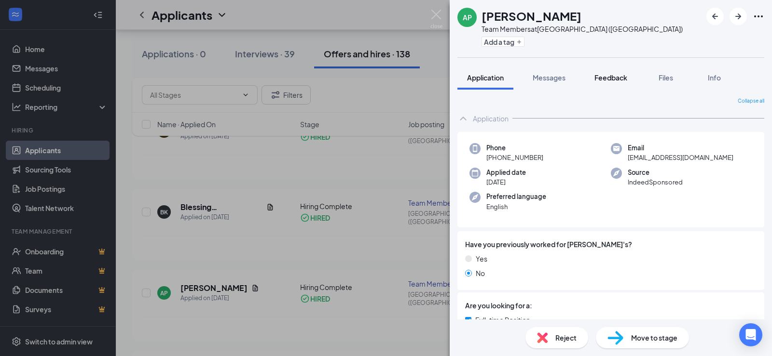
click at [630, 76] on button "Feedback" at bounding box center [611, 78] width 52 height 24
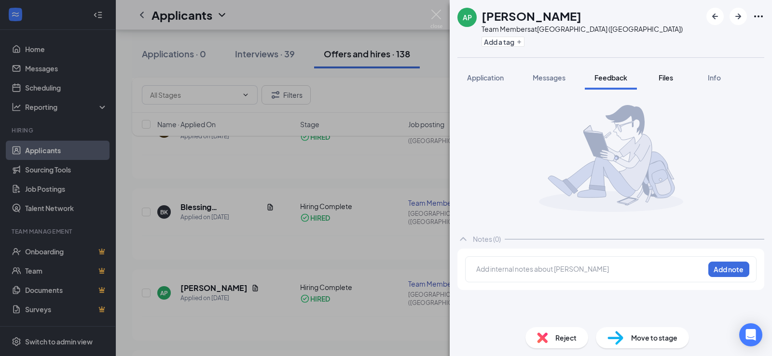
click at [665, 83] on button "Files" at bounding box center [665, 78] width 39 height 24
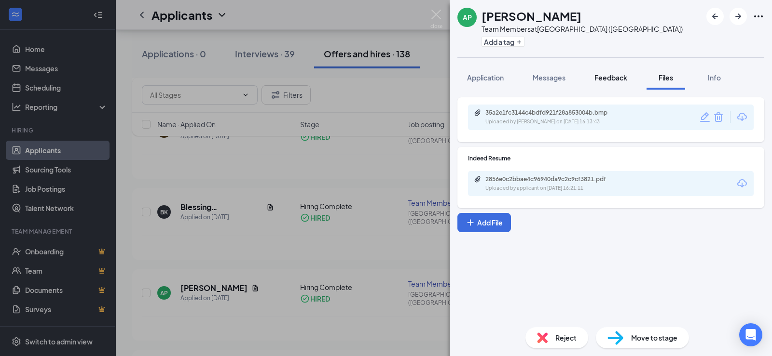
click at [608, 76] on span "Feedback" at bounding box center [610, 77] width 33 height 9
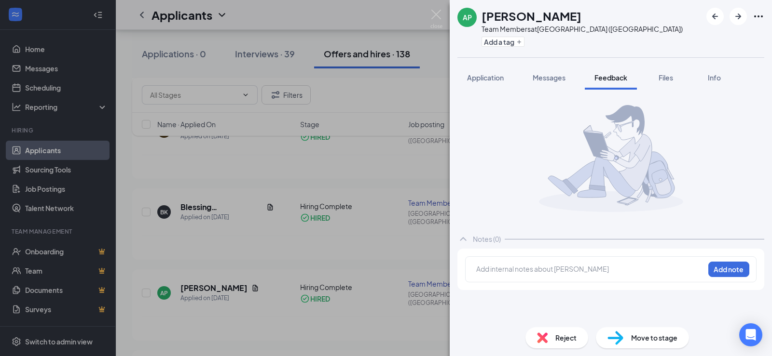
click at [556, 282] on div "Add internal notes about Angelis Pierce Add note" at bounding box center [610, 270] width 291 height 26
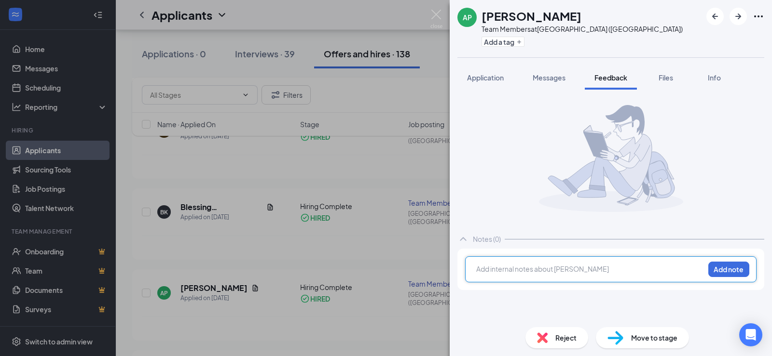
click at [558, 269] on div at bounding box center [590, 269] width 227 height 10
click at [732, 275] on button "Add note" at bounding box center [728, 269] width 41 height 15
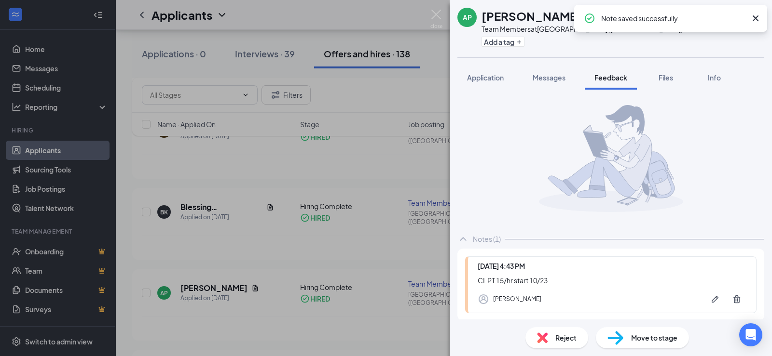
click at [374, 247] on div "AP Angelis Pierce Team Members at Edwardsville (IL) Add a tag Application Messa…" at bounding box center [386, 178] width 772 height 356
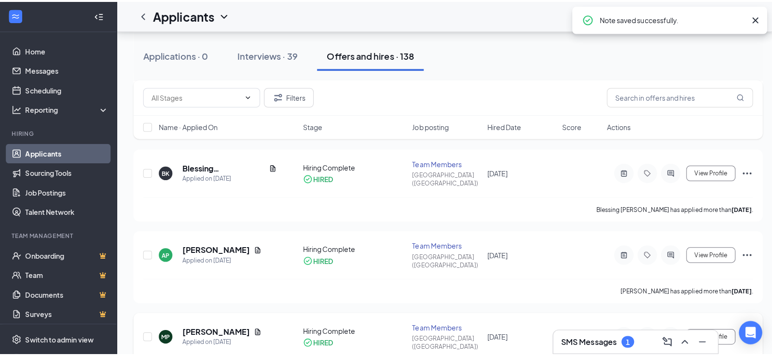
scroll to position [289, 0]
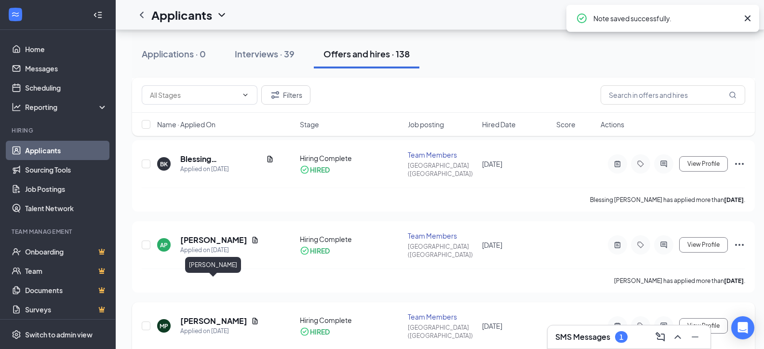
click at [217, 316] on h5 "Marissa Petscher" at bounding box center [213, 321] width 67 height 11
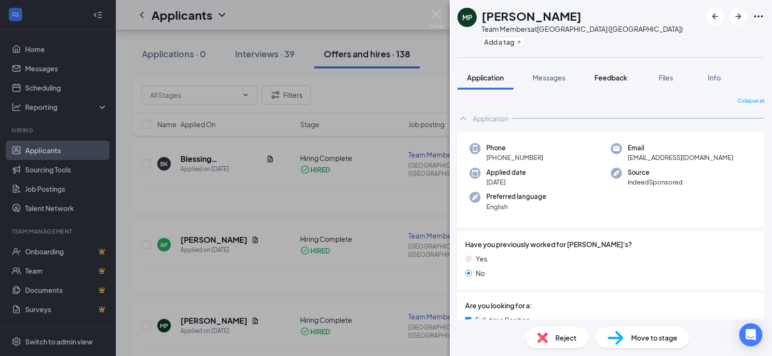
click at [627, 81] on span "Feedback" at bounding box center [610, 77] width 33 height 9
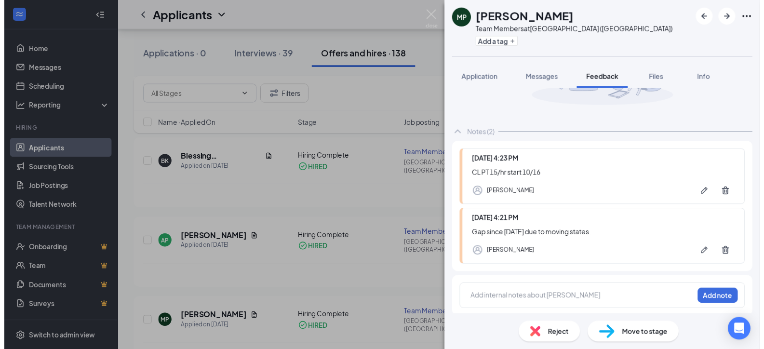
scroll to position [108, 0]
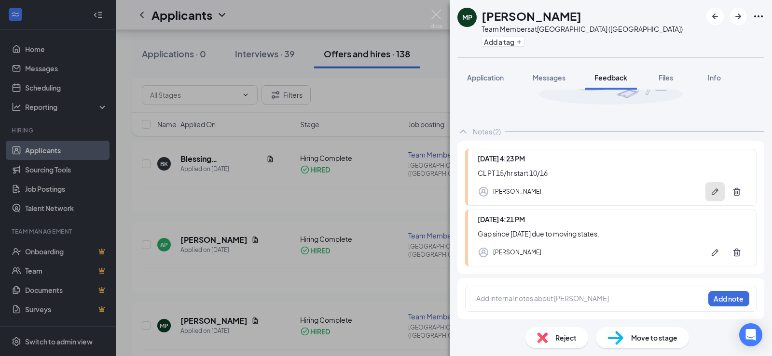
click at [710, 193] on icon "Pen" at bounding box center [715, 192] width 10 height 10
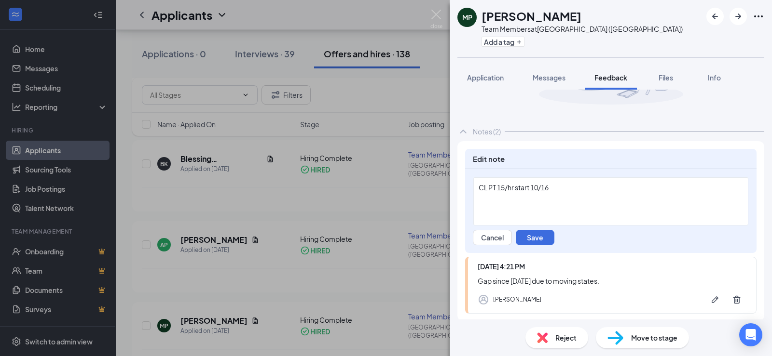
click at [562, 187] on div "CL PT 15/hr start 10/16" at bounding box center [610, 188] width 264 height 10
click at [543, 239] on button "Save" at bounding box center [535, 237] width 39 height 15
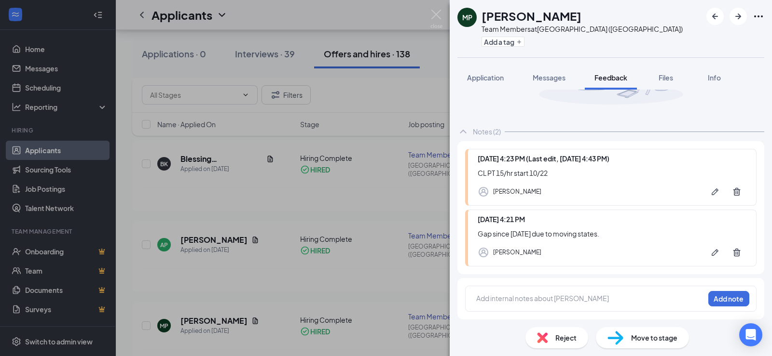
click at [435, 291] on div "MP Marissa Petscher Team Members at Edwardsville (IL) Add a tag Application Mes…" at bounding box center [386, 178] width 772 height 356
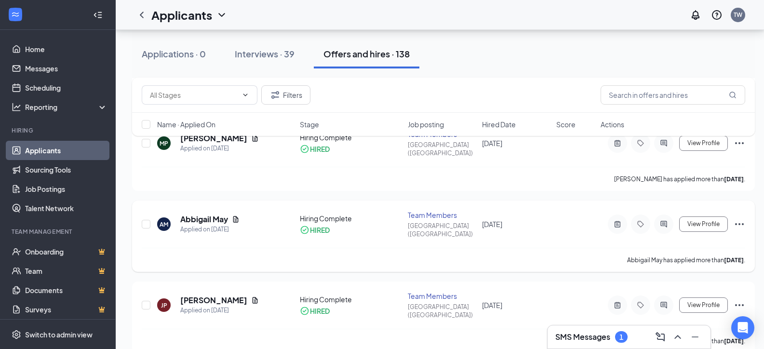
scroll to position [531, 0]
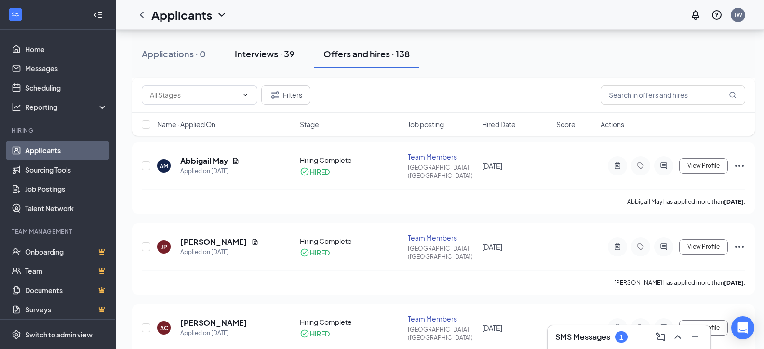
click at [278, 52] on div "Interviews · 39" at bounding box center [265, 54] width 60 height 12
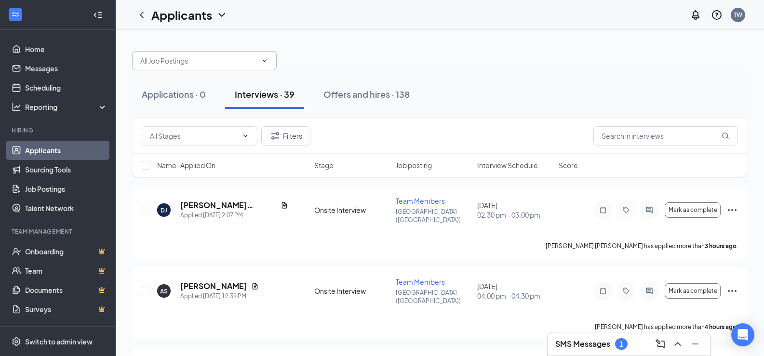
click at [209, 68] on span at bounding box center [204, 60] width 145 height 19
click at [663, 141] on input "text" at bounding box center [666, 135] width 145 height 19
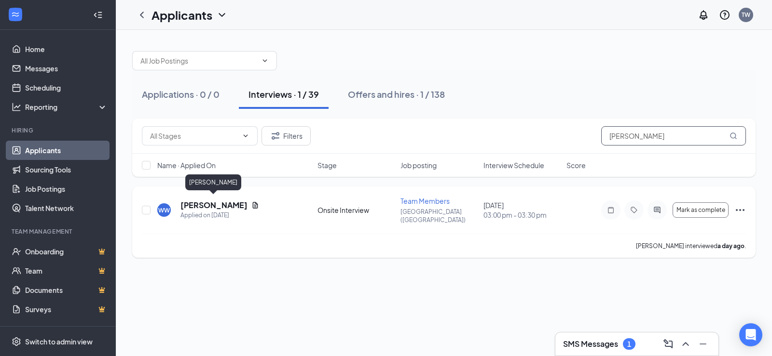
type input "[PERSON_NAME]"
click at [221, 205] on h5 "[PERSON_NAME]" at bounding box center [213, 205] width 67 height 11
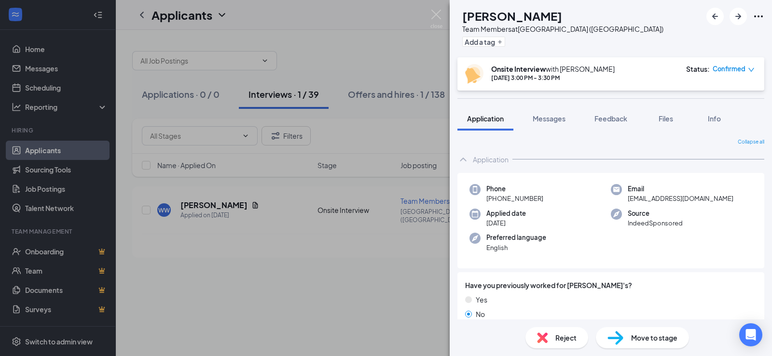
click at [622, 112] on button "Feedback" at bounding box center [611, 119] width 52 height 24
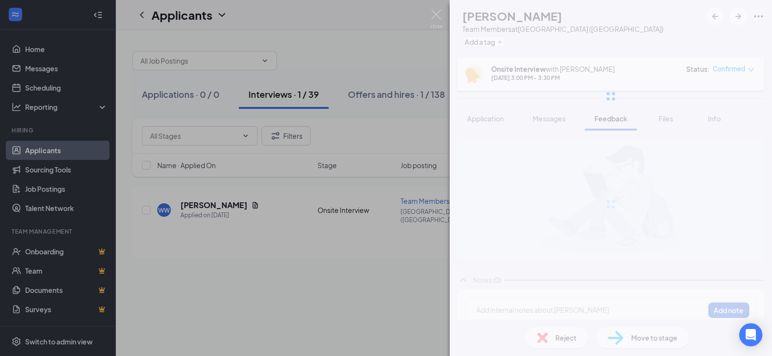
click at [661, 116] on div at bounding box center [611, 96] width 322 height 193
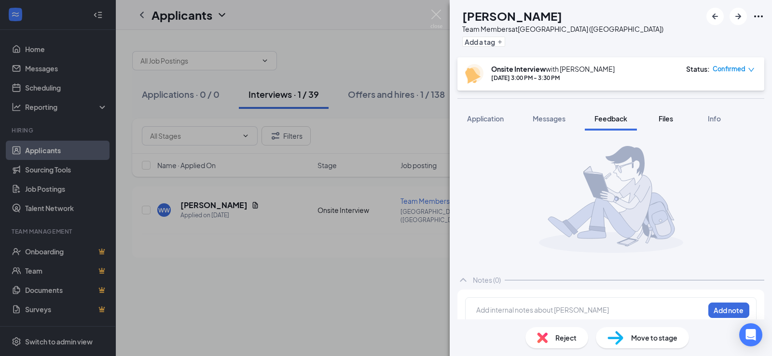
click at [661, 120] on span "Files" at bounding box center [665, 118] width 14 height 9
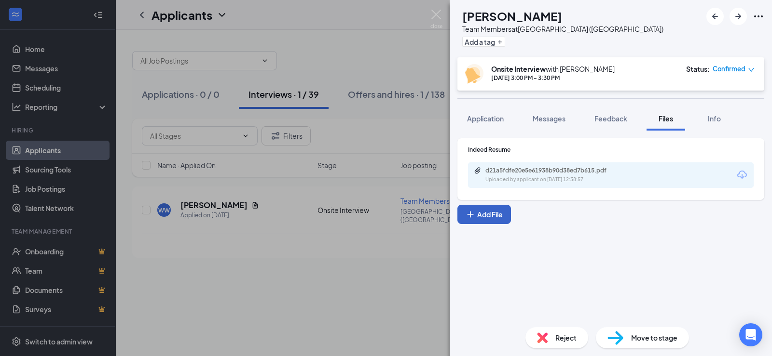
click at [494, 207] on button "Add File" at bounding box center [484, 214] width 54 height 19
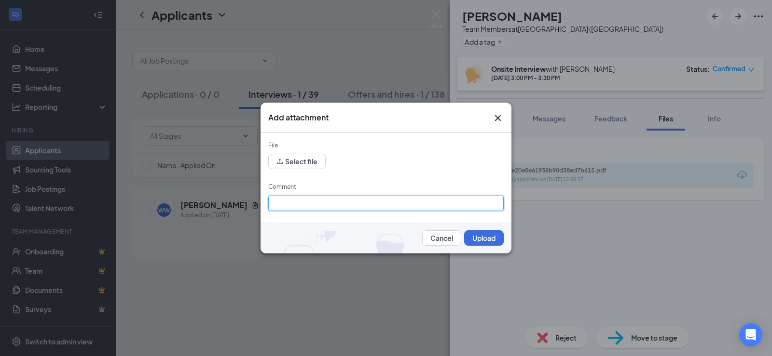
click at [387, 199] on input "Comment" at bounding box center [385, 203] width 235 height 15
click at [313, 165] on button "Select file" at bounding box center [296, 161] width 57 height 15
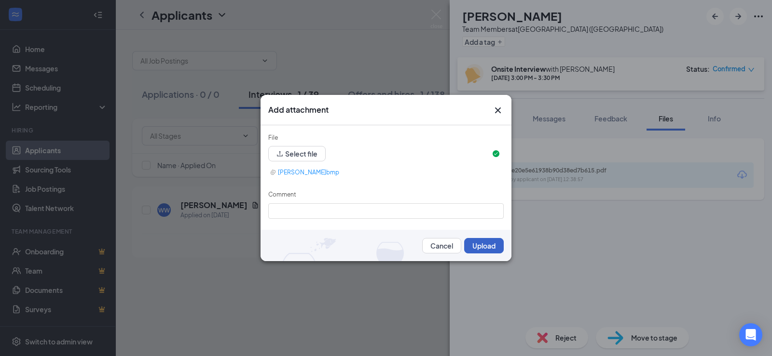
click at [477, 248] on button "Upload" at bounding box center [484, 245] width 40 height 15
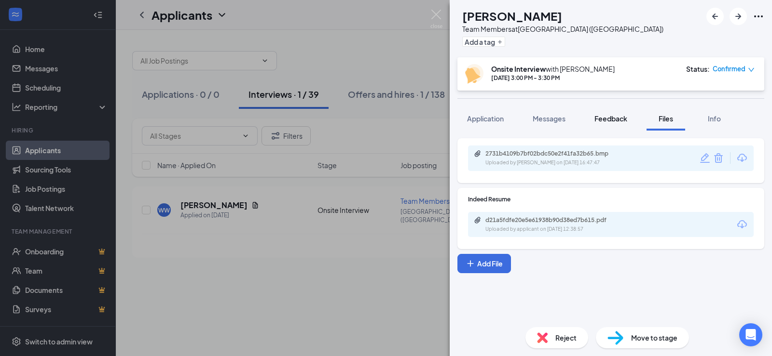
click at [611, 117] on span "Feedback" at bounding box center [610, 118] width 33 height 9
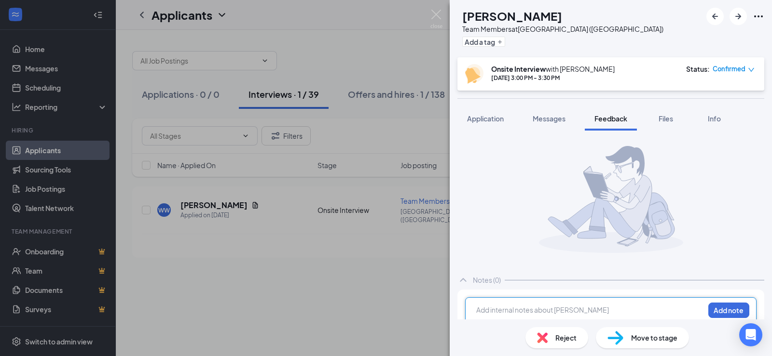
click at [579, 314] on div at bounding box center [590, 310] width 227 height 10
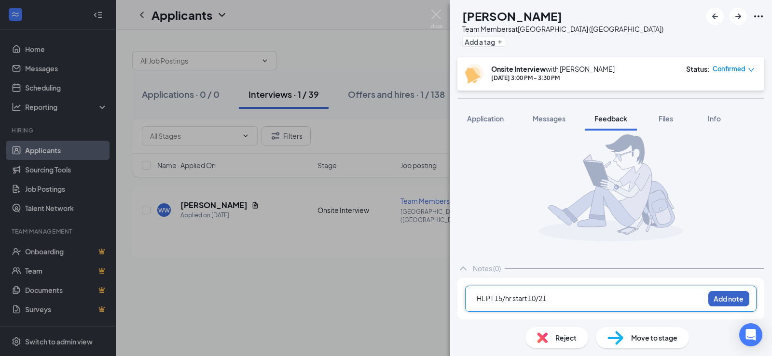
click at [717, 300] on button "Add note" at bounding box center [728, 298] width 41 height 15
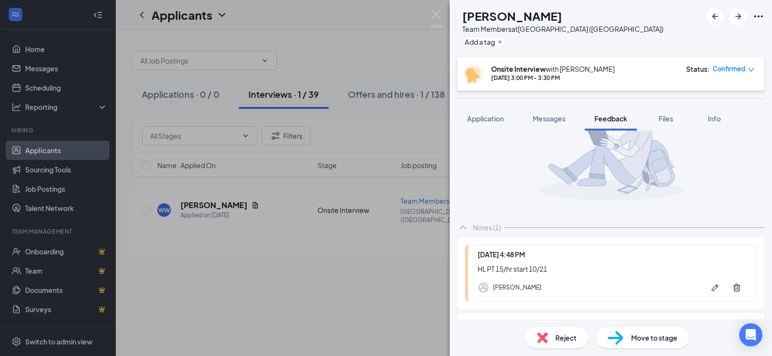
scroll to position [88, 0]
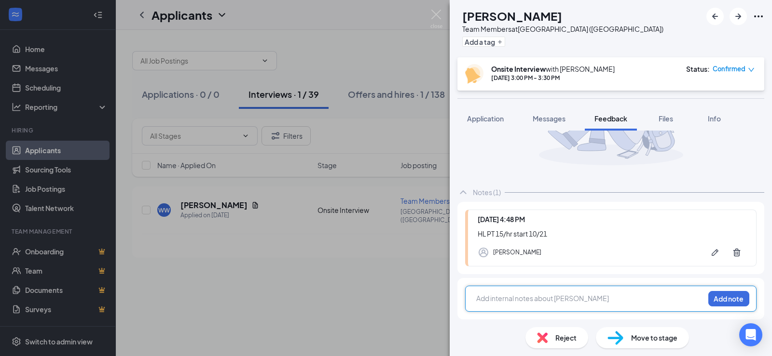
click at [636, 297] on div at bounding box center [590, 299] width 227 height 10
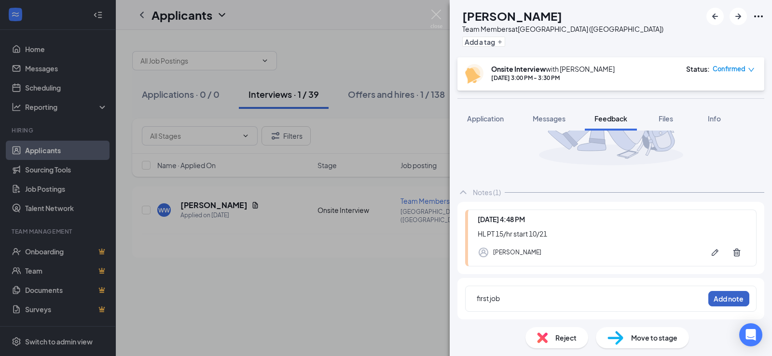
click at [730, 300] on button "Add note" at bounding box center [728, 298] width 41 height 15
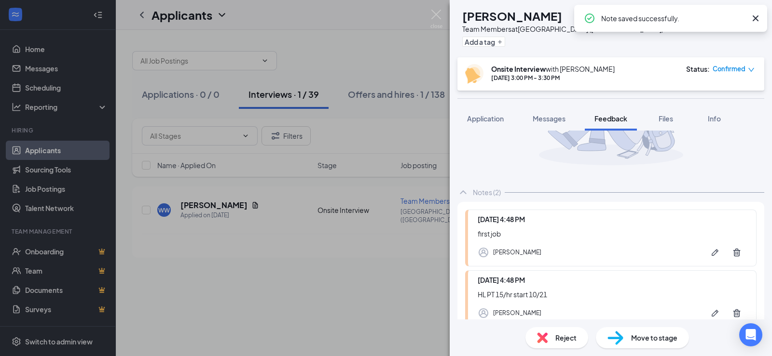
scroll to position [136, 0]
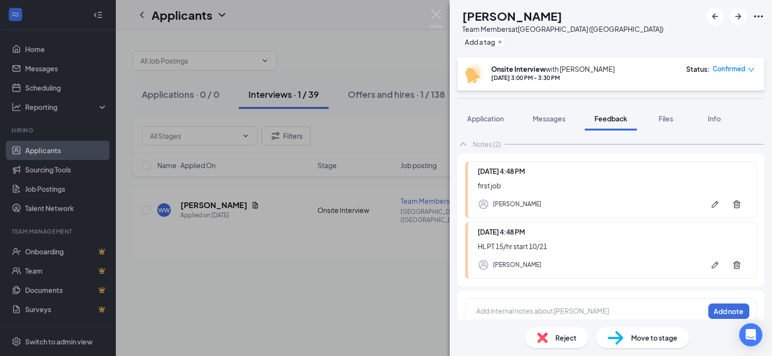
click at [636, 335] on span "Move to stage" at bounding box center [654, 338] width 46 height 11
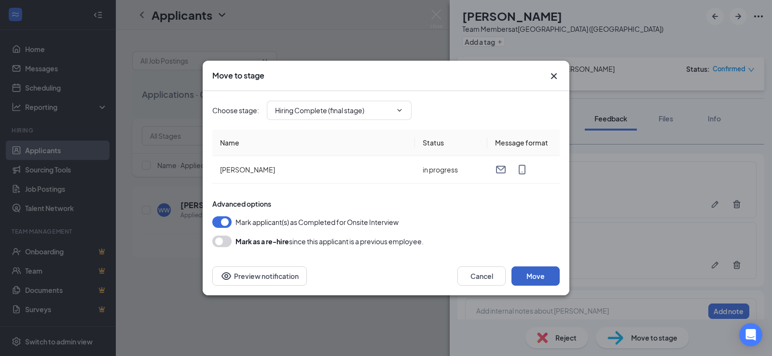
click at [538, 280] on button "Move" at bounding box center [535, 276] width 48 height 19
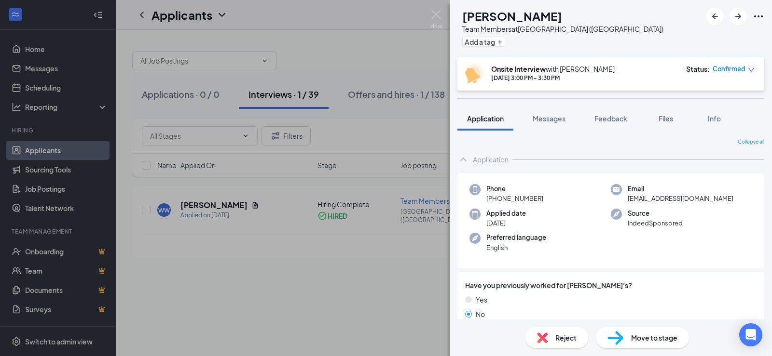
click at [339, 258] on div "WW Wyatt Wheatley Team Members at Edwardsville (IL) Add a tag Onsite Interview …" at bounding box center [386, 178] width 772 height 356
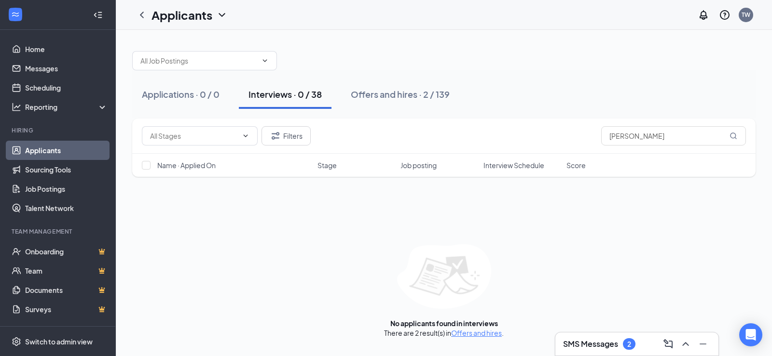
click at [446, 37] on div "Applications · 0 / 0 Interviews · 0 / 38 Offers and hires · 2 / 139 Filters wya…" at bounding box center [444, 190] width 656 height 320
click at [284, 95] on div "Interviews · 0 / 38" at bounding box center [284, 94] width 73 height 12
click at [286, 92] on div "Interviews · 0 / 38" at bounding box center [284, 94] width 73 height 12
click at [386, 99] on div "Offers and hires · 2 / 139" at bounding box center [400, 94] width 99 height 12
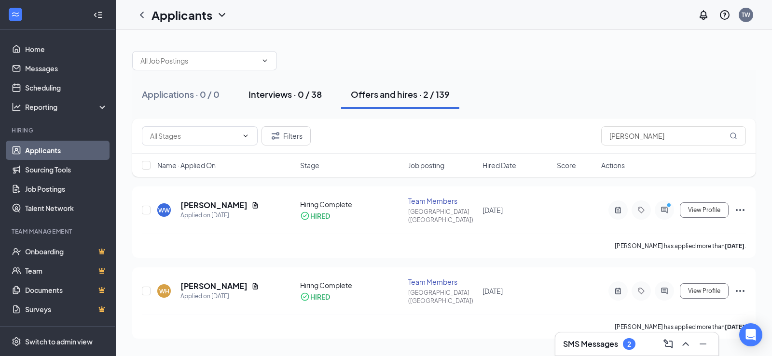
click at [270, 97] on div "Interviews · 0 / 38" at bounding box center [284, 94] width 73 height 12
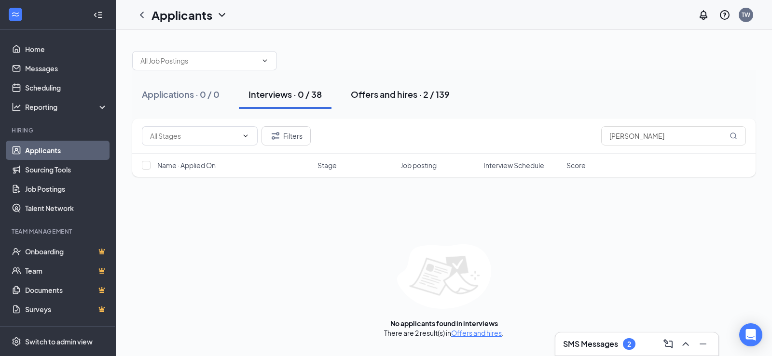
click at [359, 88] on button "Offers and hires · 2 / 139" at bounding box center [400, 94] width 118 height 29
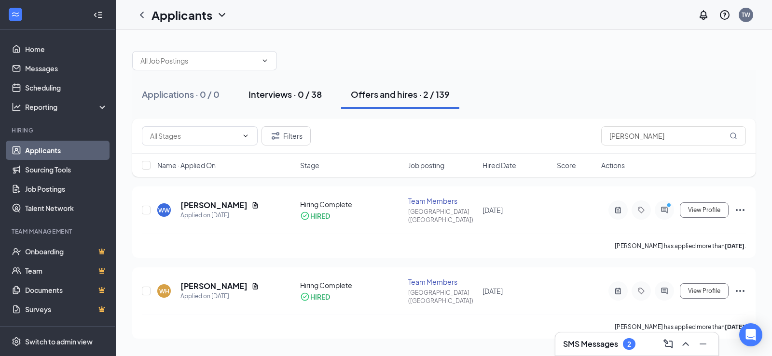
click at [299, 102] on button "Interviews · 0 / 38" at bounding box center [285, 94] width 93 height 29
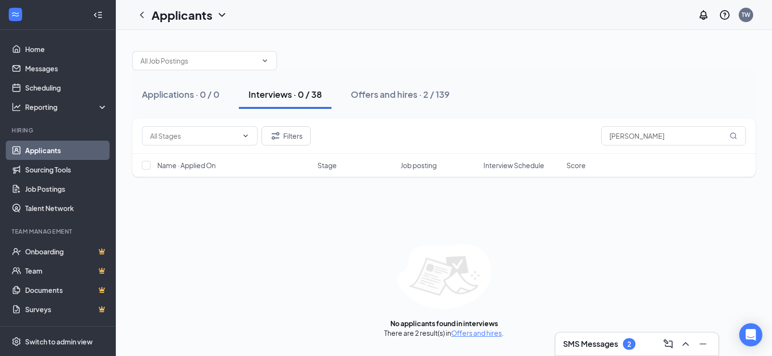
click at [42, 150] on link "Applicants" at bounding box center [66, 150] width 82 height 19
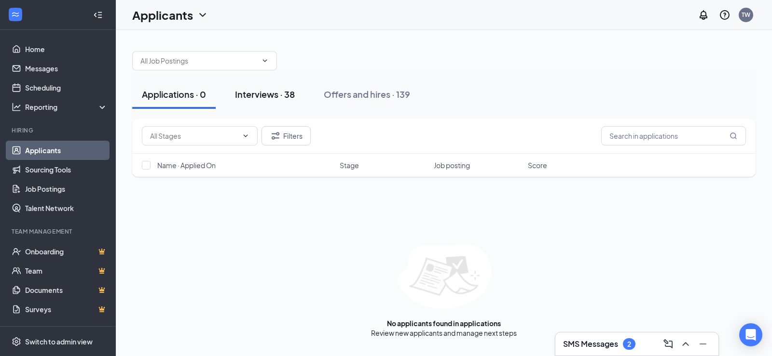
click at [251, 96] on div "Interviews · 38" at bounding box center [265, 94] width 60 height 12
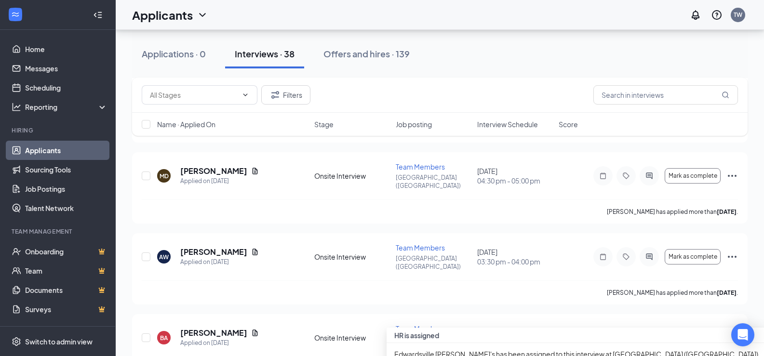
scroll to position [1653, 0]
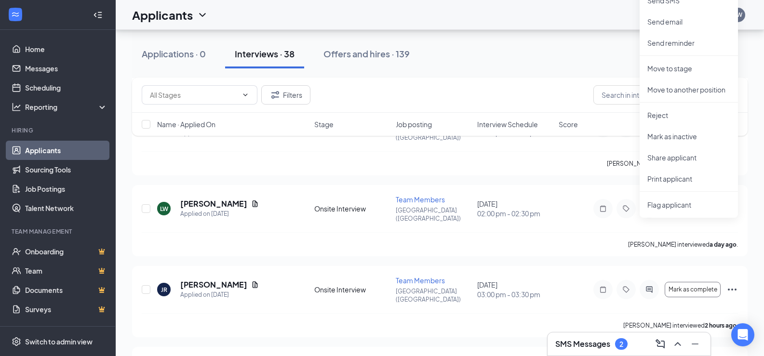
scroll to position [2087, 0]
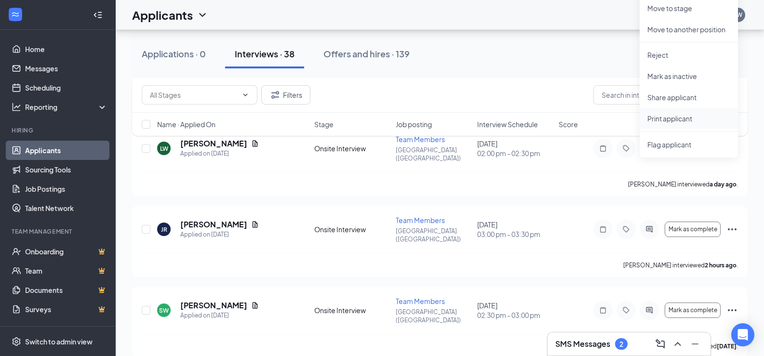
click at [667, 118] on p "Print applicant" at bounding box center [689, 119] width 83 height 10
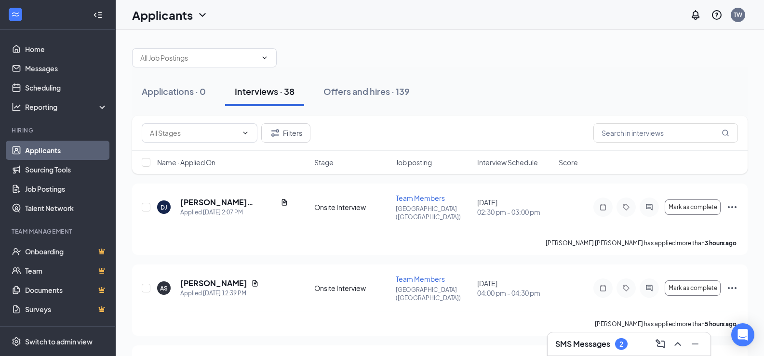
scroll to position [0, 0]
